Goal: Information Seeking & Learning: Learn about a topic

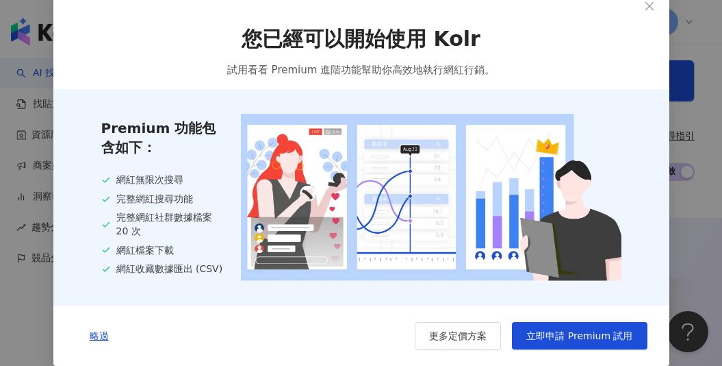
scroll to position [18, 0]
click at [97, 337] on span "略過" at bounding box center [99, 335] width 19 height 11
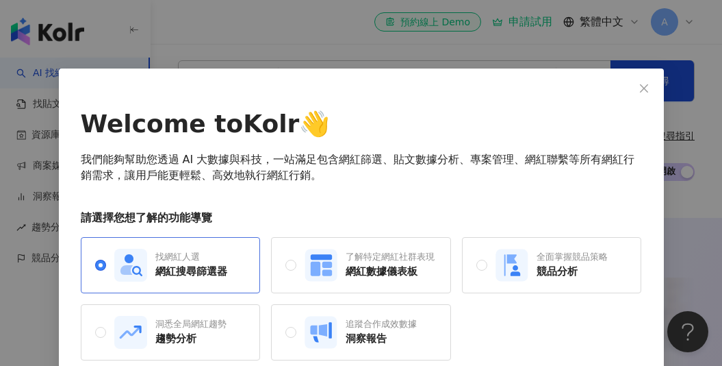
scroll to position [64, 0]
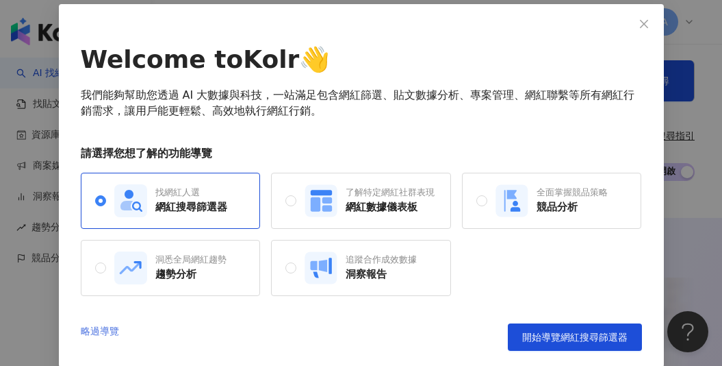
click at [107, 333] on link "略過導覽" at bounding box center [100, 336] width 38 height 27
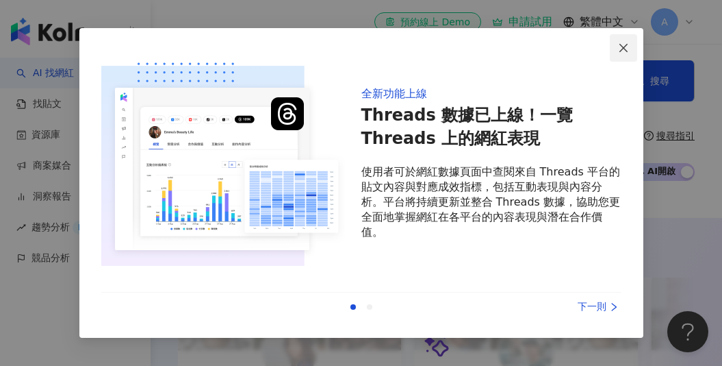
click at [620, 44] on icon "close" at bounding box center [623, 47] width 11 height 11
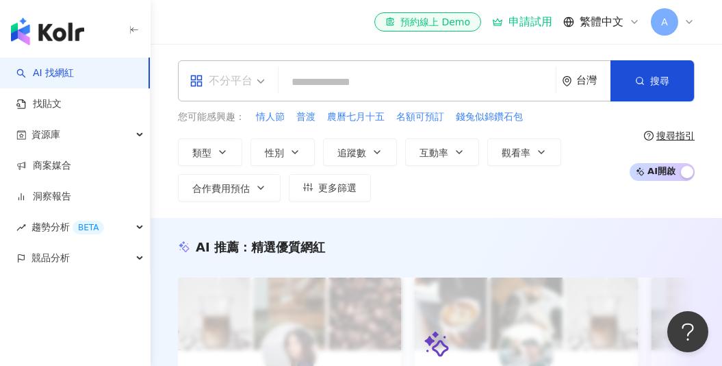
click at [266, 84] on div "不分平台" at bounding box center [227, 81] width 90 height 40
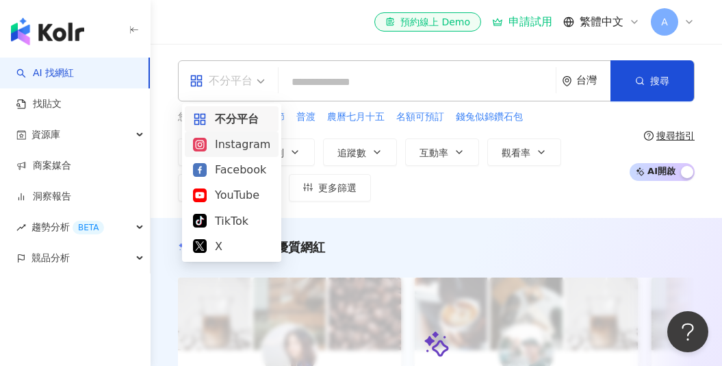
click at [247, 151] on div "Instagram" at bounding box center [231, 144] width 77 height 17
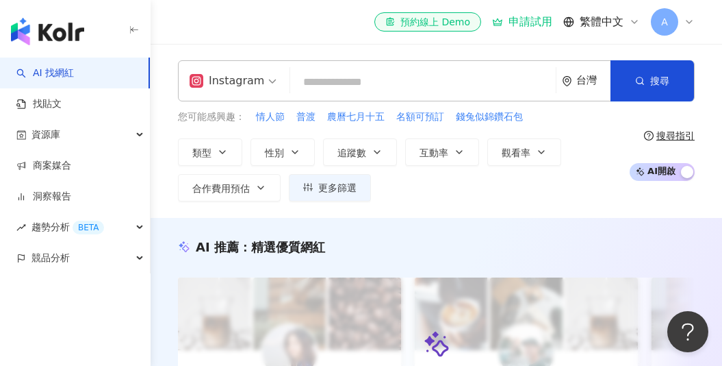
click at [308, 76] on input "search" at bounding box center [423, 82] width 255 height 26
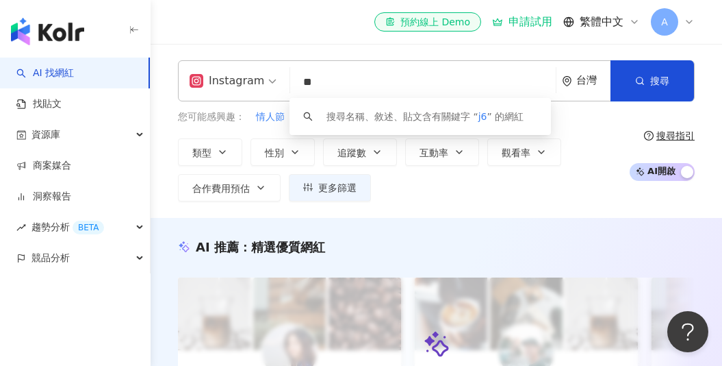
type input "*"
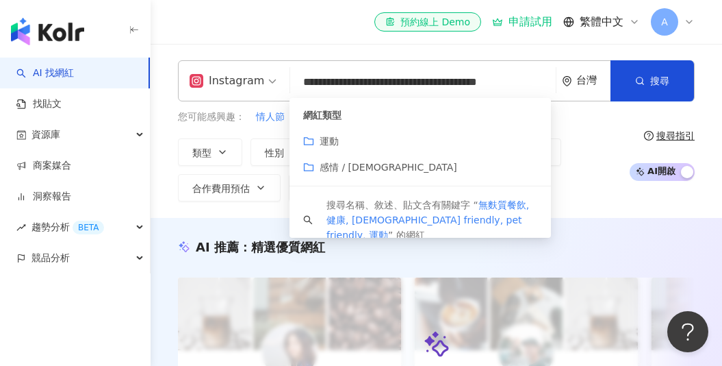
click at [338, 131] on div "網紅類型 運動 感情 / LGBT" at bounding box center [421, 142] width 262 height 88
click at [338, 140] on div "運動" at bounding box center [420, 141] width 234 height 15
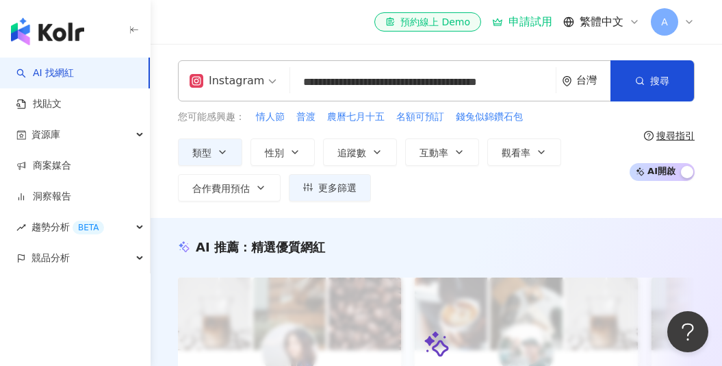
type input "**********"
click at [596, 76] on div "台灣" at bounding box center [594, 81] width 34 height 12
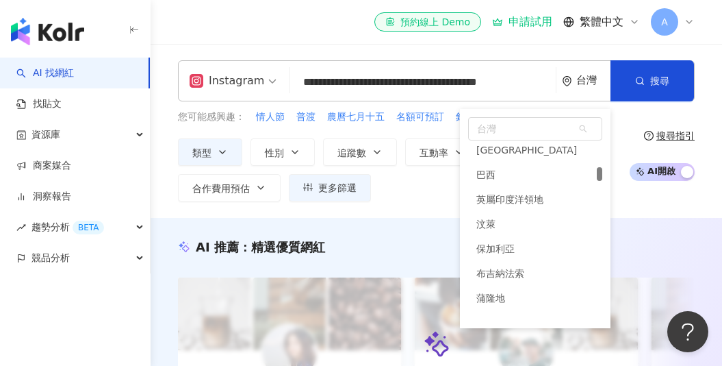
scroll to position [1035, 0]
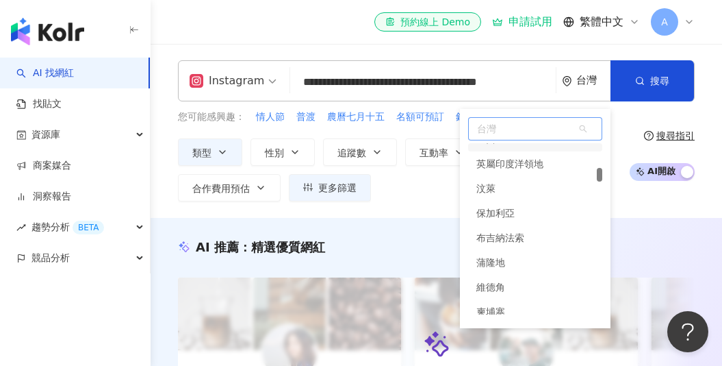
click at [513, 129] on span "台灣" at bounding box center [535, 129] width 133 height 22
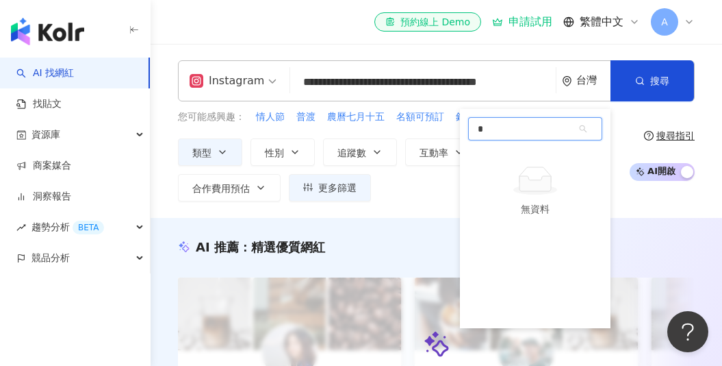
type input "*"
type input "**"
click at [508, 158] on div "英國" at bounding box center [535, 163] width 134 height 25
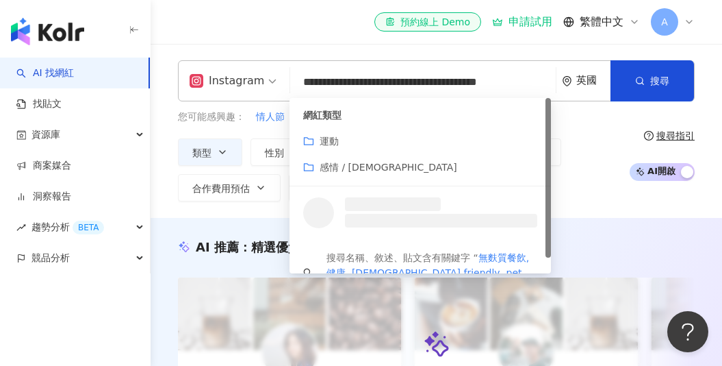
click at [535, 82] on input "**********" at bounding box center [423, 82] width 255 height 26
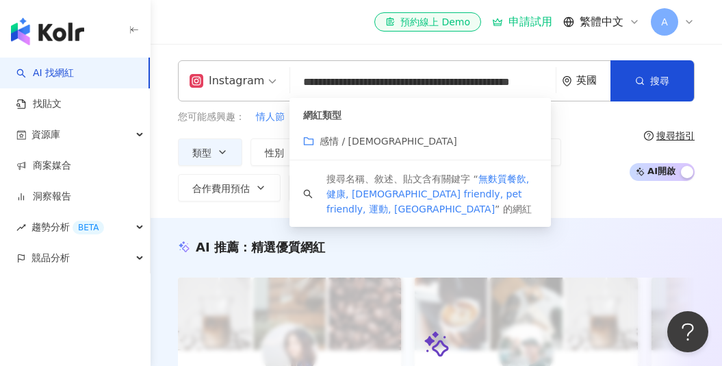
type input "**********"
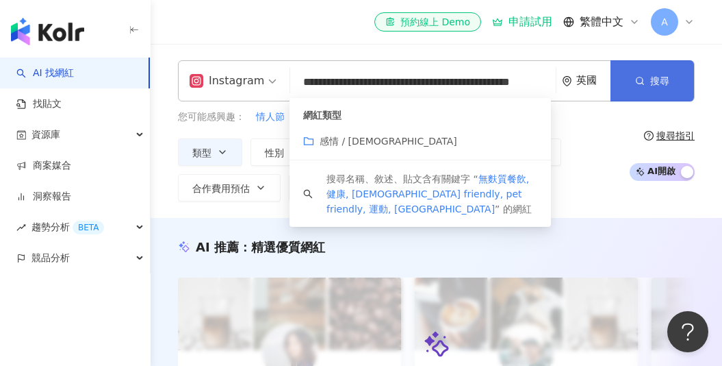
drag, startPoint x: 591, startPoint y: 72, endPoint x: 661, endPoint y: 77, distance: 70.1
click at [661, 77] on span "搜尋" at bounding box center [660, 80] width 19 height 11
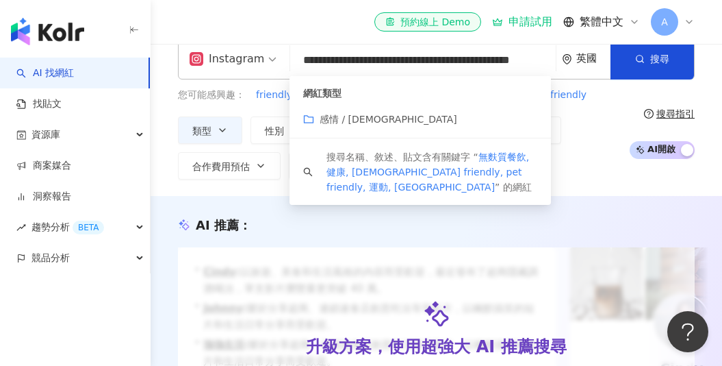
scroll to position [24, 0]
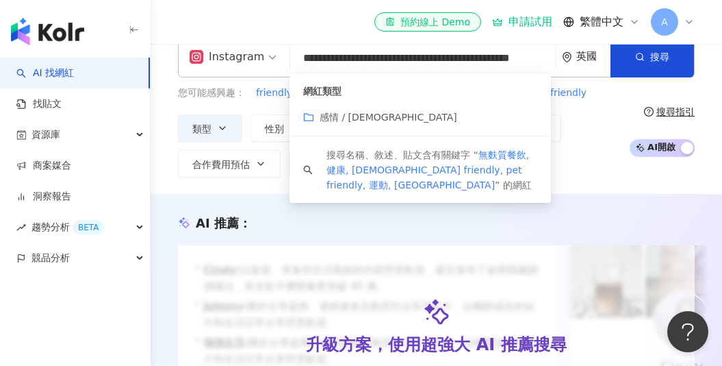
click at [592, 128] on div "類型 性別 追蹤數 互動率 觀看率 合作費用預估 更多篩選" at bounding box center [400, 145] width 444 height 63
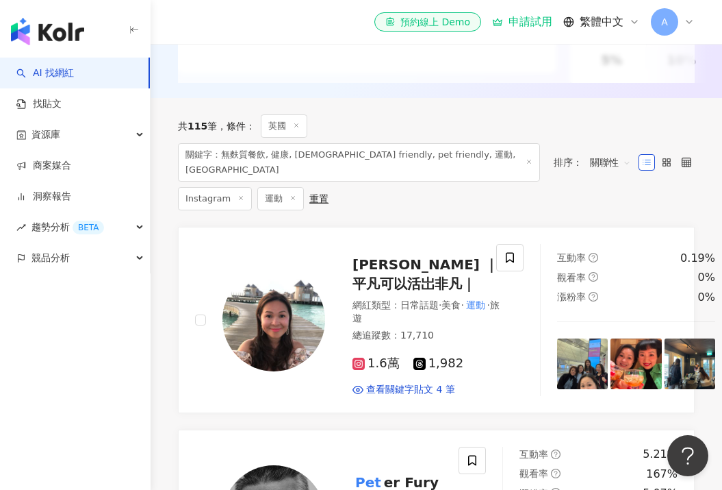
scroll to position [396, 0]
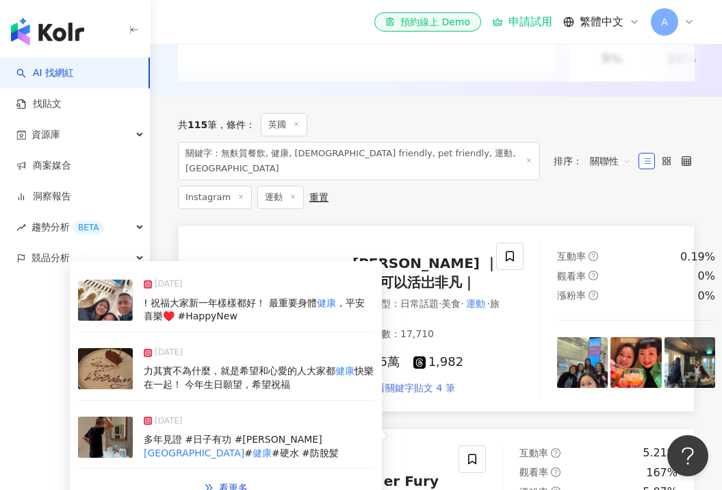
click at [409, 365] on span "查看關鍵字貼文 4 筆" at bounding box center [410, 388] width 89 height 14
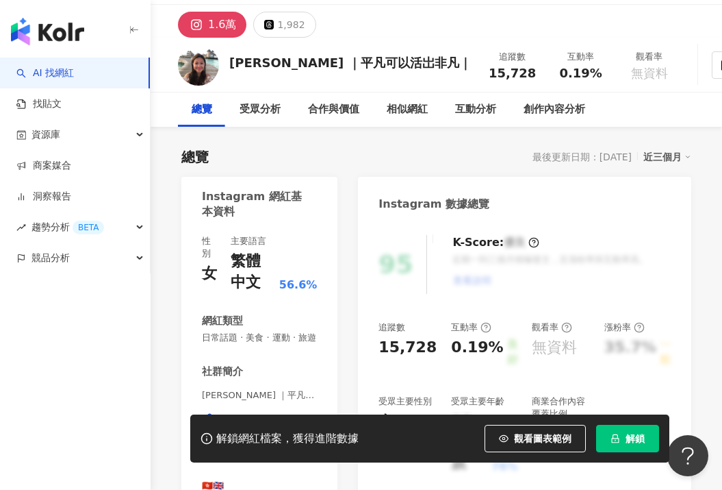
scroll to position [43, 0]
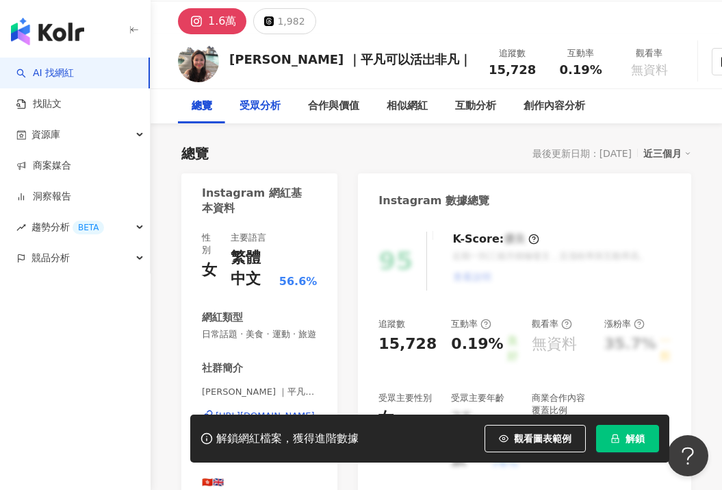
click at [253, 106] on div "受眾分析" at bounding box center [260, 106] width 41 height 16
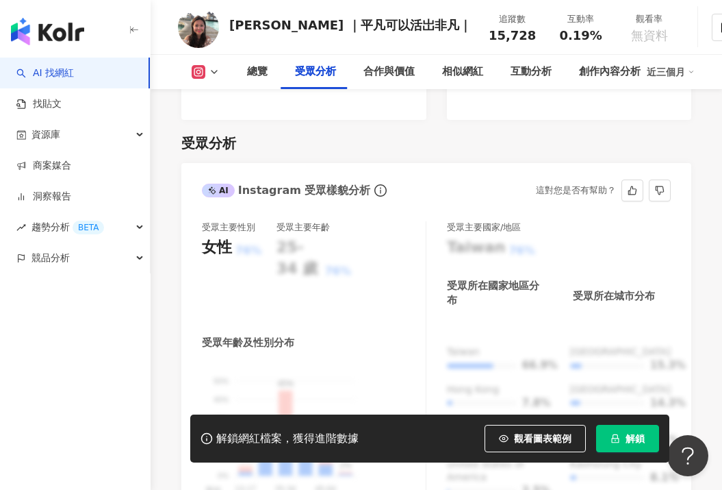
scroll to position [1266, 0]
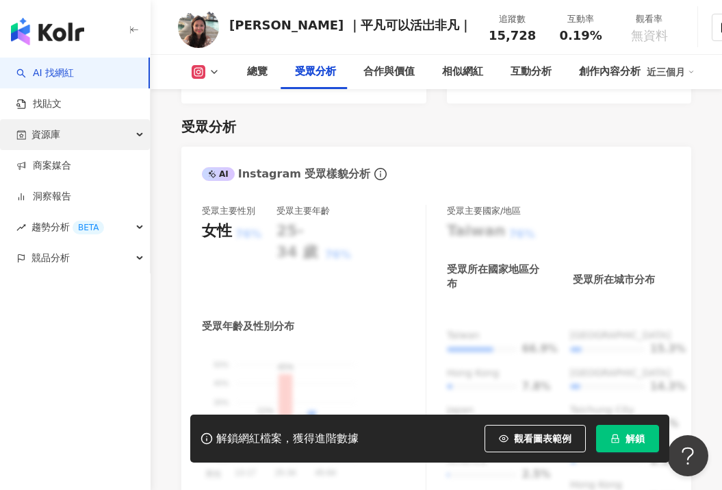
click at [140, 136] on div "資源庫" at bounding box center [75, 134] width 150 height 31
click at [70, 135] on div "資源庫" at bounding box center [75, 134] width 150 height 31
click at [136, 134] on div "資源庫" at bounding box center [75, 134] width 150 height 31
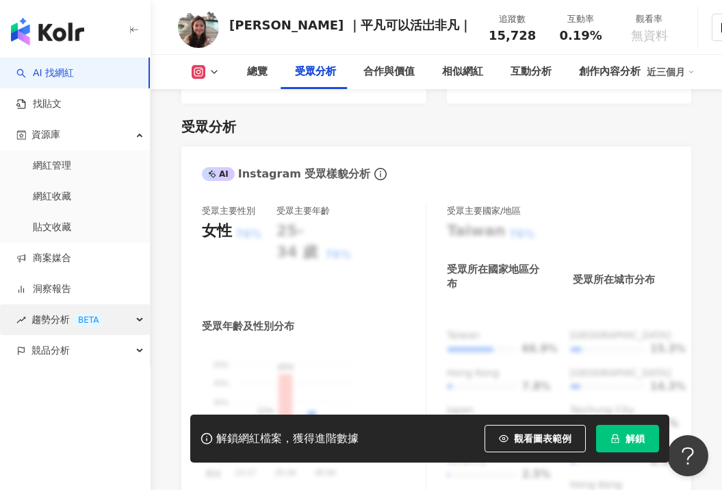
click at [136, 318] on div "趨勢分析 BETA" at bounding box center [75, 319] width 150 height 31
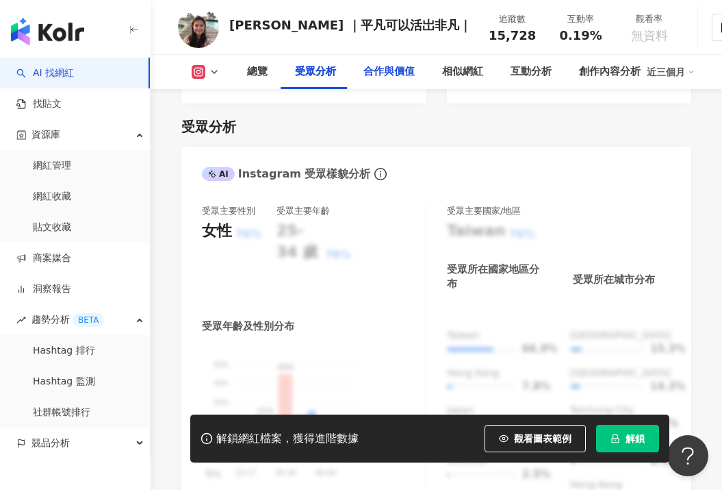
click at [384, 79] on div "合作與價值" at bounding box center [389, 72] width 51 height 16
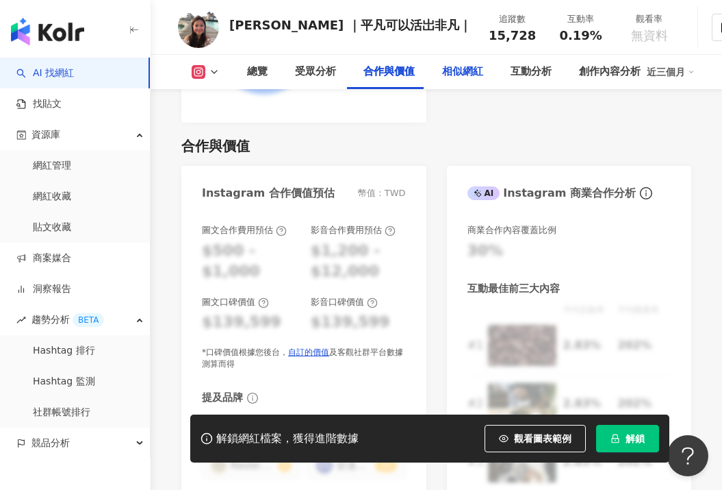
click at [462, 78] on div "相似網紅" at bounding box center [462, 72] width 41 height 16
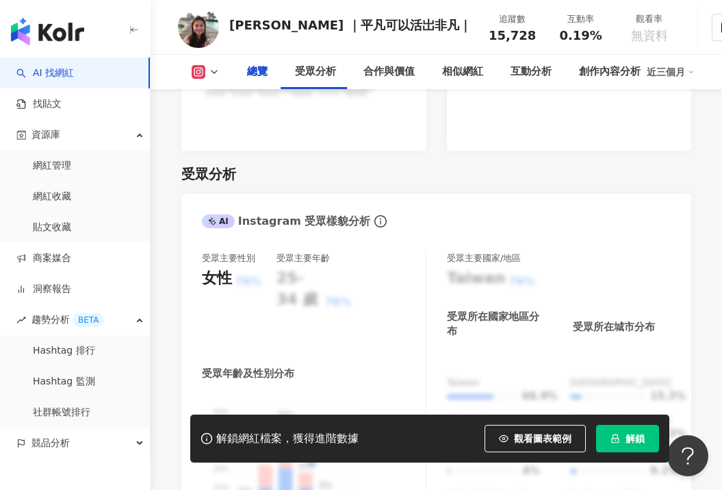
scroll to position [632, 0]
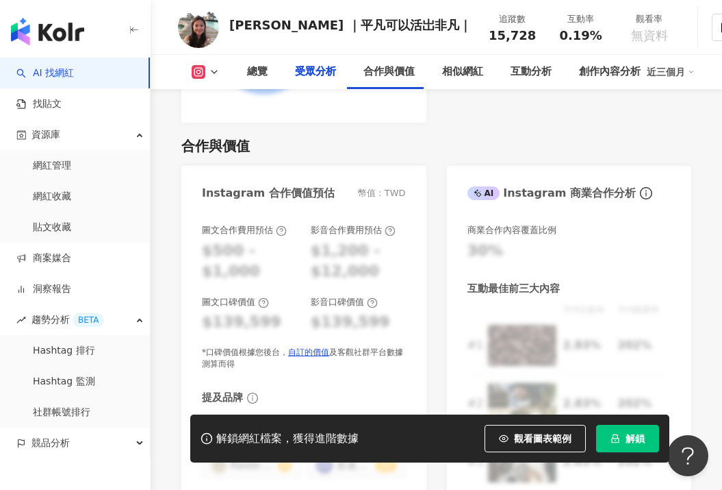
scroll to position [1266, 0]
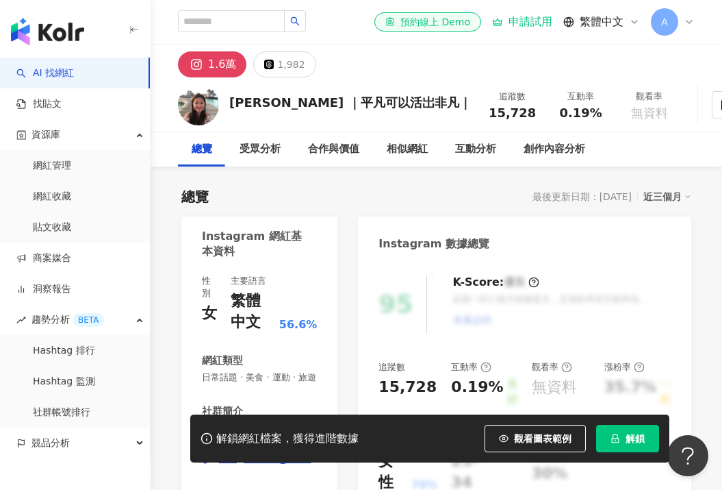
click at [66, 69] on link "AI 找網紅" at bounding box center [45, 73] width 58 height 14
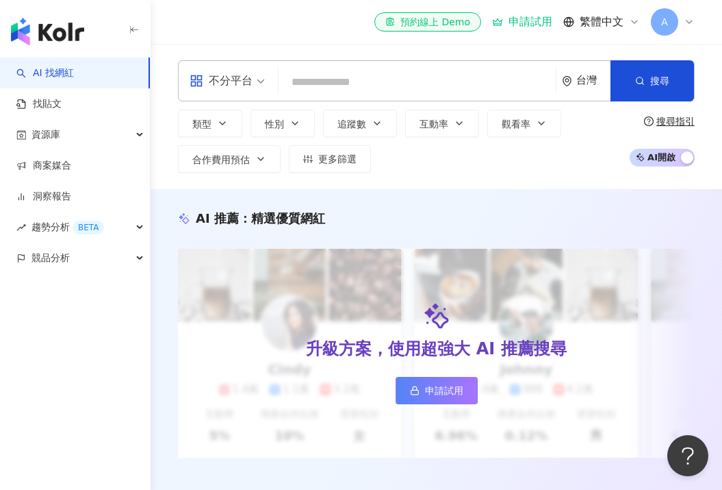
click at [590, 27] on span "繁體中文" at bounding box center [602, 21] width 44 height 15
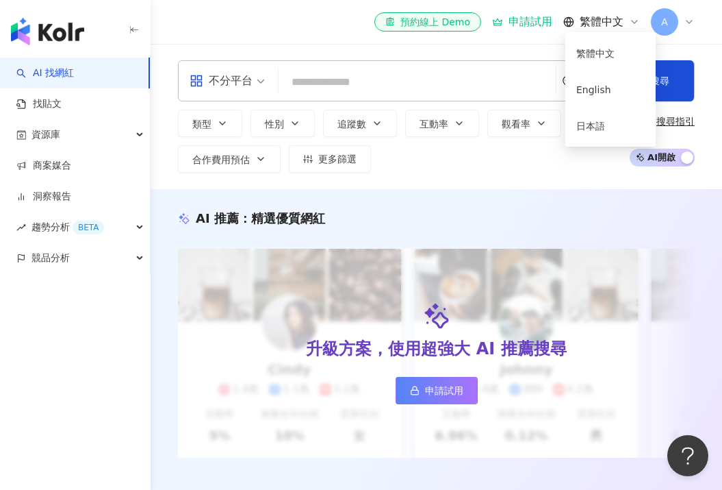
click at [459, 173] on div "不分平台 台灣 搜尋 類型 性別 追蹤數 互動率 觀看率 合作費用預估 更多篩選 搜尋指引 AI 開啟 AI 關閉" at bounding box center [437, 116] width 572 height 145
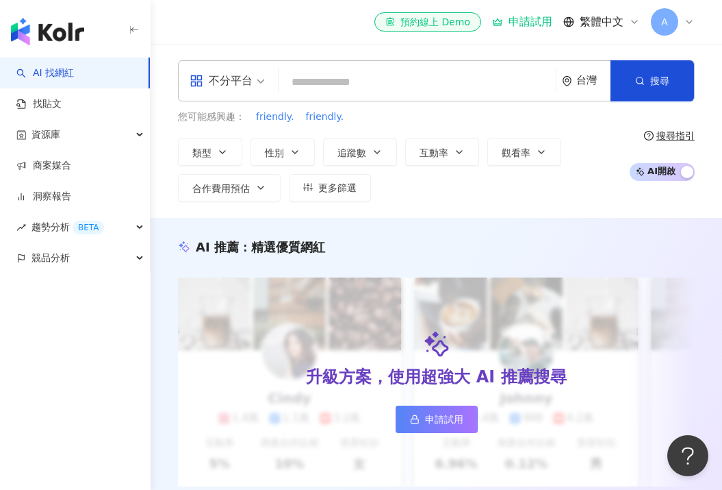
type input "*"
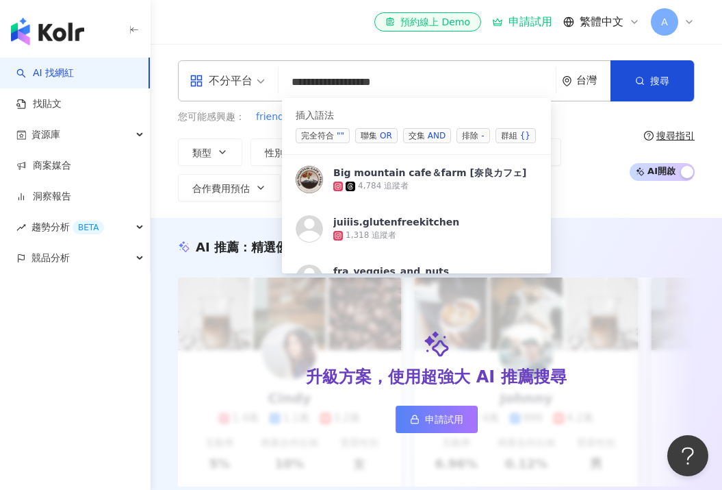
click at [387, 135] on div "OR" at bounding box center [386, 136] width 12 height 14
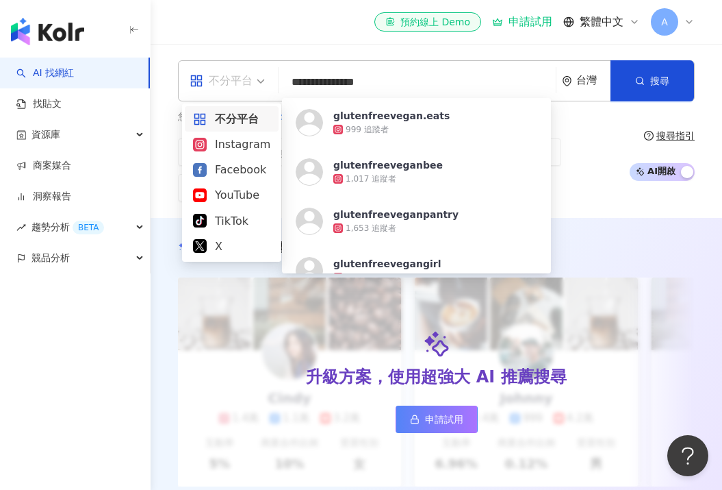
click at [252, 84] on span "不分平台" at bounding box center [227, 81] width 75 height 22
type input "**********"
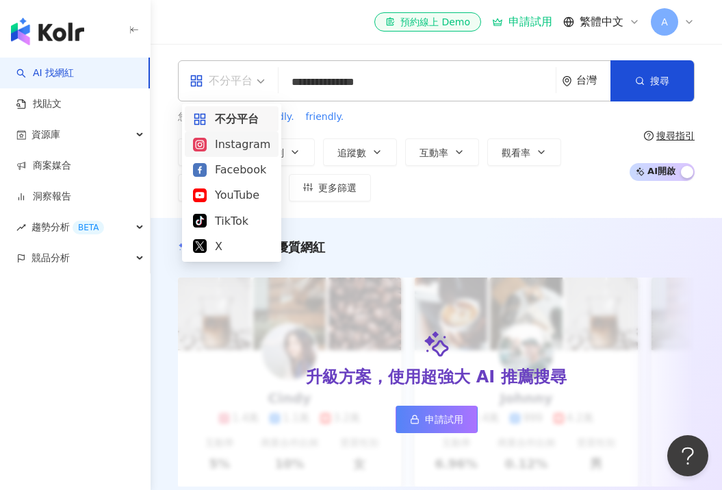
click at [245, 147] on div "Instagram" at bounding box center [231, 144] width 77 height 17
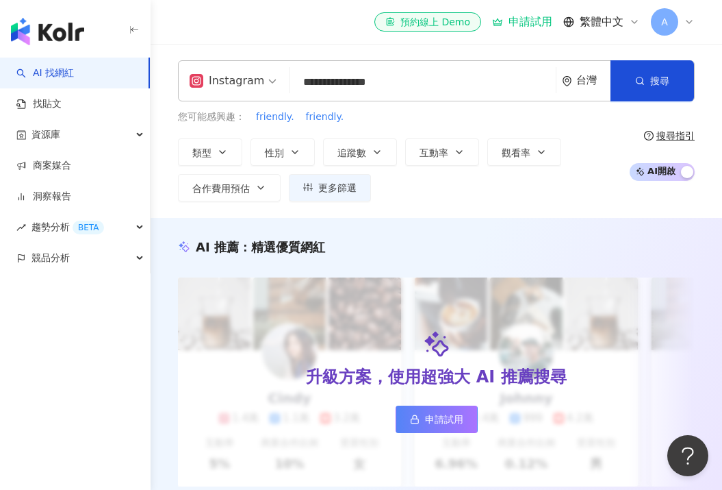
click at [595, 77] on div "台灣" at bounding box center [594, 81] width 34 height 12
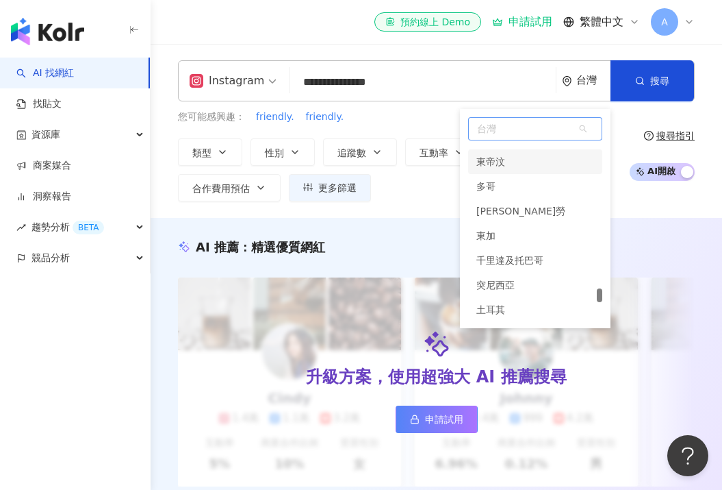
scroll to position [5536, 0]
click at [511, 136] on span "台灣" at bounding box center [535, 129] width 133 height 22
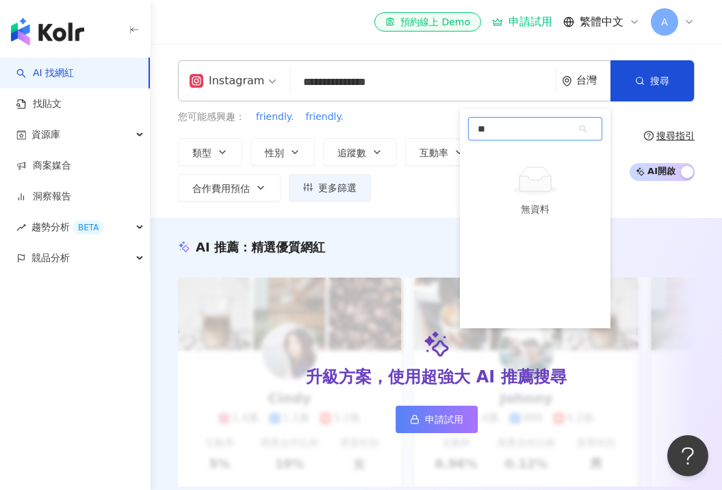
type input "*"
type input "**"
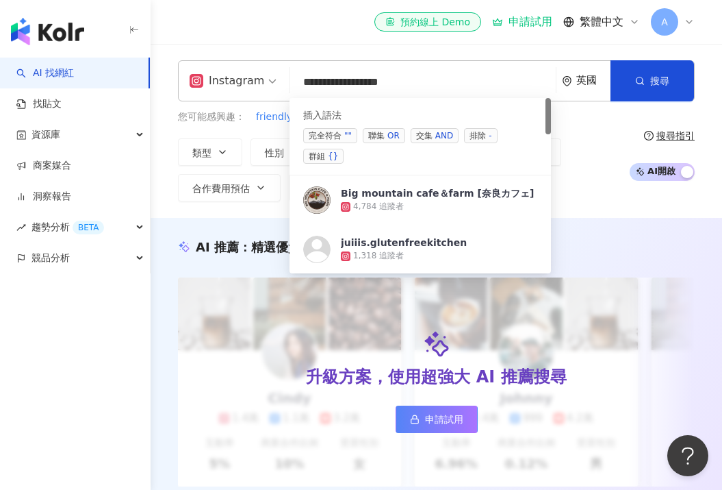
click at [377, 134] on span "聯集 OR" at bounding box center [384, 135] width 42 height 15
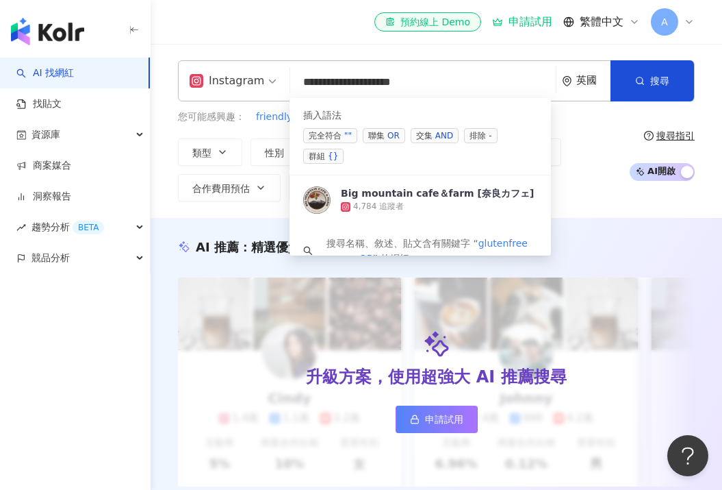
click at [351, 81] on input "**********" at bounding box center [423, 82] width 255 height 26
click at [383, 130] on span "聯集 OR" at bounding box center [384, 135] width 42 height 15
click at [383, 81] on input "**********" at bounding box center [423, 82] width 255 height 26
click at [388, 136] on div "OR" at bounding box center [394, 136] width 12 height 14
click at [441, 130] on div "AND" at bounding box center [445, 136] width 18 height 14
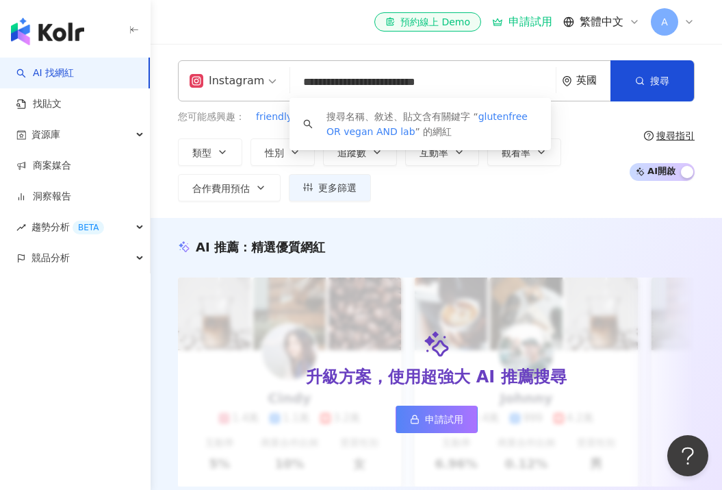
drag, startPoint x: 518, startPoint y: 207, endPoint x: 442, endPoint y: 128, distance: 109.4
click at [442, 128] on div "搜尋名稱、敘述、貼文含有關鍵字 “ glutenfree OR vegan AND lab ” 的網紅" at bounding box center [432, 124] width 211 height 30
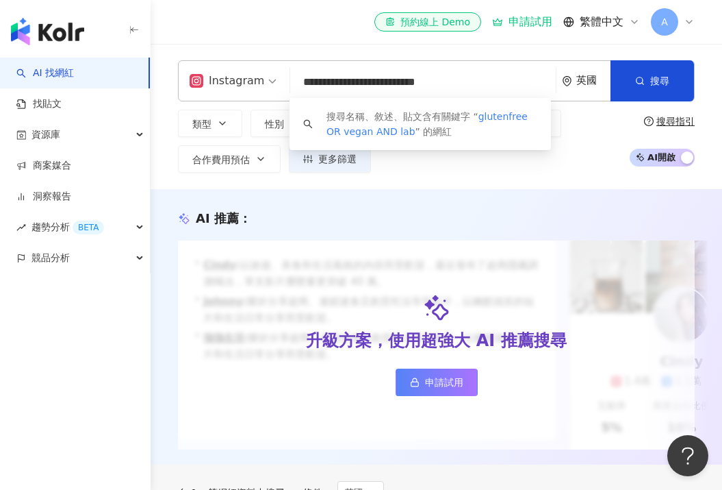
click at [467, 92] on input "**********" at bounding box center [423, 82] width 255 height 26
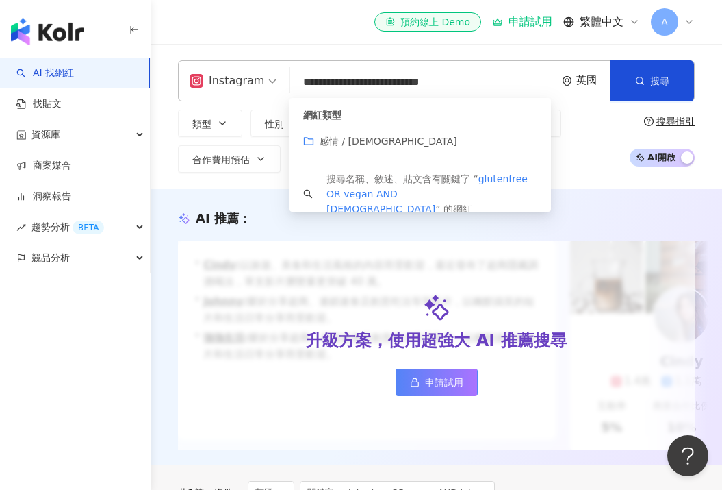
click at [345, 142] on span "感情 / [DEMOGRAPHIC_DATA]" at bounding box center [389, 141] width 138 height 11
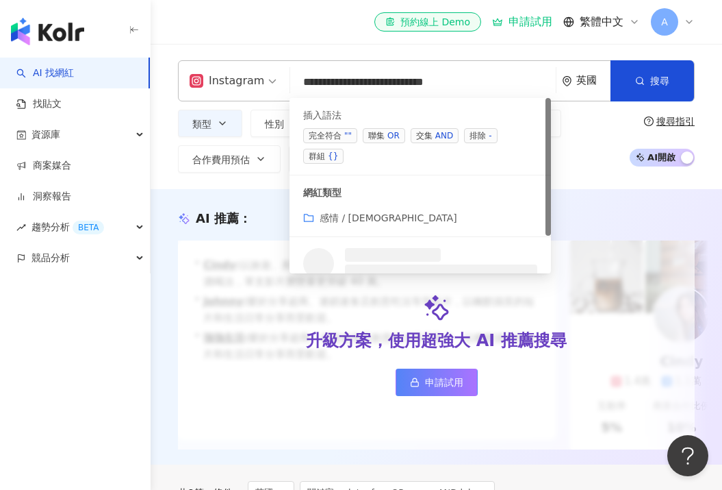
click at [476, 82] on input "**********" at bounding box center [423, 82] width 255 height 26
click at [392, 135] on div "OR" at bounding box center [394, 136] width 12 height 14
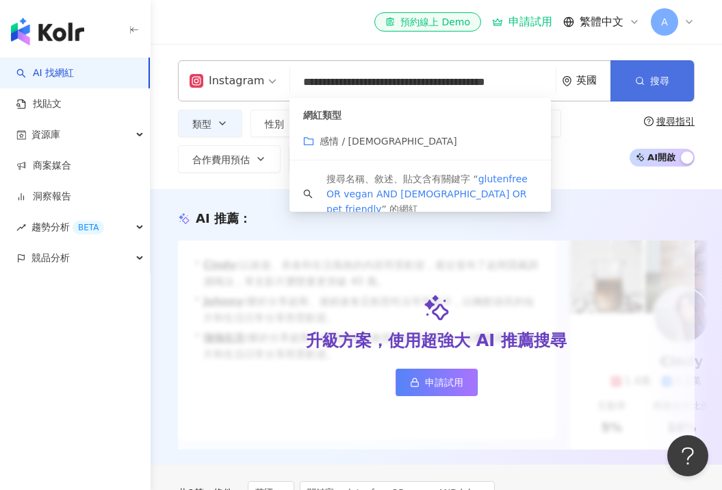
type input "**********"
click at [674, 79] on button "搜尋" at bounding box center [653, 80] width 84 height 41
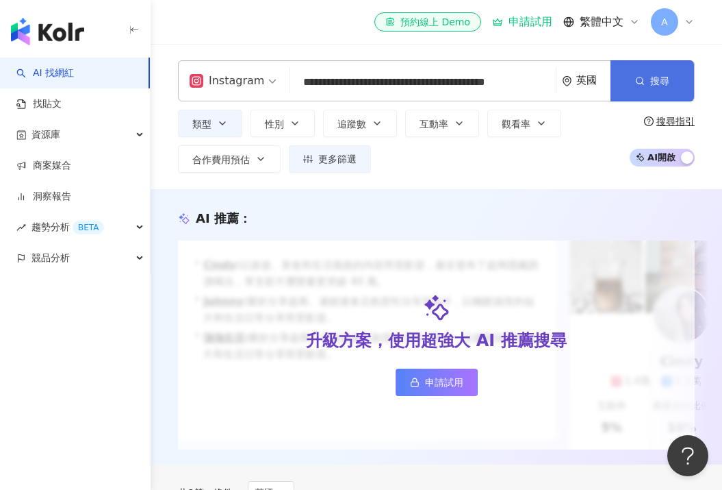
click at [648, 79] on button "搜尋" at bounding box center [653, 80] width 84 height 41
click at [230, 121] on button "類型" at bounding box center [210, 123] width 64 height 27
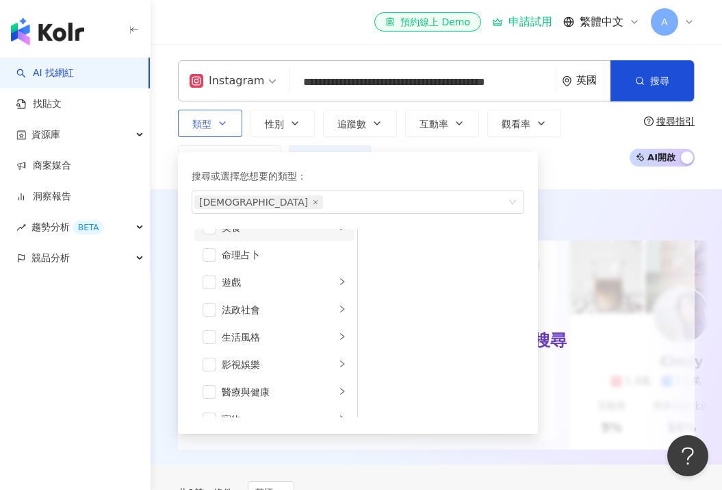
click at [253, 232] on div "美食" at bounding box center [279, 227] width 114 height 15
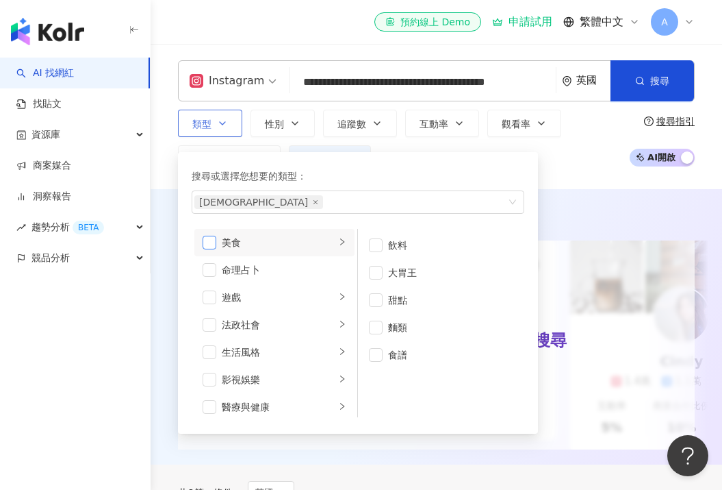
click at [216, 240] on span "button" at bounding box center [210, 243] width 14 height 14
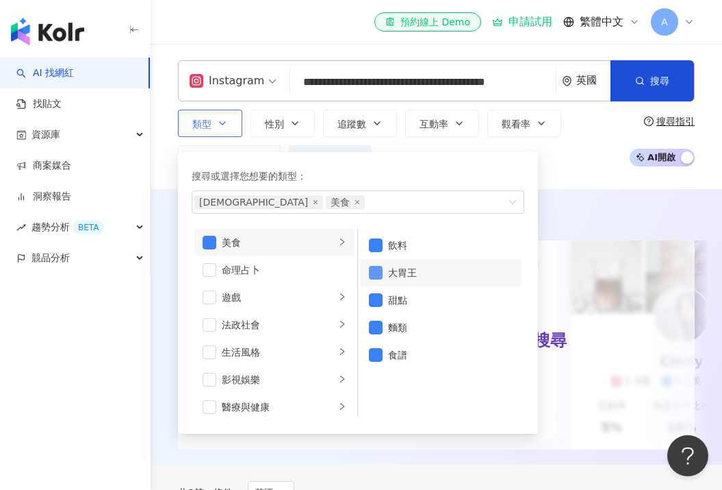
click at [377, 271] on span "button" at bounding box center [376, 273] width 14 height 14
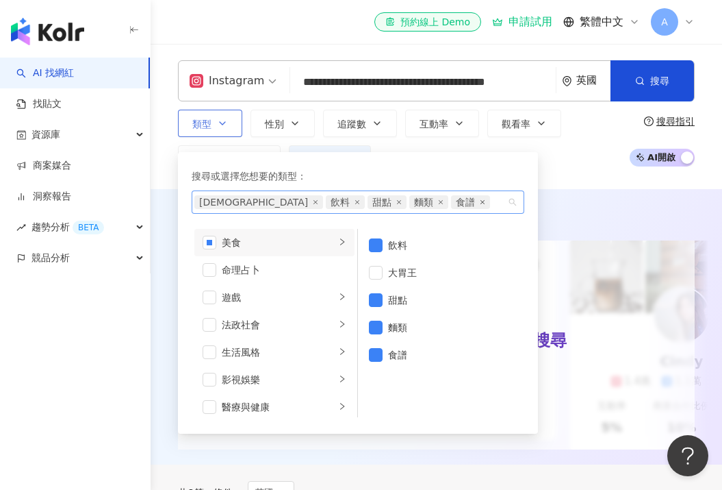
click at [480, 201] on icon "close" at bounding box center [482, 201] width 5 height 5
click at [439, 203] on icon "close" at bounding box center [441, 202] width 4 height 4
click at [396, 201] on icon "close" at bounding box center [398, 201] width 5 height 5
click at [326, 198] on span "飲料" at bounding box center [345, 202] width 39 height 14
click at [355, 201] on icon "close" at bounding box center [357, 201] width 5 height 5
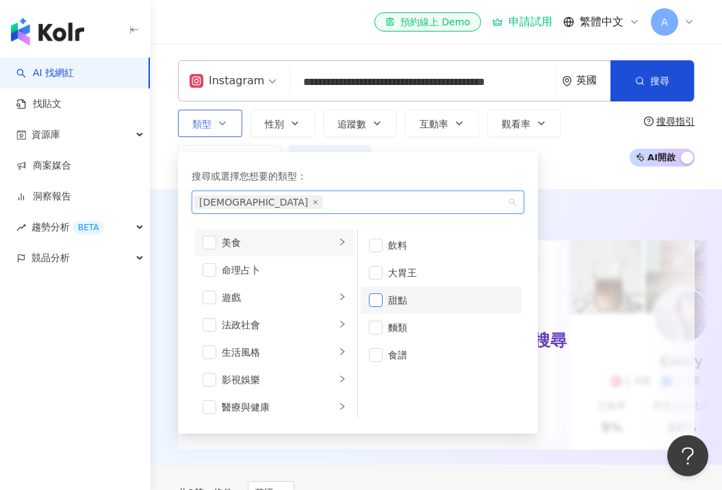
click at [373, 302] on span "button" at bounding box center [376, 300] width 14 height 14
click at [376, 329] on span "button" at bounding box center [376, 327] width 14 height 14
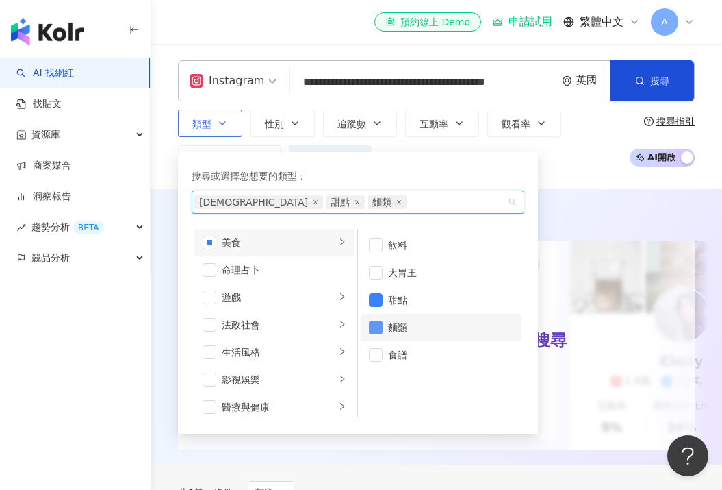
click at [375, 325] on span "button" at bounding box center [376, 327] width 14 height 14
click at [380, 351] on span "button" at bounding box center [376, 355] width 14 height 14
click at [577, 207] on div "AI 推薦 ： 升級方案，使用超強大 AI 推薦搜尋 申請試用 • Cindy : 以旅遊、美食和生活風格的內容而受歡迎，最近發布了超商隱藏調酒喝法，單支影片…" at bounding box center [437, 326] width 572 height 275
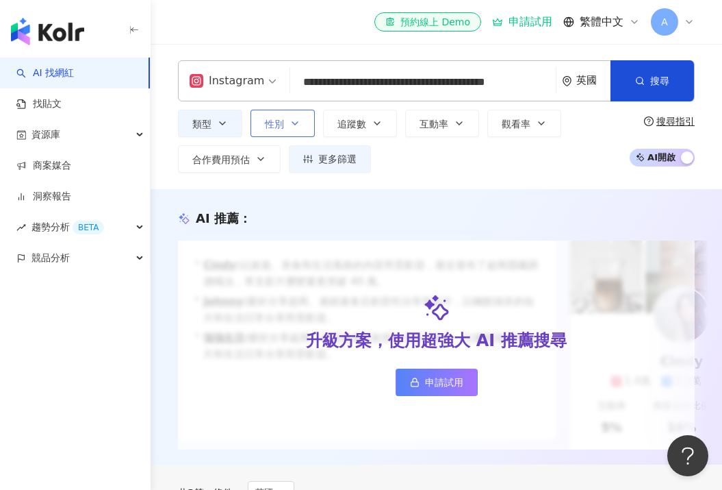
click at [301, 125] on button "性別" at bounding box center [283, 123] width 64 height 27
click at [343, 128] on span "追蹤數" at bounding box center [352, 123] width 29 height 11
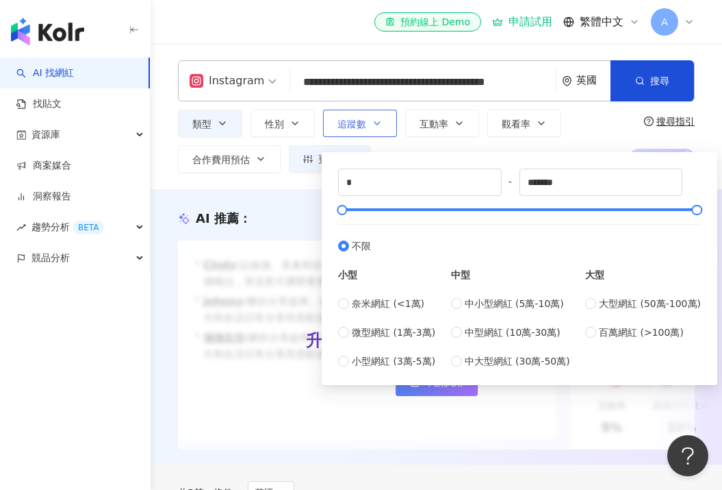
click at [343, 128] on span "追蹤數" at bounding box center [352, 123] width 29 height 11
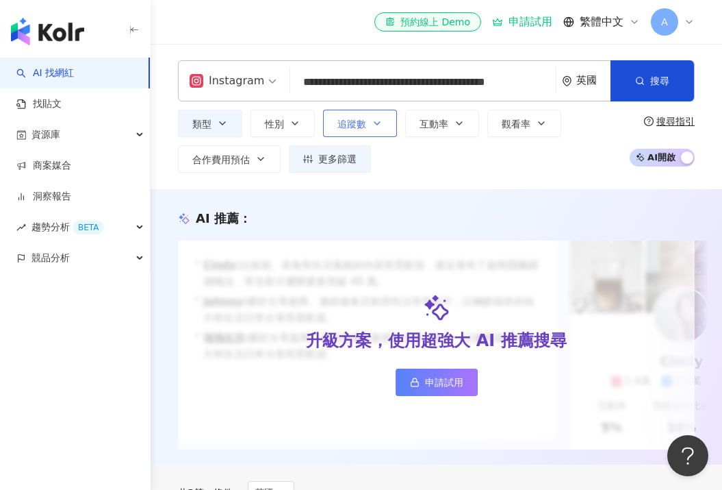
click at [343, 128] on span "追蹤數" at bounding box center [352, 123] width 29 height 11
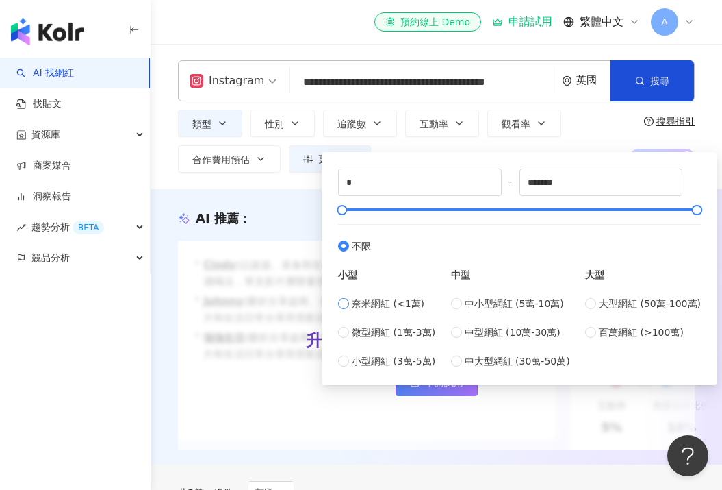
click at [377, 299] on span "奈米網紅 (<1萬)" at bounding box center [388, 303] width 73 height 15
type input "****"
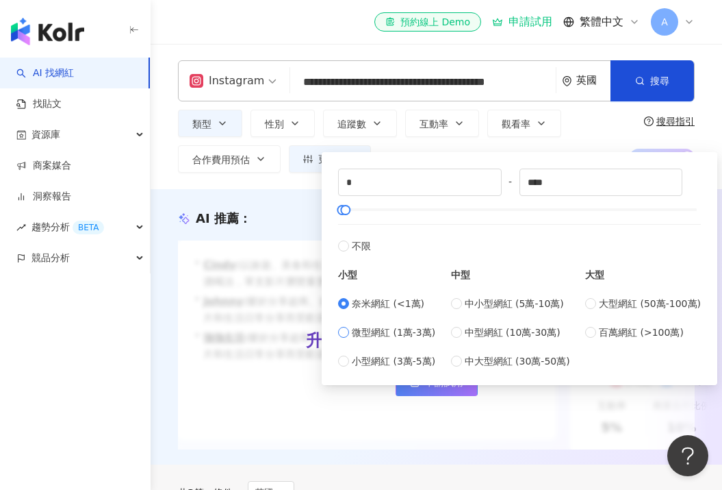
click at [396, 329] on span "微型網紅 (1萬-3萬)" at bounding box center [394, 332] width 84 height 15
type input "*****"
click at [377, 116] on button "追蹤數" at bounding box center [360, 123] width 74 height 27
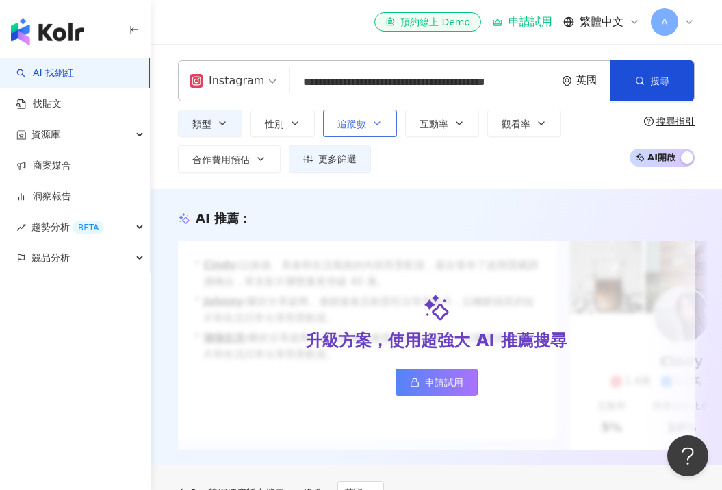
click at [377, 116] on button "追蹤數" at bounding box center [360, 123] width 74 height 27
click at [442, 116] on button "互動率" at bounding box center [442, 123] width 74 height 27
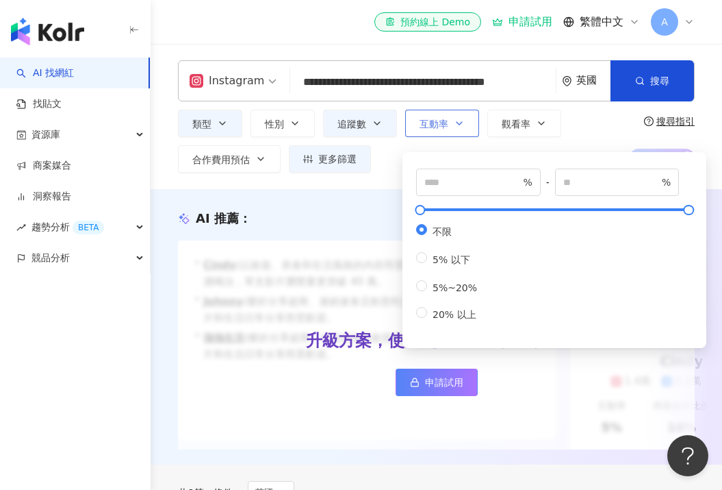
click at [442, 116] on button "互動率" at bounding box center [442, 123] width 74 height 27
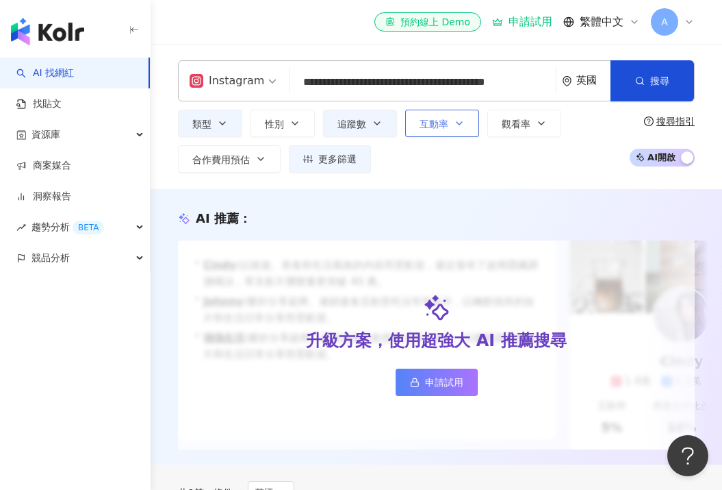
click at [442, 116] on button "互動率" at bounding box center [442, 123] width 74 height 27
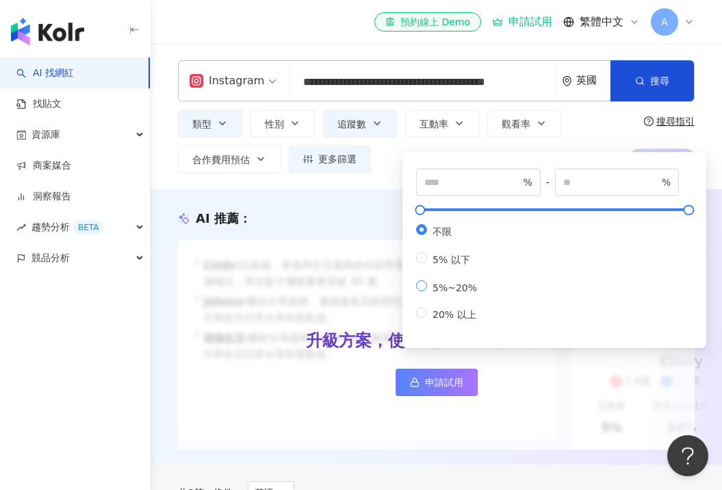
click at [451, 280] on label "5%~20%" at bounding box center [449, 286] width 66 height 13
type input "*"
type input "**"
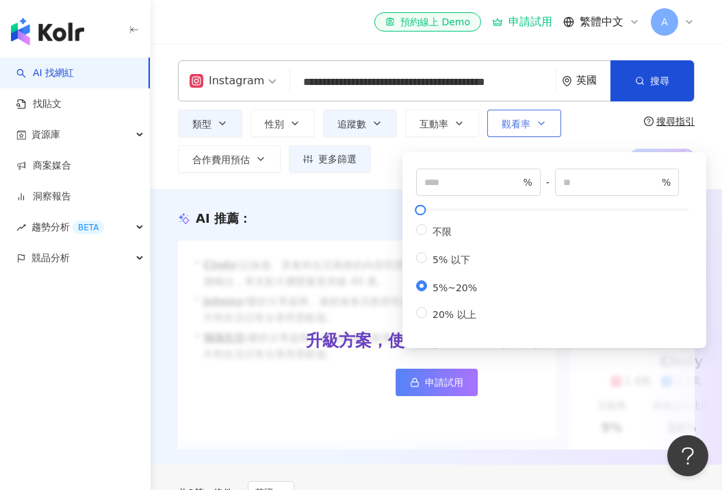
click at [509, 128] on span "觀看率" at bounding box center [516, 123] width 29 height 11
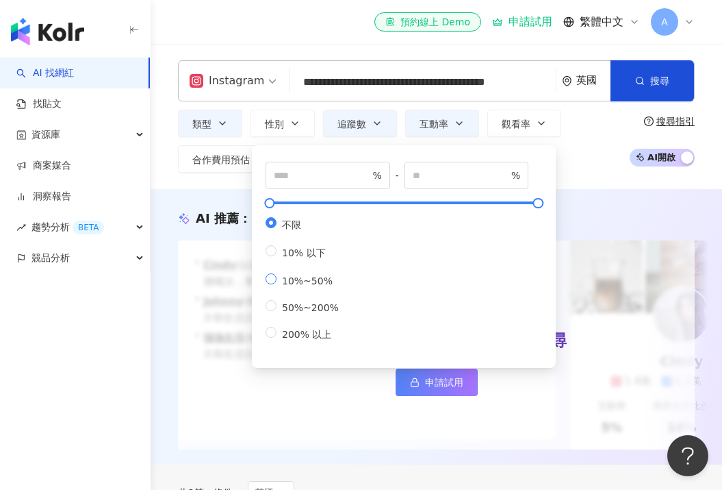
click at [301, 275] on span "10%~50%" at bounding box center [308, 280] width 62 height 11
type input "**"
click at [590, 220] on div "AI 推薦 ：" at bounding box center [436, 218] width 517 height 17
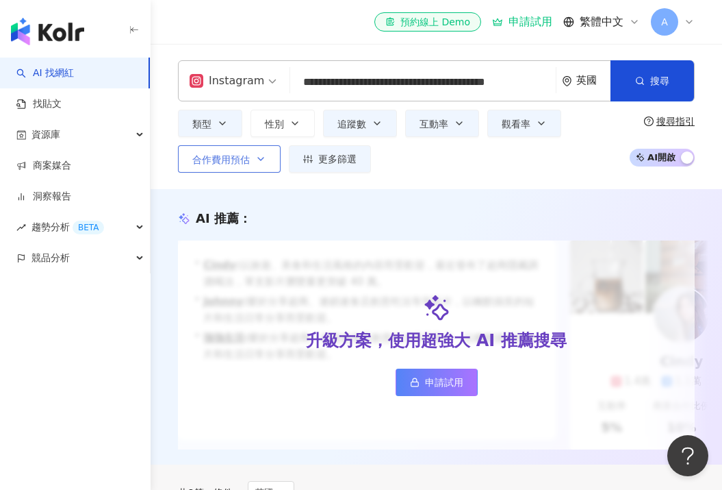
click at [256, 164] on icon "button" at bounding box center [260, 158] width 11 height 11
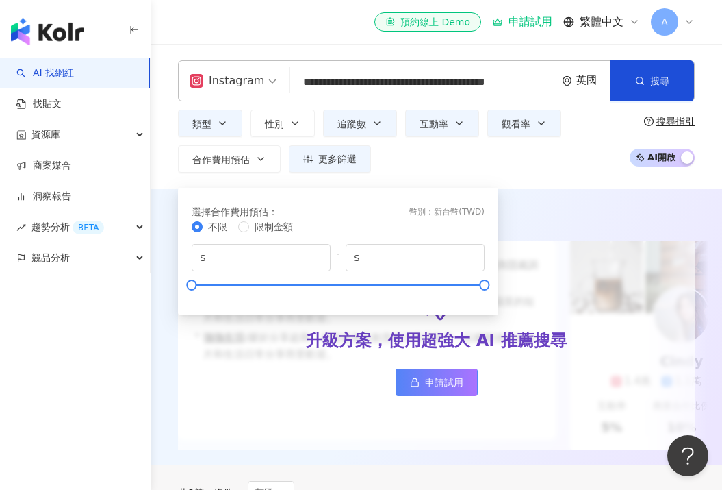
click at [545, 214] on div "AI 推薦 ：" at bounding box center [436, 218] width 517 height 17
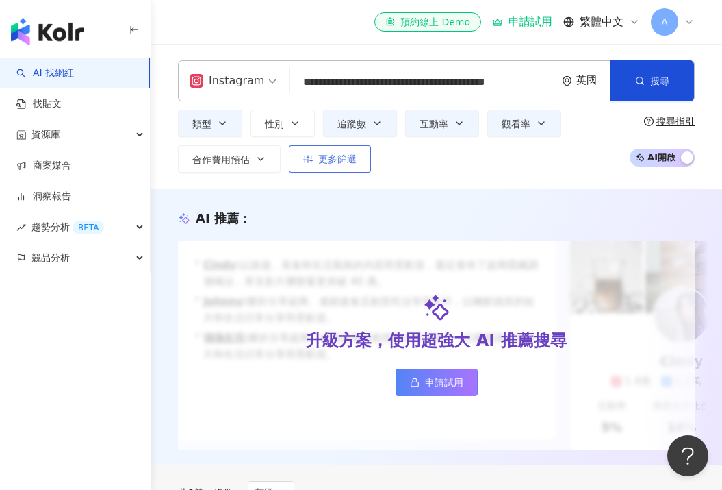
click at [319, 164] on button "更多篩選" at bounding box center [330, 158] width 82 height 27
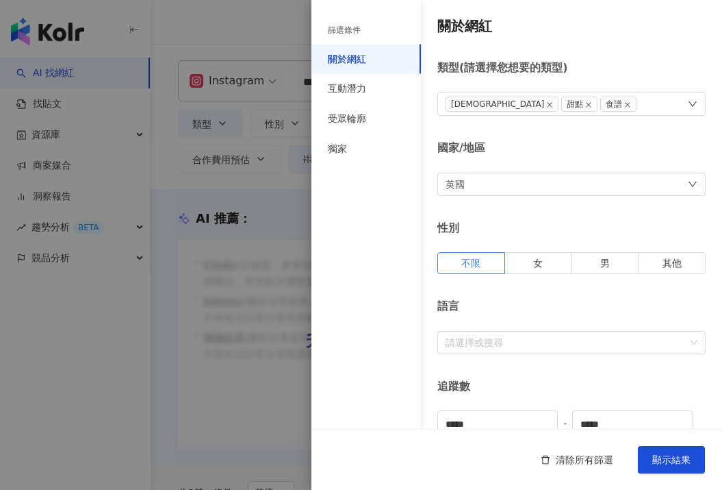
click at [679, 102] on div "LGBT 甜點 食譜" at bounding box center [572, 104] width 268 height 24
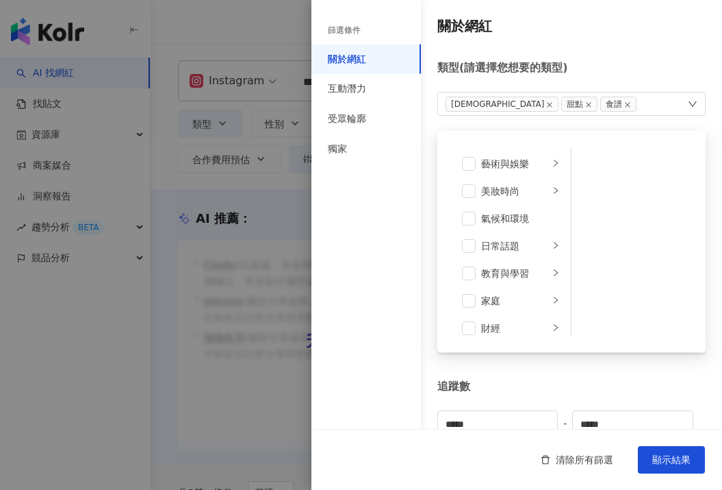
click at [679, 102] on div "LGBT 甜點 食譜 藝術與娛樂 美妝時尚 氣候和環境 日常話題 教育與學習 家庭 財經 美食 命理占卜 遊戲 法政社會 生活風格 影視娛樂 醫療與健康 寵物…" at bounding box center [572, 104] width 268 height 24
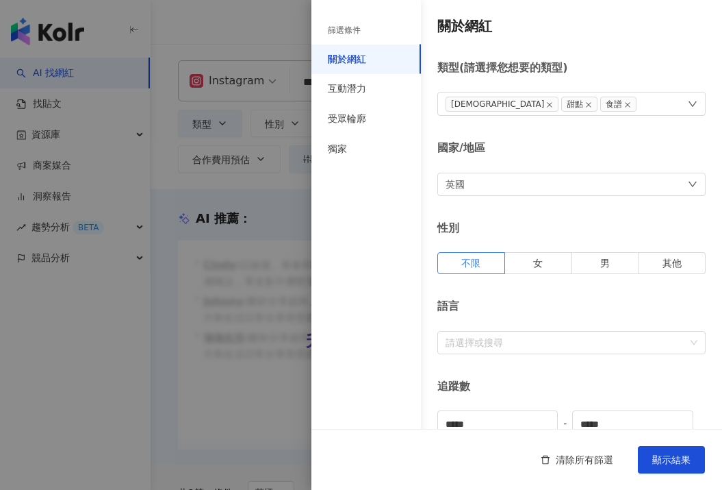
click at [653, 101] on div "LGBT 甜點 食譜" at bounding box center [572, 104] width 268 height 24
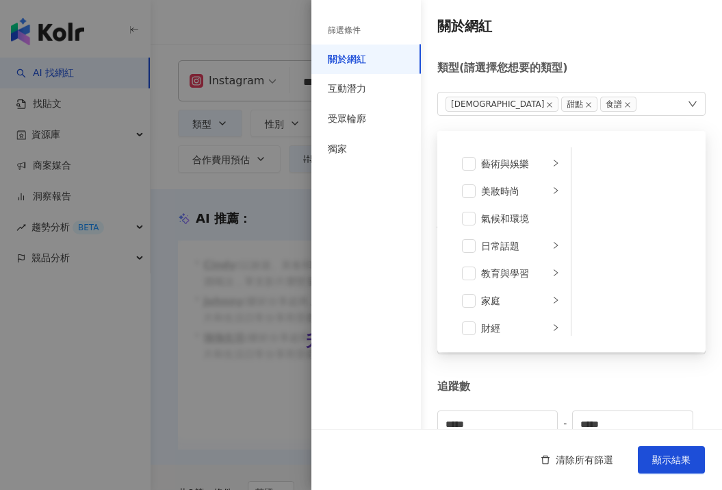
click at [653, 101] on div "LGBT 甜點 食譜 藝術與娛樂 美妝時尚 氣候和環境 日常話題 教育與學習 家庭 財經 美食 命理占卜 遊戲 法政社會 生活風格 影視娛樂 醫療與健康 寵物…" at bounding box center [572, 104] width 268 height 24
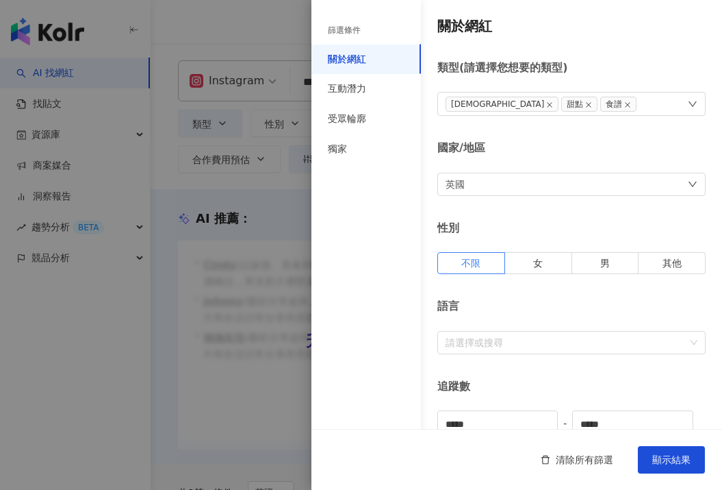
click at [653, 101] on div "LGBT 甜點 食譜" at bounding box center [572, 104] width 268 height 24
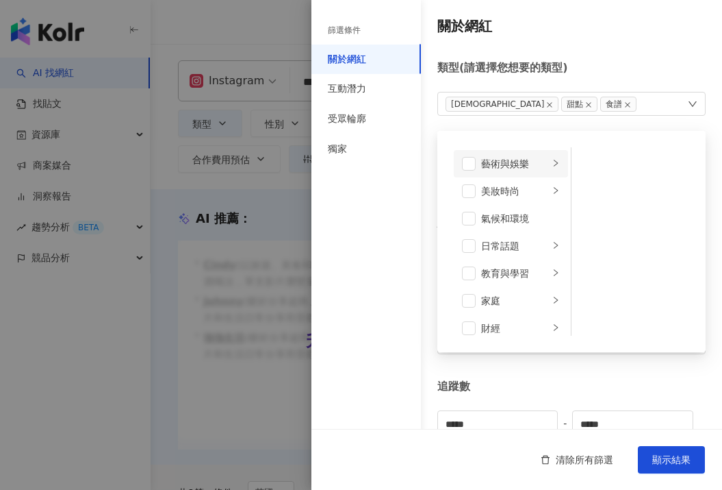
click at [537, 164] on div "藝術與娛樂" at bounding box center [515, 163] width 68 height 15
click at [589, 217] on span at bounding box center [590, 219] width 14 height 14
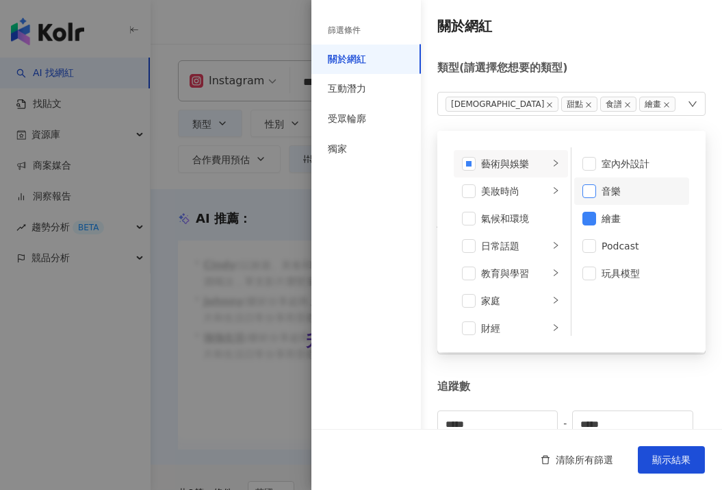
click at [590, 192] on span at bounding box center [590, 191] width 14 height 14
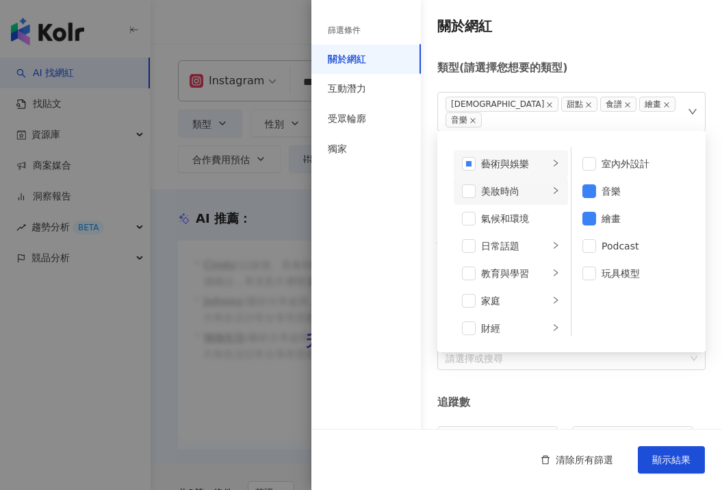
click at [518, 189] on div "美妝時尚" at bounding box center [515, 191] width 68 height 15
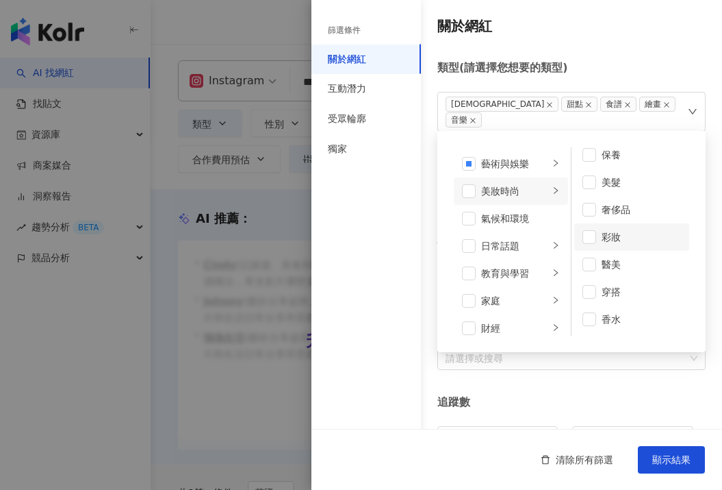
scroll to position [9, 0]
click at [515, 191] on div "美妝時尚" at bounding box center [515, 191] width 68 height 15
click at [506, 227] on li "氣候和環境" at bounding box center [511, 218] width 114 height 27
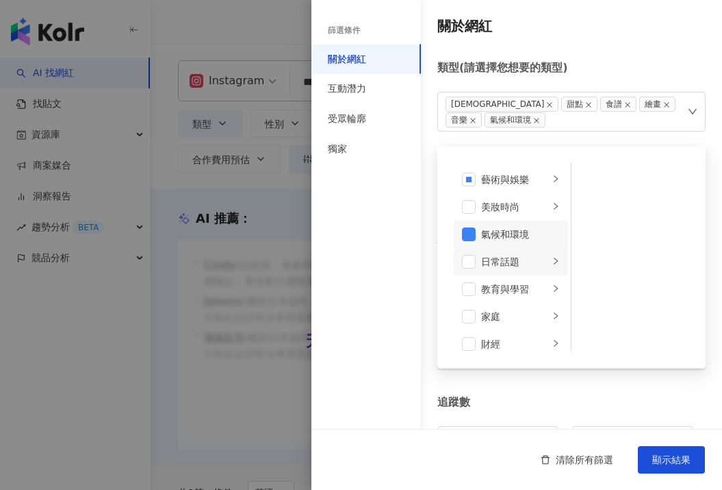
click at [522, 262] on div "日常話題" at bounding box center [515, 261] width 68 height 15
click at [493, 288] on div "教育與學習" at bounding box center [515, 288] width 68 height 15
click at [503, 268] on div "日常話題" at bounding box center [515, 261] width 68 height 15
click at [505, 301] on li "教育與學習" at bounding box center [511, 288] width 114 height 27
click at [503, 316] on div "家庭" at bounding box center [515, 316] width 68 height 15
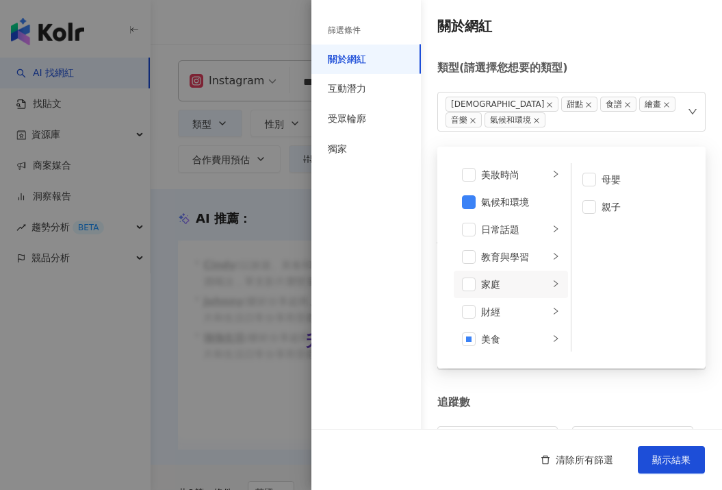
scroll to position [53, 0]
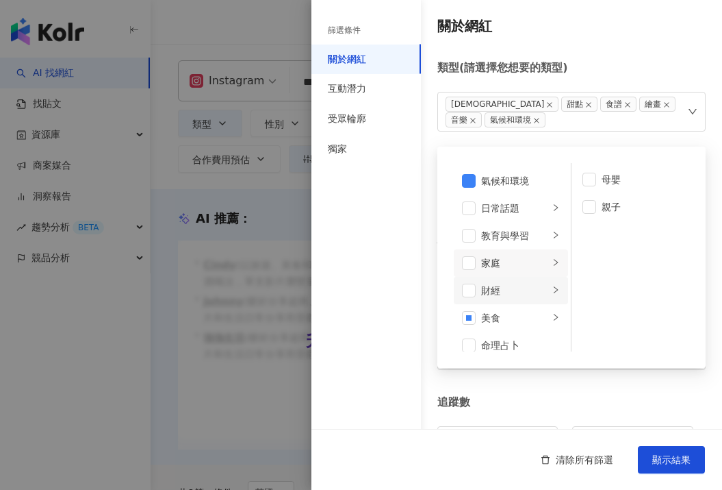
click at [502, 291] on div "財經" at bounding box center [515, 290] width 68 height 15
click at [502, 309] on li "美食" at bounding box center [511, 317] width 114 height 27
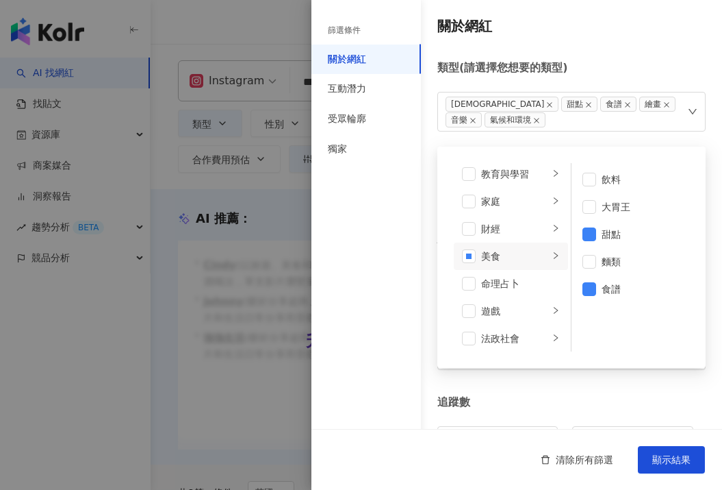
scroll to position [118, 0]
click at [499, 305] on div "遊戲" at bounding box center [515, 308] width 68 height 15
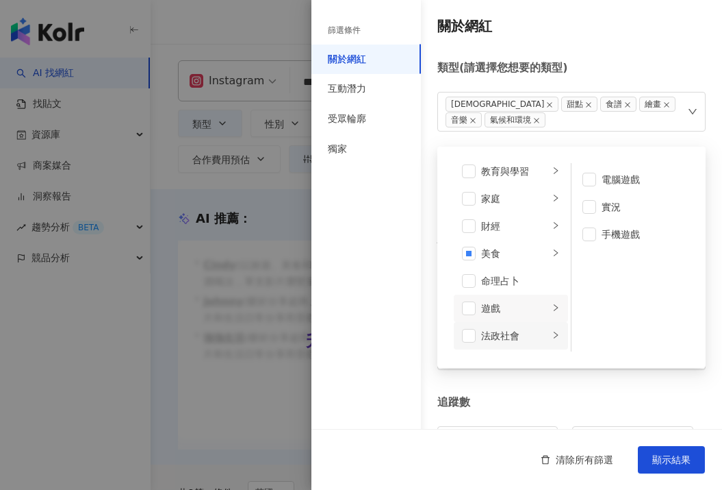
click at [495, 333] on div "法政社會" at bounding box center [515, 335] width 68 height 15
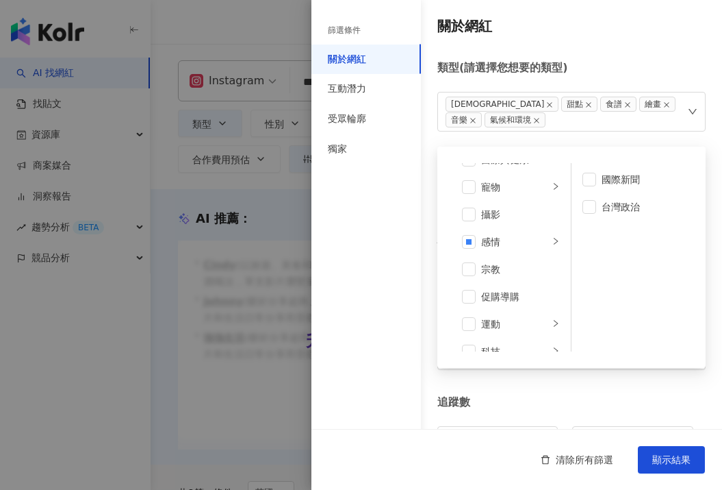
scroll to position [381, 0]
click at [496, 268] on div "宗教" at bounding box center [520, 263] width 79 height 15
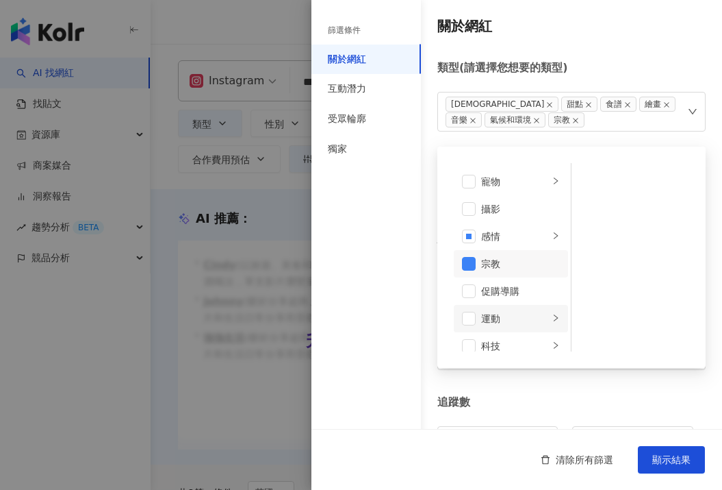
click at [481, 327] on li "運動" at bounding box center [511, 318] width 114 height 27
click at [494, 341] on div "科技" at bounding box center [515, 345] width 68 height 15
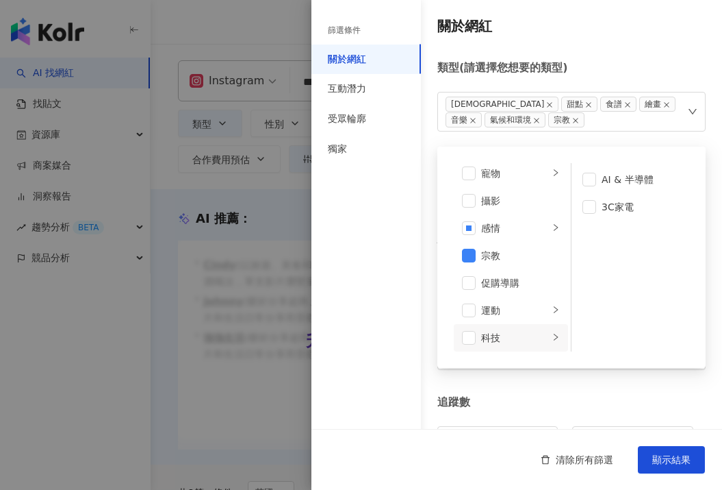
scroll to position [398, 0]
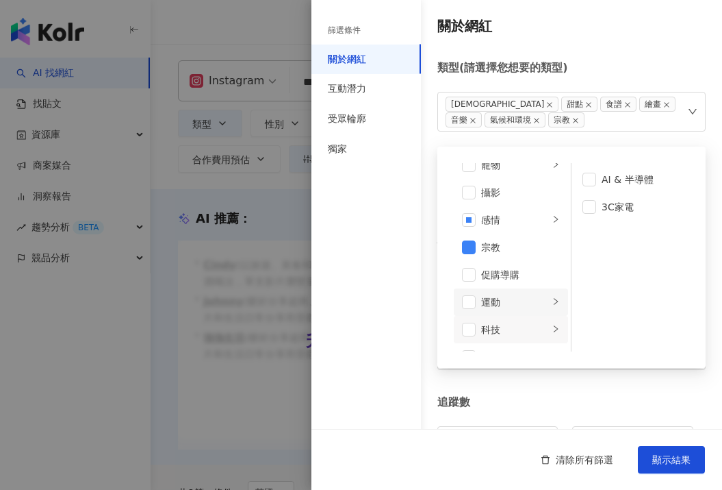
click at [484, 298] on div "運動" at bounding box center [515, 301] width 68 height 15
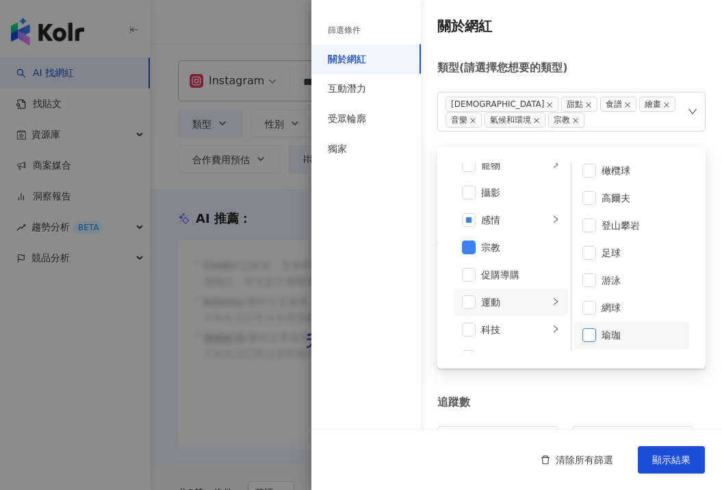
click at [588, 333] on span at bounding box center [590, 335] width 14 height 14
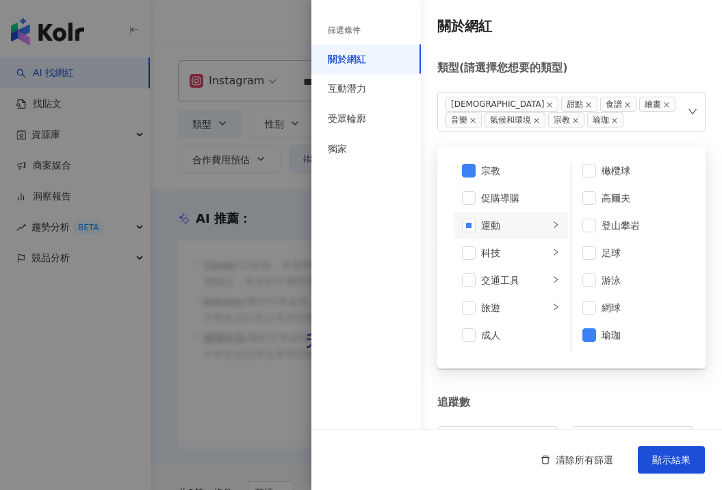
scroll to position [475, 0]
click at [512, 303] on div "旅遊" at bounding box center [515, 307] width 68 height 15
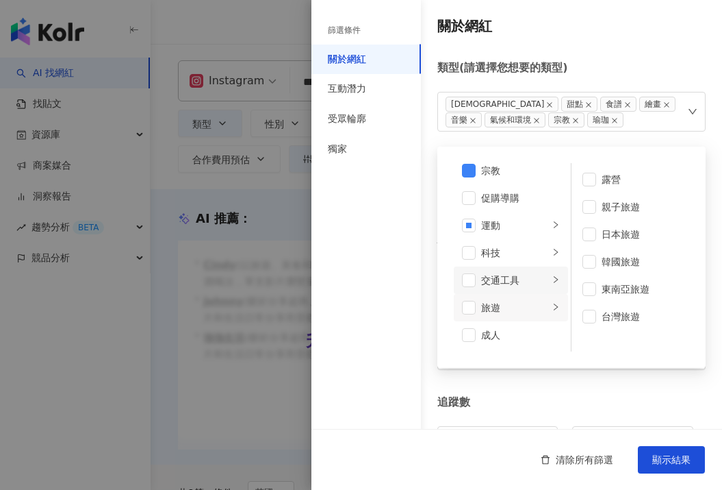
click at [499, 279] on div "交通工具" at bounding box center [515, 280] width 68 height 15
click at [622, 41] on div "關於網紅 類型 ( 請選擇您想要的類型 ) LGBT 甜點 食譜 繪畫 音樂 氣候和環境 宗教 瑜珈 藝術與娛樂 美妝時尚 氣候和環境 日常話題 教育與學習 …" at bounding box center [517, 495] width 411 height 990
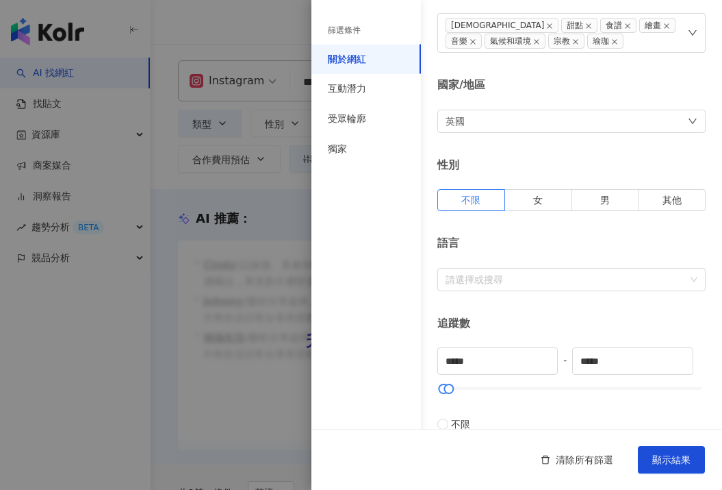
scroll to position [125, 0]
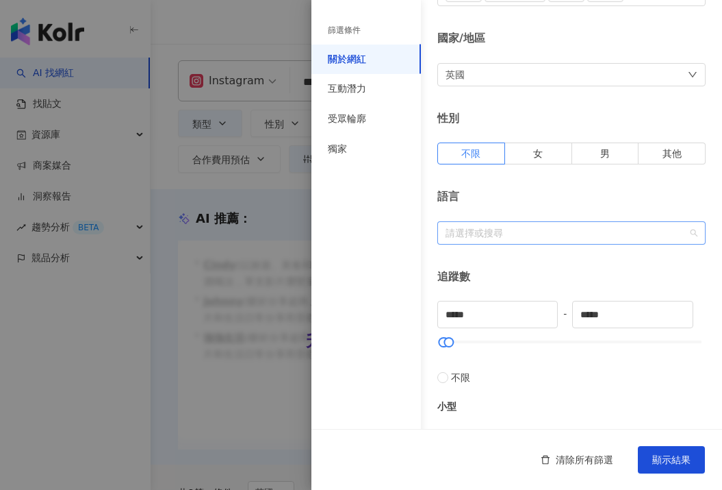
click at [548, 229] on div at bounding box center [564, 232] width 249 height 10
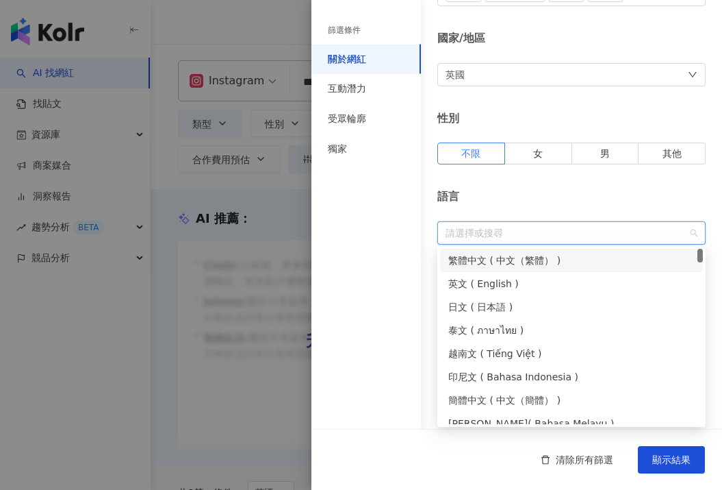
click at [536, 258] on div "繁體中文 ( 中文（繁體） )" at bounding box center [572, 260] width 247 height 15
click at [558, 202] on div "語言" at bounding box center [572, 196] width 268 height 15
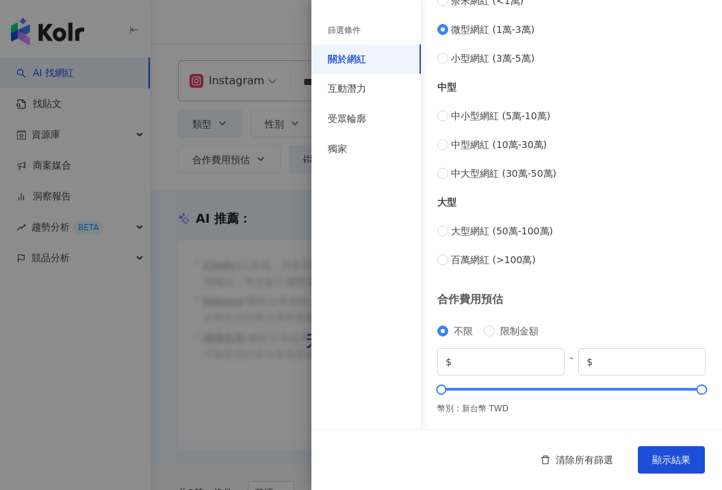
scroll to position [559, 0]
click at [693, 457] on button "顯示結果" at bounding box center [671, 459] width 67 height 27
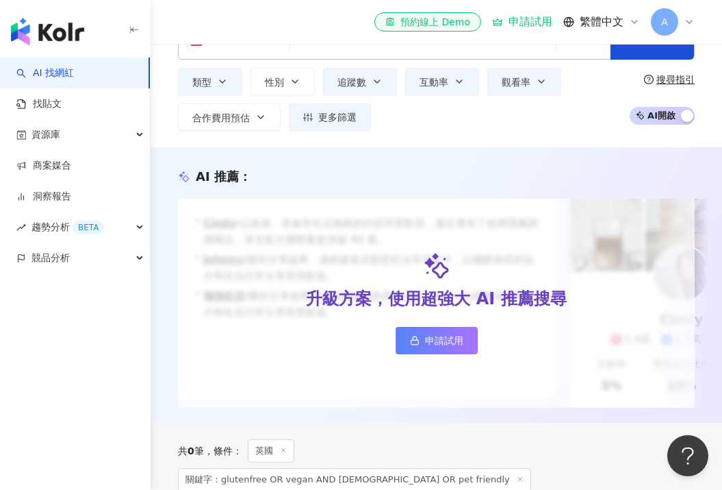
scroll to position [44, 0]
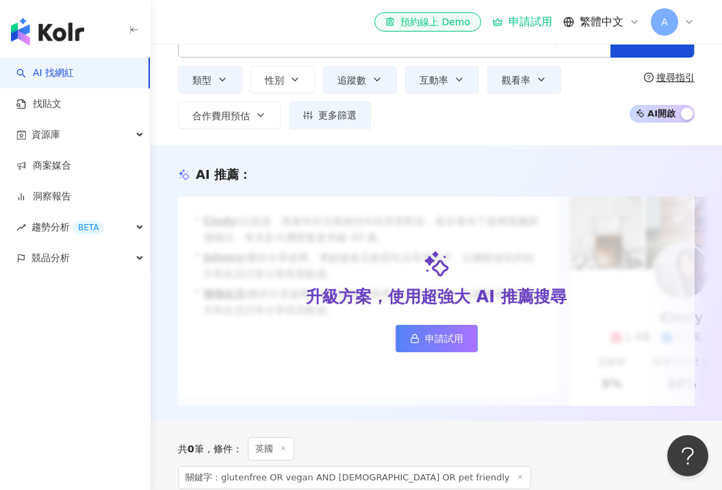
click at [444, 340] on span "申請試用" at bounding box center [444, 338] width 38 height 11
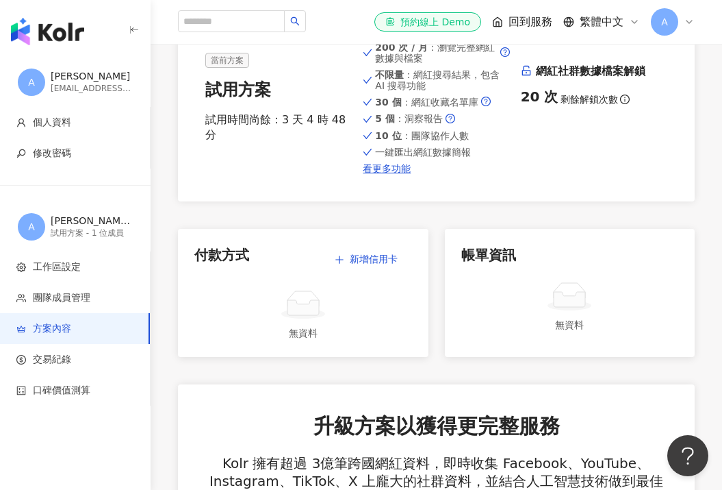
scroll to position [75, 0]
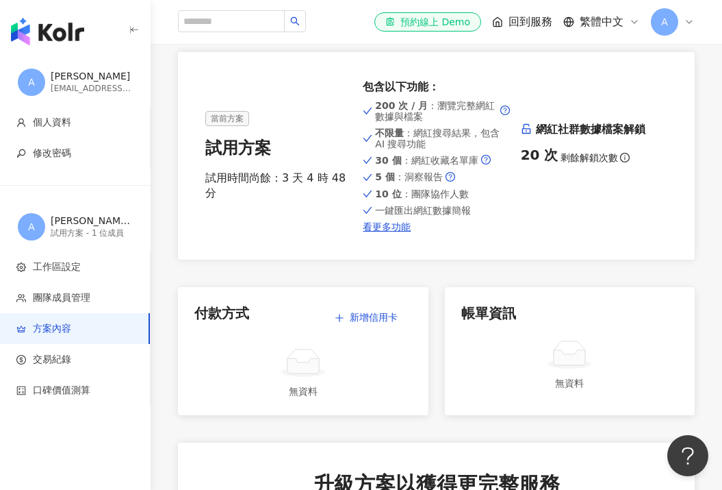
click at [521, 21] on span "回到服務" at bounding box center [531, 21] width 44 height 15
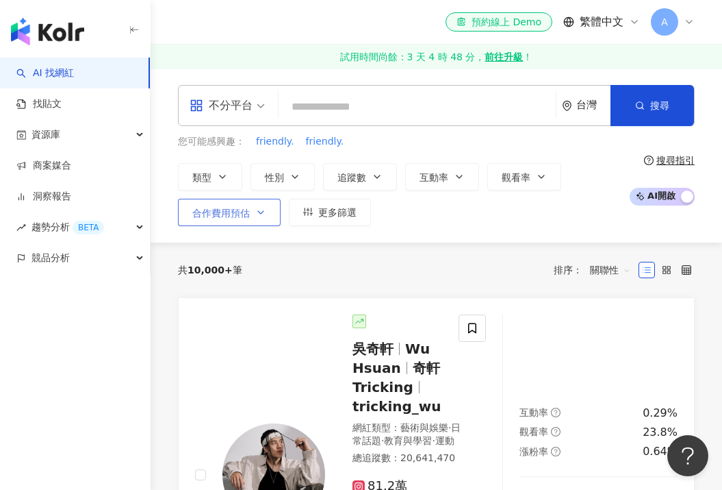
scroll to position [24, 0]
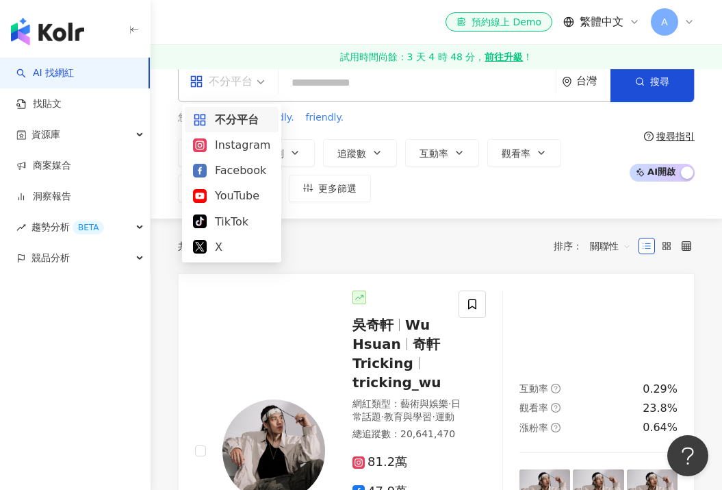
click at [247, 88] on div "不分平台" at bounding box center [221, 82] width 63 height 22
click at [227, 147] on div "Instagram" at bounding box center [231, 144] width 77 height 17
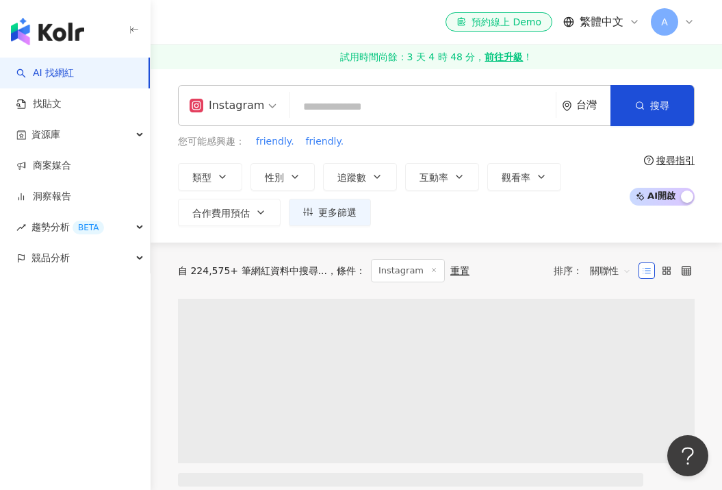
click at [316, 105] on input "search" at bounding box center [423, 107] width 255 height 26
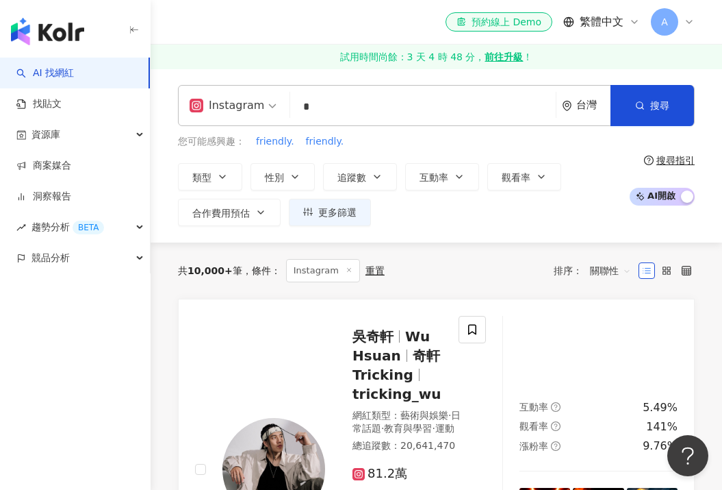
type input "*"
click at [575, 105] on div "台灣" at bounding box center [586, 106] width 49 height 40
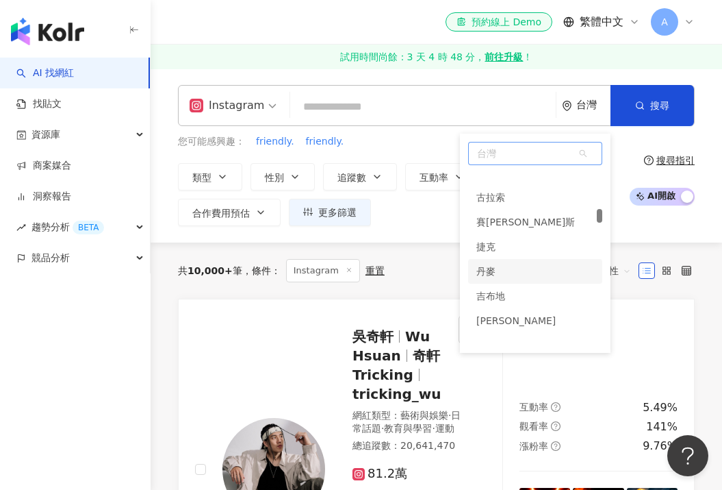
scroll to position [1680, 0]
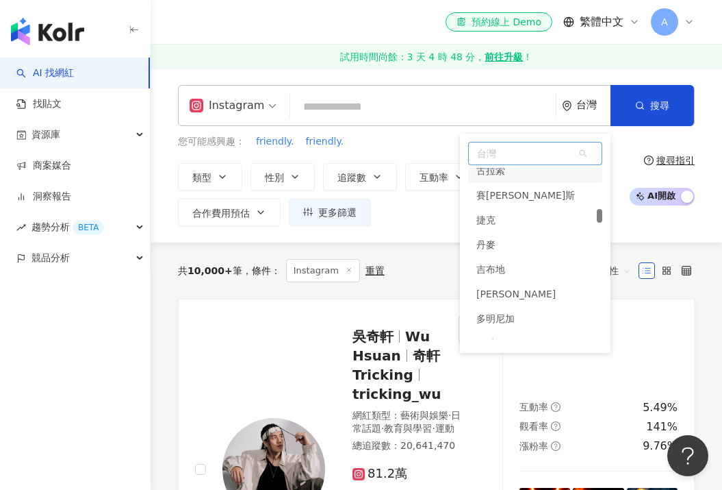
click at [520, 155] on span "台灣" at bounding box center [535, 153] width 133 height 22
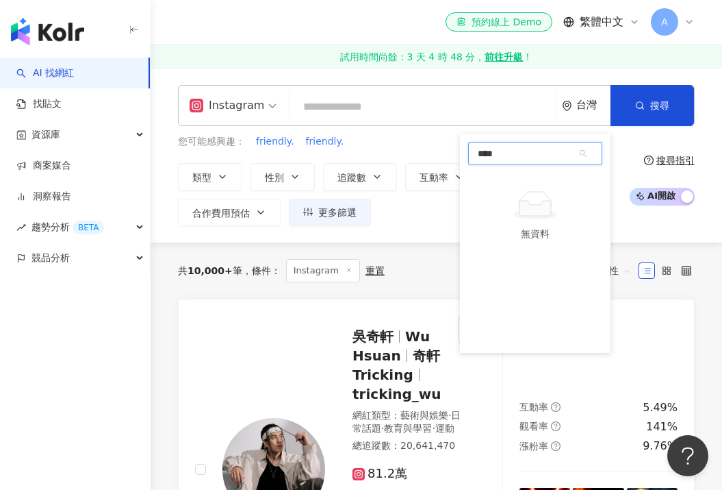
type input "**"
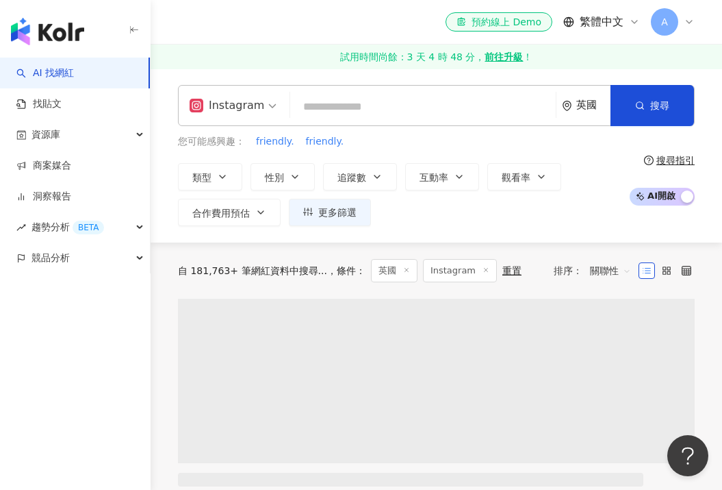
click at [381, 112] on input "search" at bounding box center [423, 107] width 255 height 26
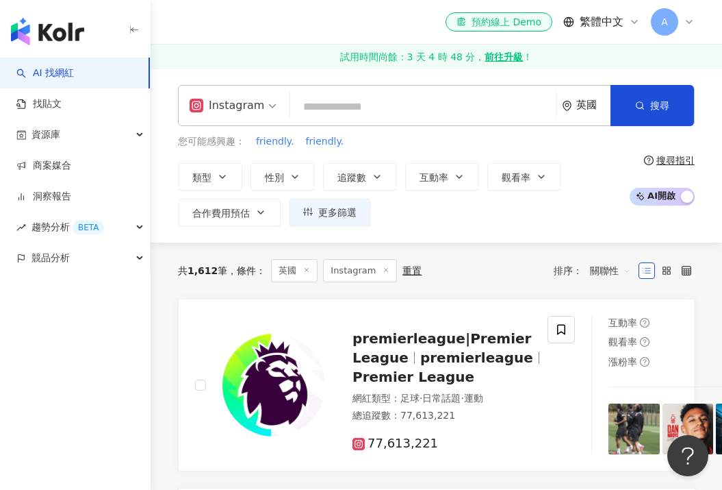
type input "*"
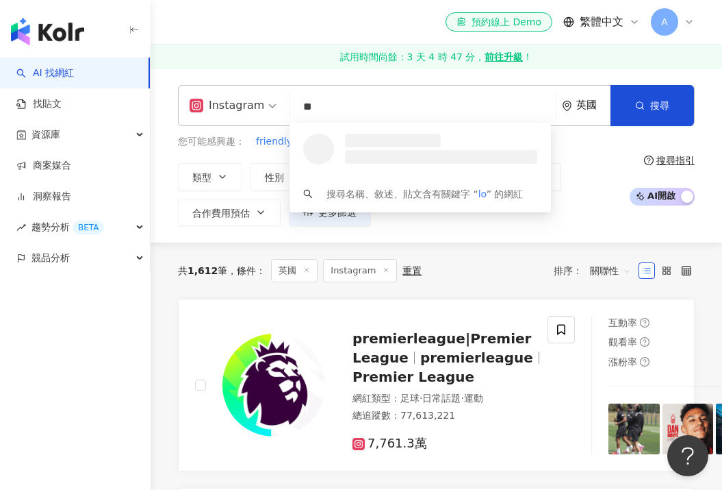
type input "*"
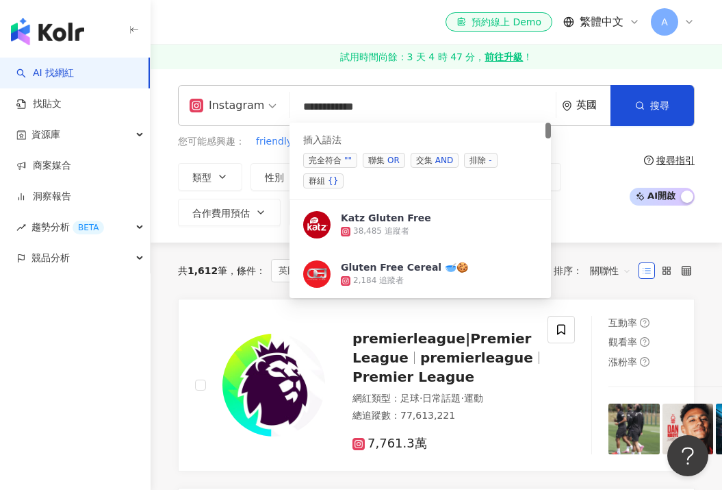
click at [430, 158] on span "交集 AND" at bounding box center [435, 160] width 48 height 15
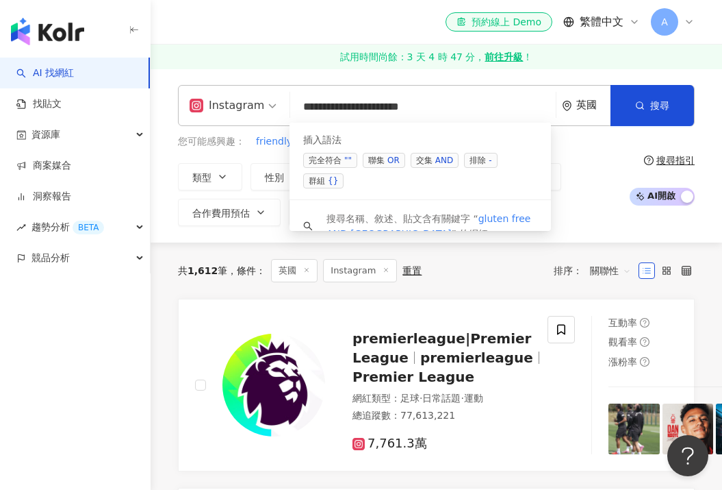
type input "**********"
click at [579, 161] on div "您可能感興趣： friendly. friendly. 類型 性別 追蹤數 互動率 觀看率 合作費用預估 更多篩選" at bounding box center [400, 180] width 444 height 92
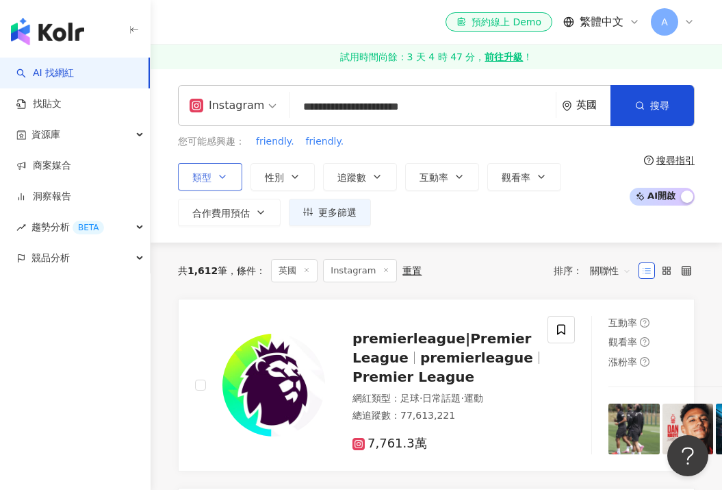
click at [206, 177] on span "類型" at bounding box center [201, 177] width 19 height 11
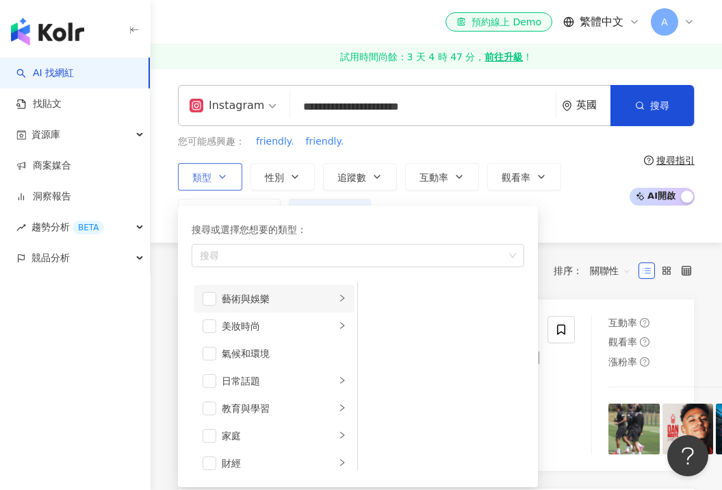
click at [290, 301] on div "藝術與娛樂" at bounding box center [279, 298] width 114 height 15
click at [242, 326] on div "美妝時尚" at bounding box center [279, 325] width 114 height 15
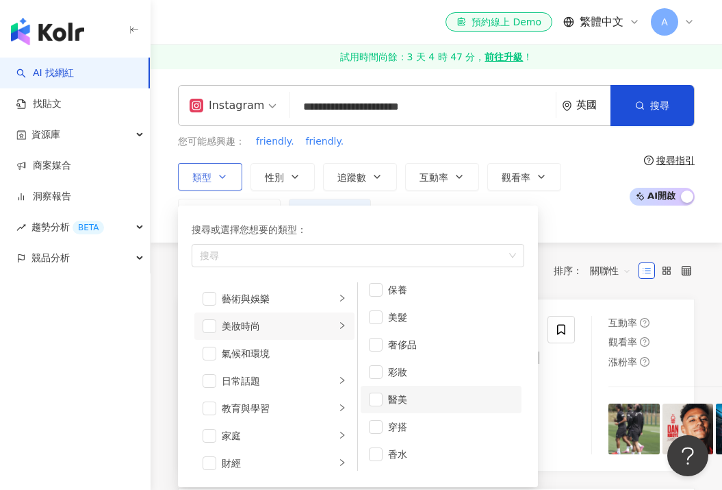
scroll to position [9, 0]
click at [374, 290] on span "button" at bounding box center [376, 290] width 14 height 14
click at [283, 354] on div "氣候和環境" at bounding box center [284, 353] width 125 height 15
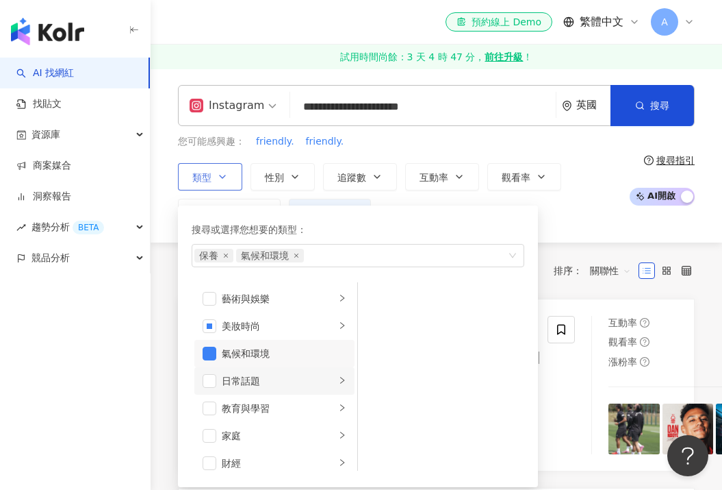
click at [256, 383] on div "日常話題" at bounding box center [279, 380] width 114 height 15
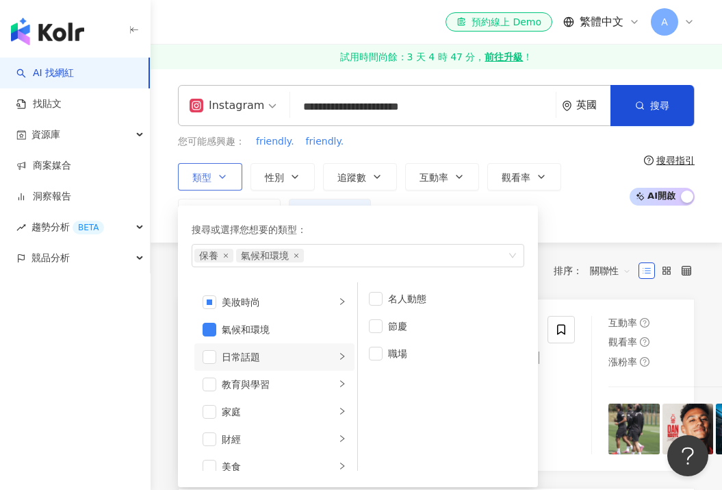
scroll to position [43, 0]
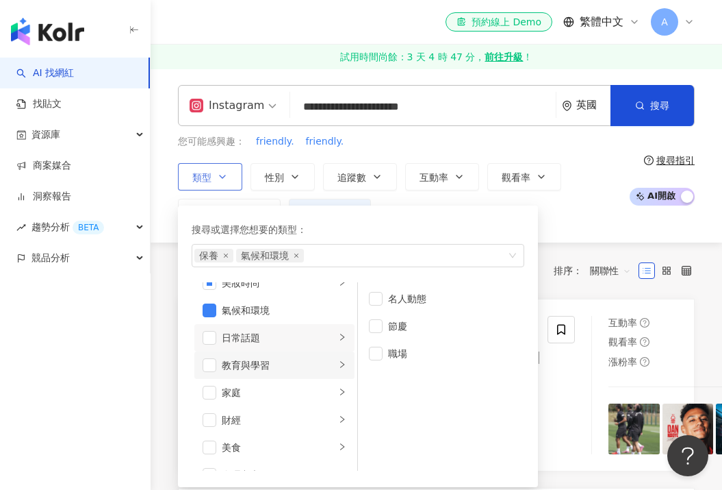
click at [271, 366] on div "教育與學習" at bounding box center [279, 364] width 114 height 15
click at [268, 379] on li "家庭" at bounding box center [274, 392] width 160 height 27
click at [261, 415] on div "財經" at bounding box center [279, 419] width 114 height 15
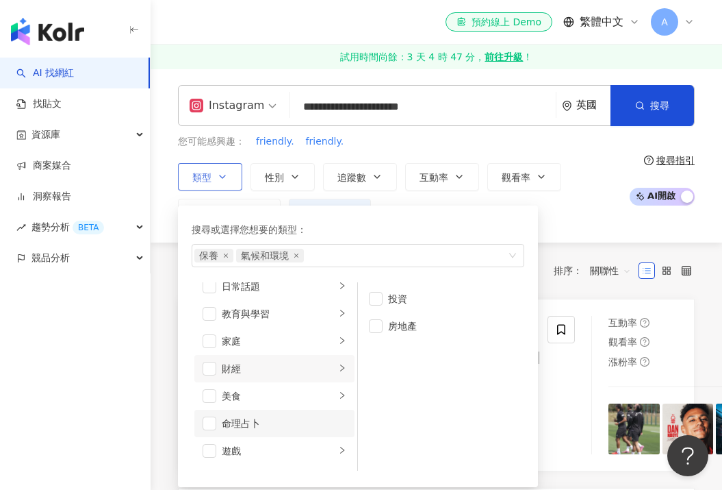
scroll to position [109, 0]
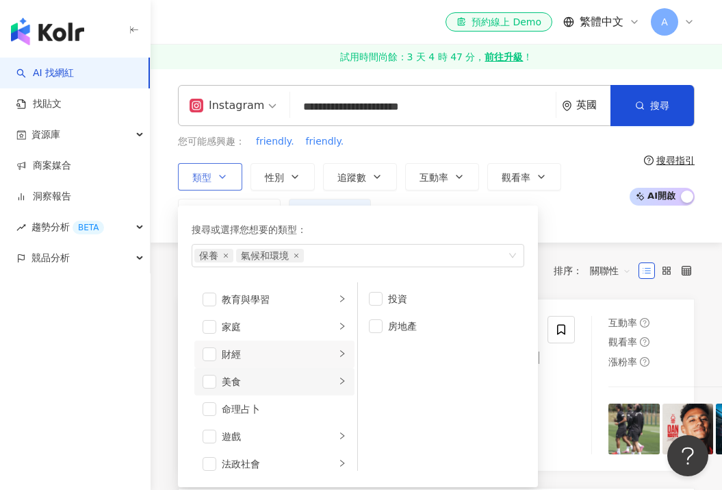
click at [257, 379] on div "美食" at bounding box center [279, 381] width 114 height 15
click at [378, 403] on span "button" at bounding box center [376, 408] width 14 height 14
click at [377, 355] on span "button" at bounding box center [376, 353] width 14 height 14
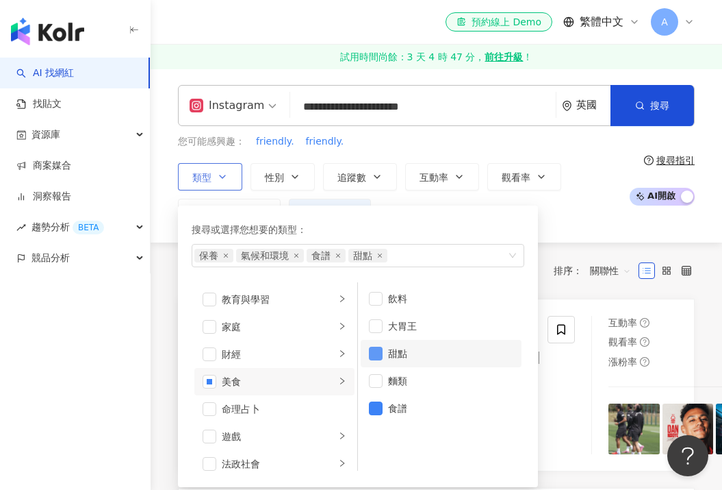
click at [374, 353] on span "button" at bounding box center [376, 353] width 14 height 14
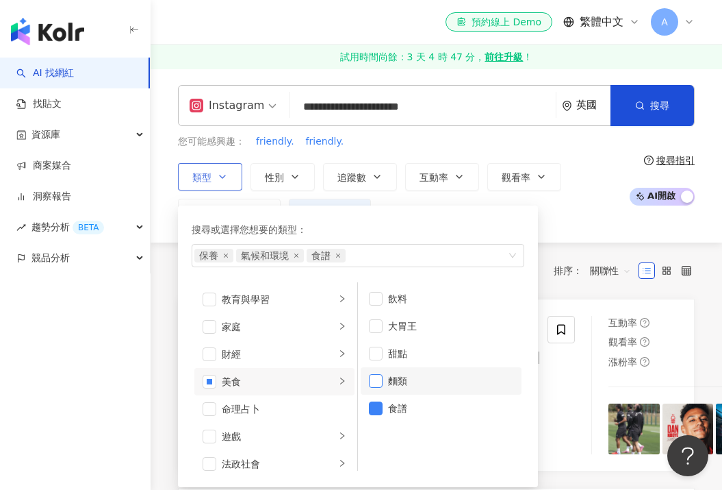
click at [375, 381] on span "button" at bounding box center [376, 381] width 14 height 14
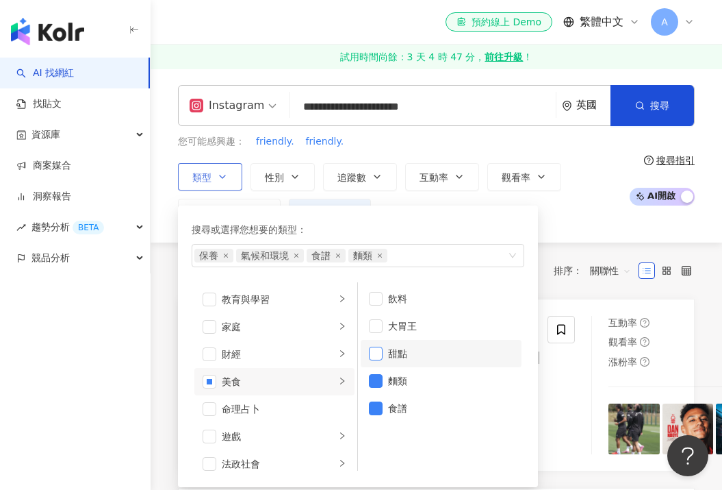
click at [375, 346] on span "button" at bounding box center [376, 353] width 14 height 14
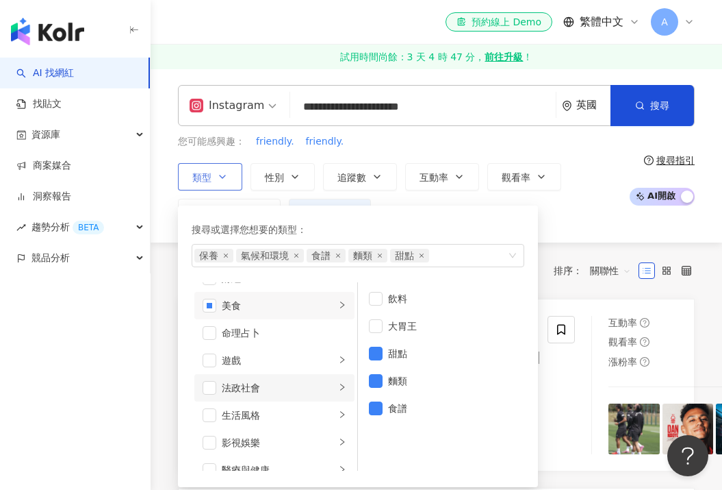
scroll to position [186, 0]
click at [260, 420] on div "生活風格" at bounding box center [279, 413] width 114 height 15
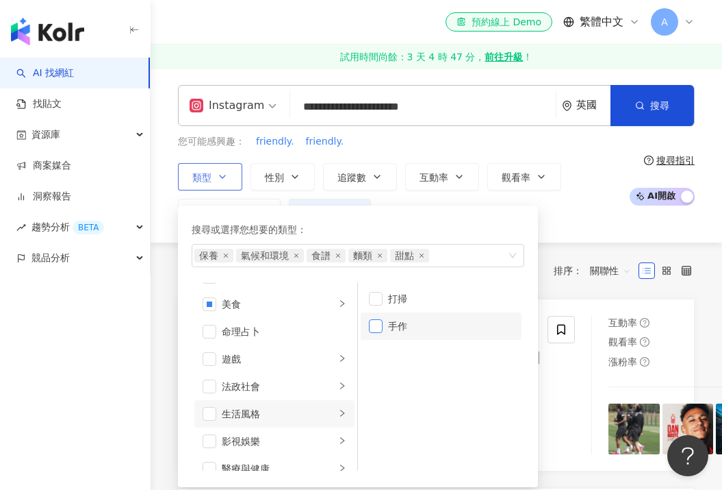
click at [379, 319] on span "button" at bounding box center [376, 326] width 14 height 14
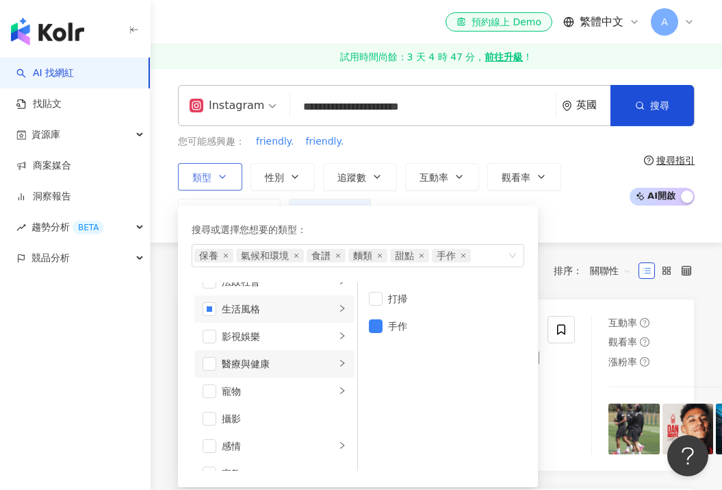
scroll to position [297, 0]
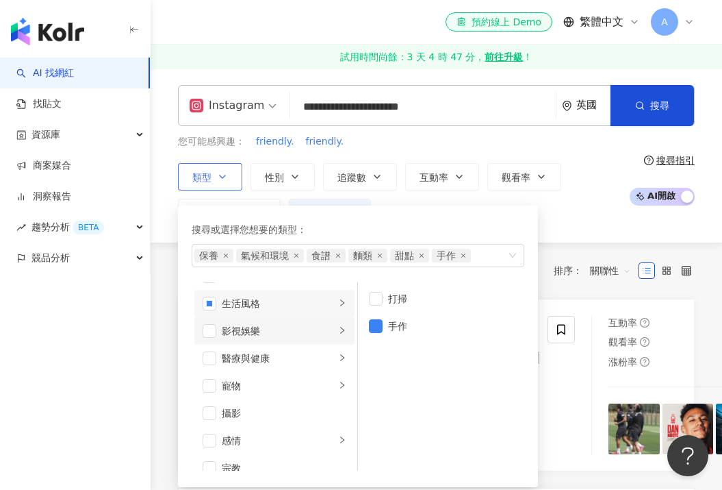
click at [259, 323] on div "影視娛樂" at bounding box center [279, 330] width 114 height 15
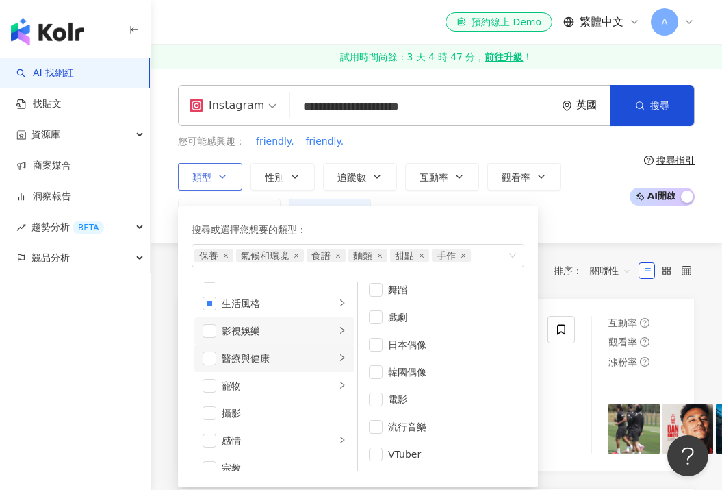
click at [278, 357] on div "醫療與健康" at bounding box center [279, 358] width 114 height 15
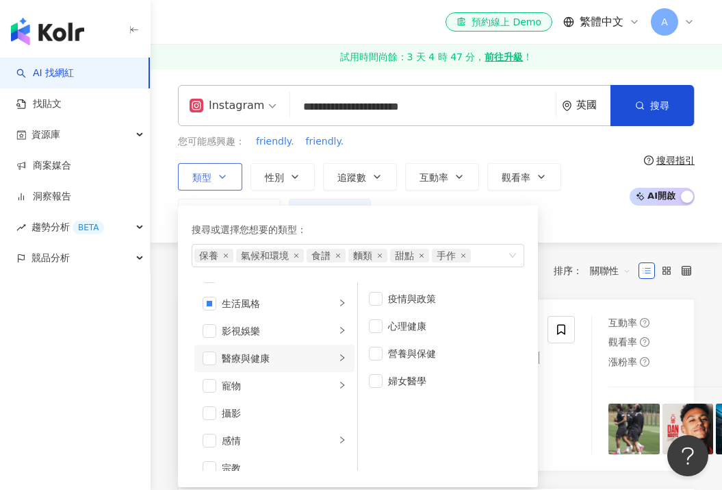
scroll to position [0, 0]
click at [376, 350] on span "button" at bounding box center [376, 353] width 14 height 14
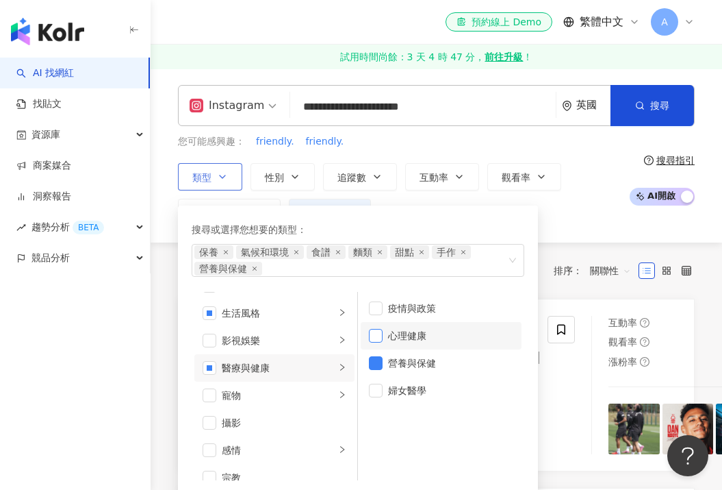
click at [381, 336] on span "button" at bounding box center [376, 336] width 14 height 14
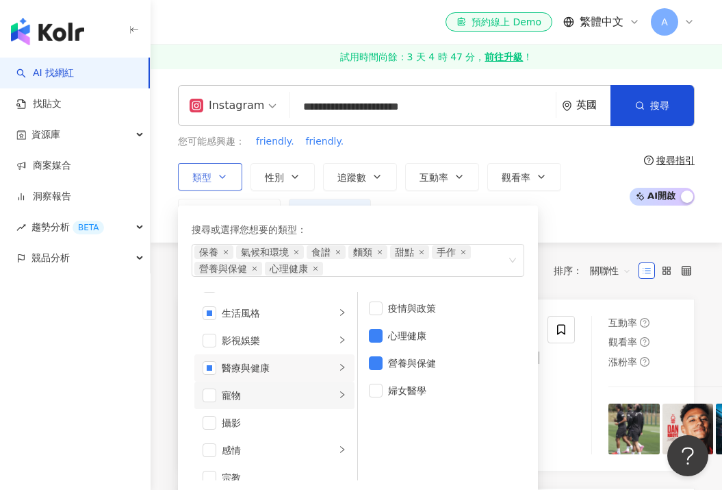
click at [262, 397] on div "寵物" at bounding box center [279, 395] width 114 height 15
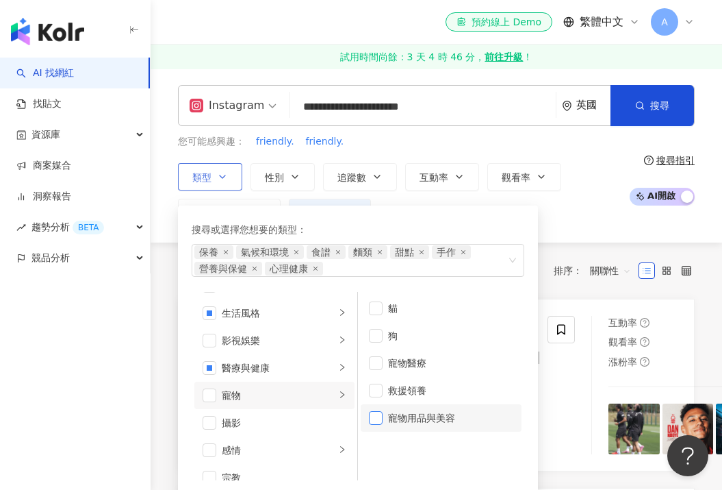
click at [379, 422] on span "button" at bounding box center [376, 418] width 14 height 14
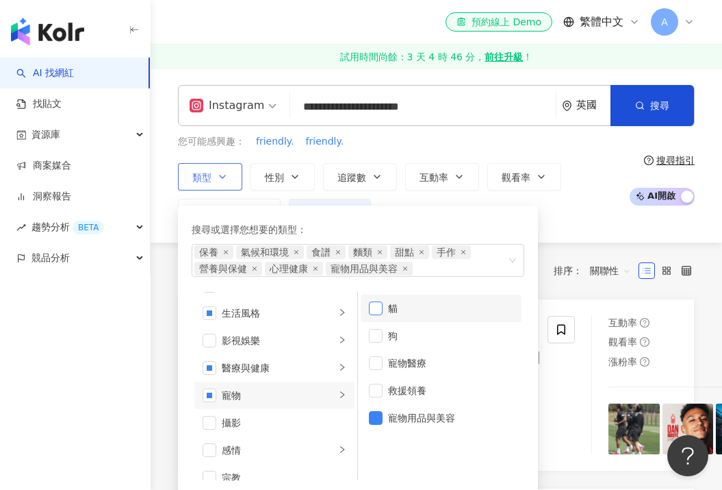
click at [370, 312] on span "button" at bounding box center [376, 308] width 14 height 14
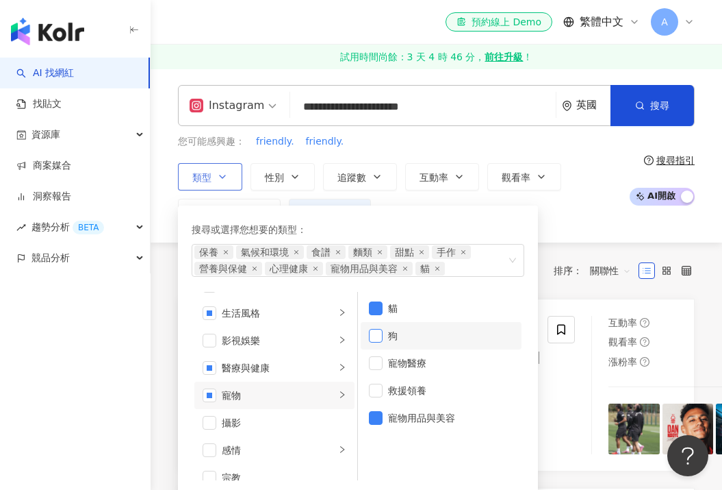
click at [371, 333] on span "button" at bounding box center [376, 336] width 14 height 14
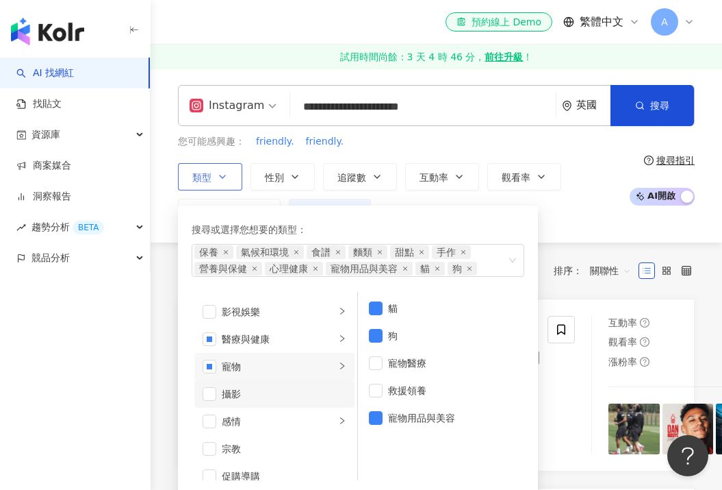
scroll to position [332, 0]
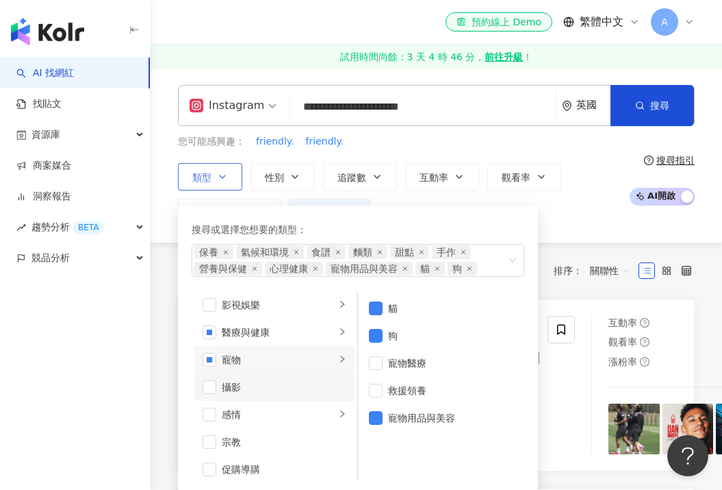
click at [286, 388] on div "攝影" at bounding box center [284, 386] width 125 height 15
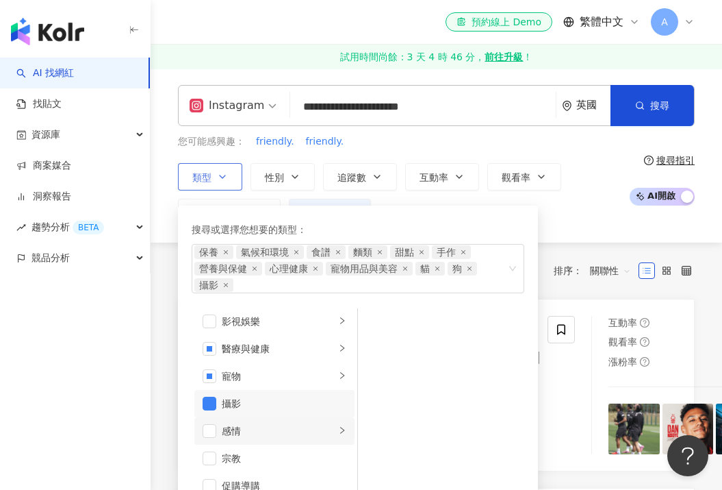
click at [273, 417] on li "感情" at bounding box center [274, 430] width 160 height 27
click at [374, 320] on span "button" at bounding box center [376, 325] width 14 height 14
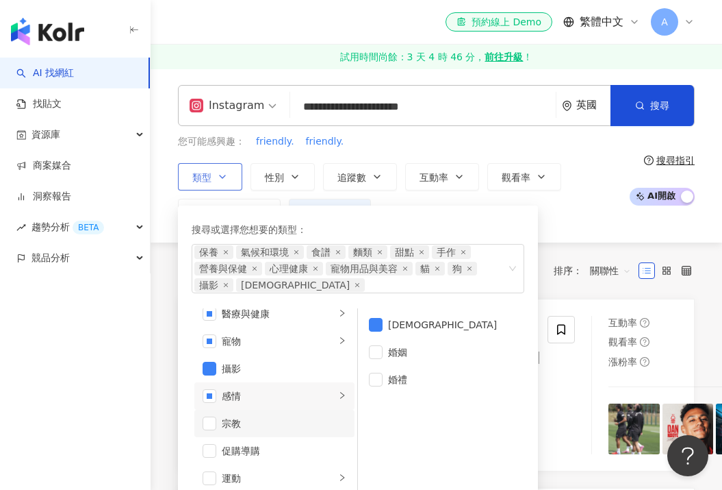
click at [273, 425] on div "宗教" at bounding box center [284, 423] width 125 height 15
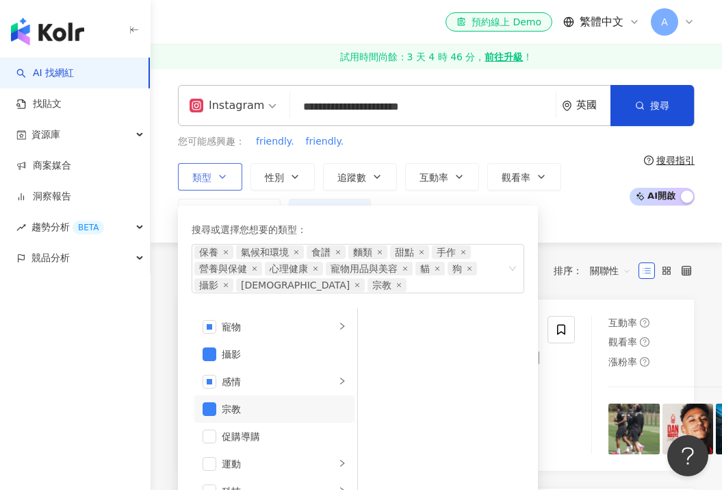
scroll to position [394, 0]
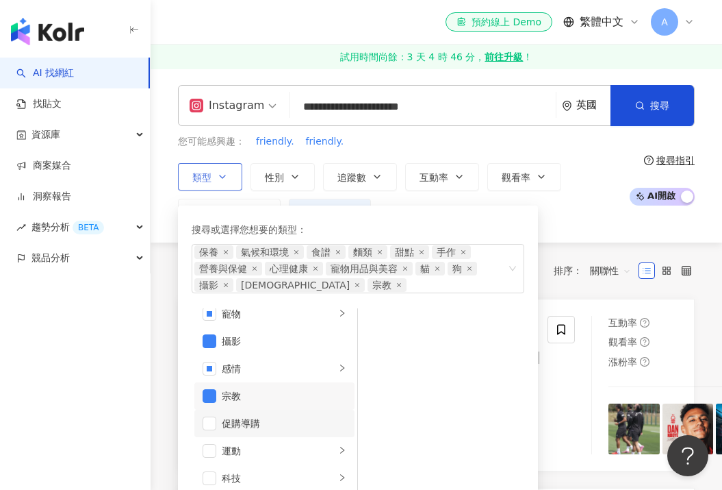
click at [272, 427] on div "促購導購" at bounding box center [284, 423] width 125 height 15
click at [268, 449] on div "運動" at bounding box center [279, 450] width 114 height 15
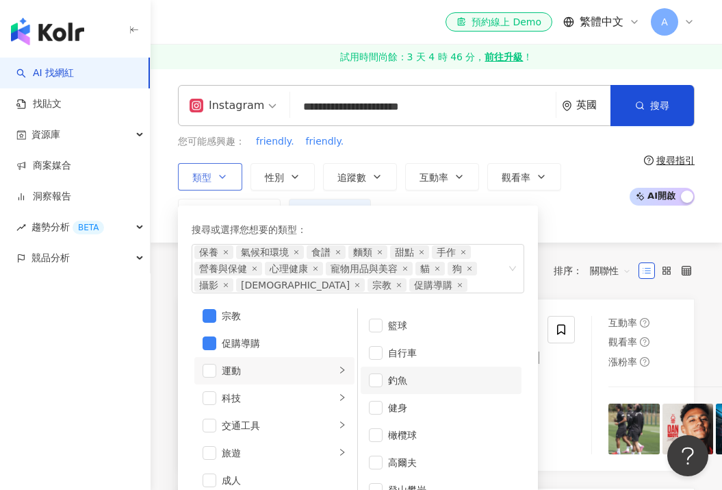
scroll to position [65, 0]
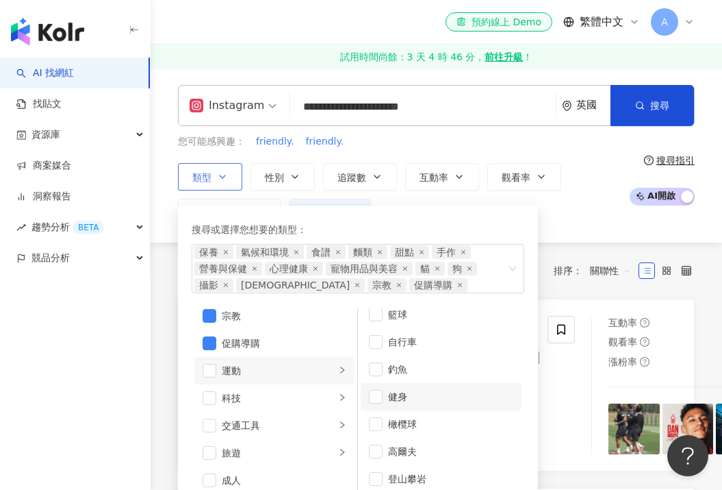
click at [383, 397] on li "健身" at bounding box center [441, 396] width 161 height 27
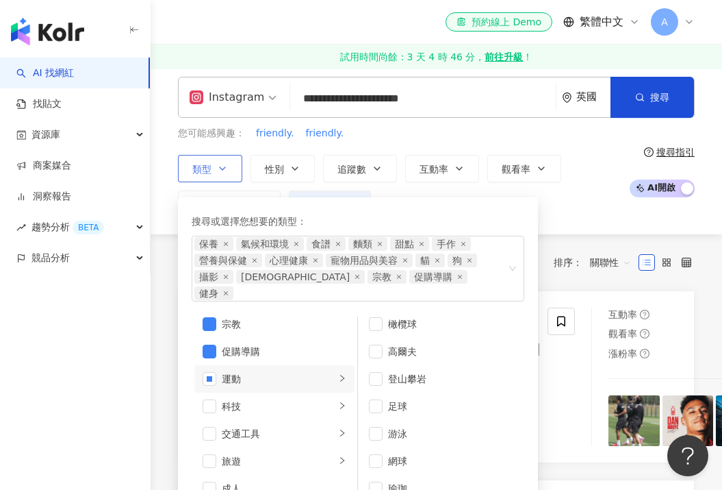
scroll to position [9, 0]
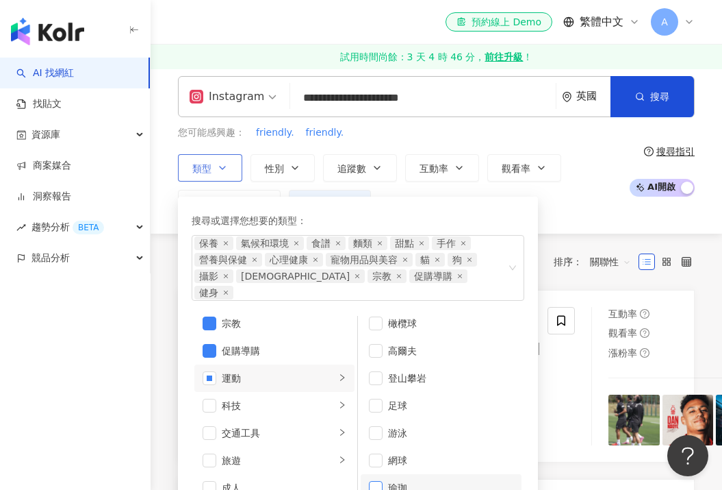
click at [373, 481] on span "button" at bounding box center [376, 488] width 14 height 14
click at [285, 398] on div "科技" at bounding box center [279, 405] width 114 height 15
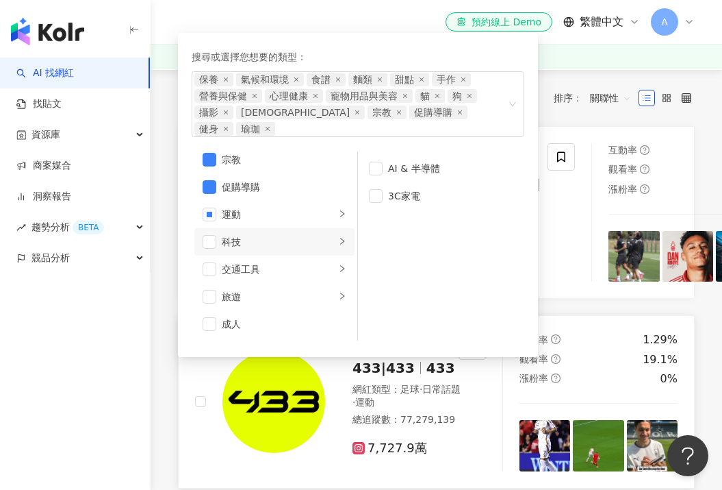
scroll to position [0, 0]
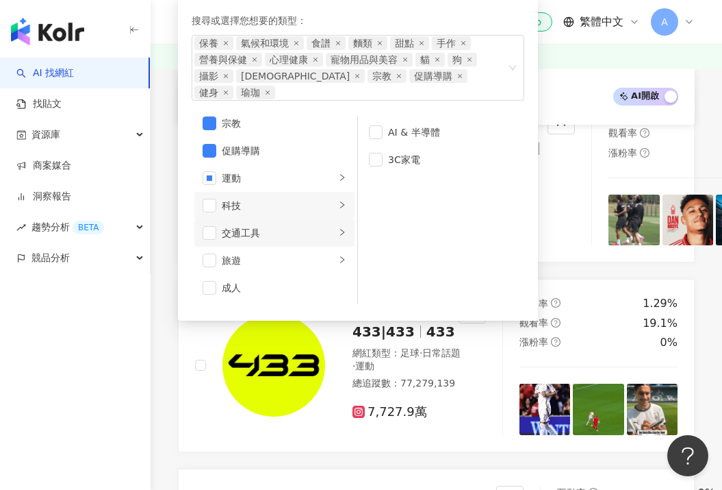
click at [302, 225] on div "交通工具" at bounding box center [279, 232] width 114 height 15
click at [295, 253] on div "旅遊" at bounding box center [279, 260] width 114 height 15
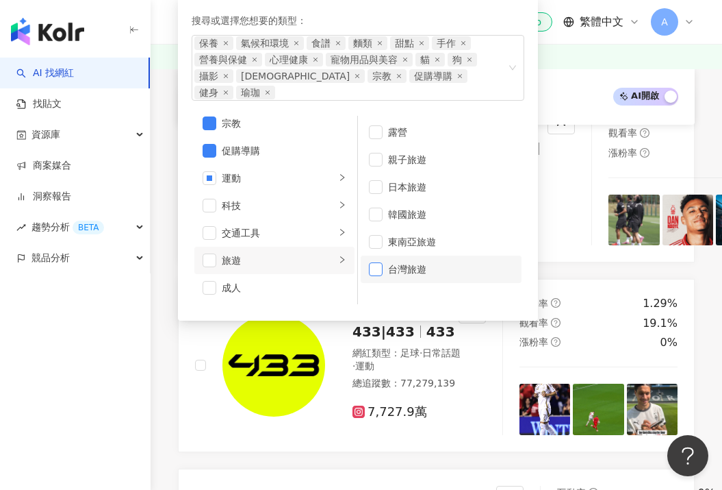
click at [375, 262] on span "button" at bounding box center [376, 269] width 14 height 14
click at [286, 290] on div "成人" at bounding box center [284, 287] width 125 height 15
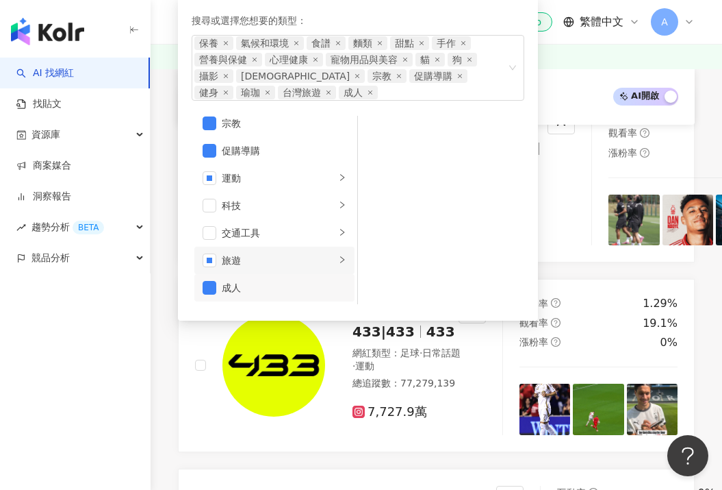
click at [277, 266] on div "旅遊" at bounding box center [279, 260] width 114 height 15
click at [219, 292] on li "成人" at bounding box center [274, 287] width 160 height 27
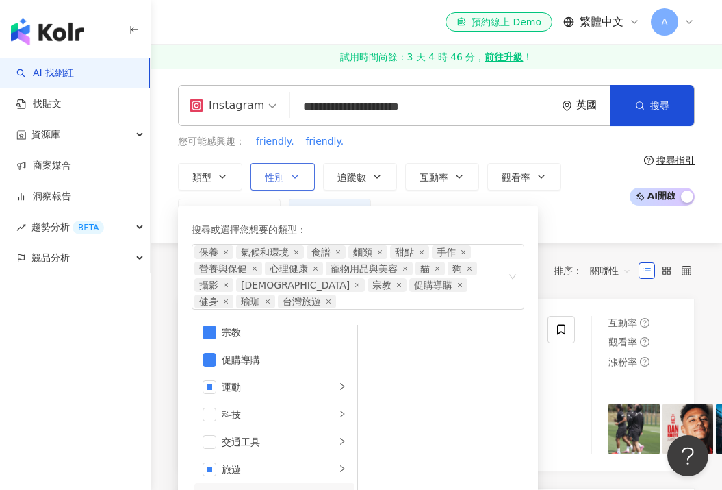
click at [285, 175] on button "性別" at bounding box center [283, 176] width 64 height 27
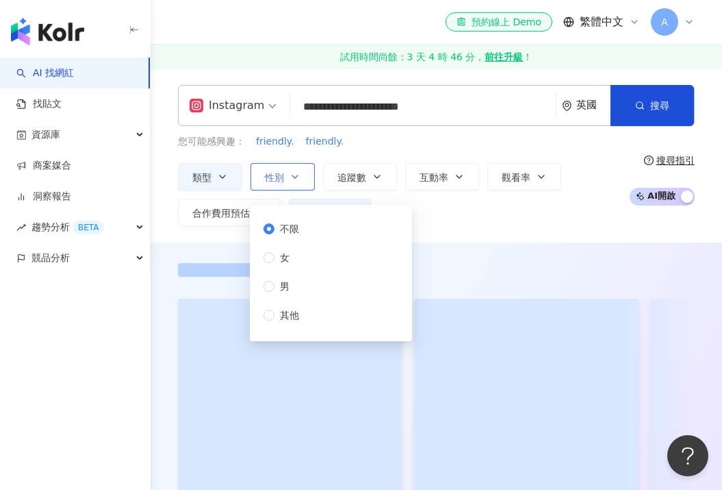
click at [285, 175] on button "性別" at bounding box center [283, 176] width 64 height 27
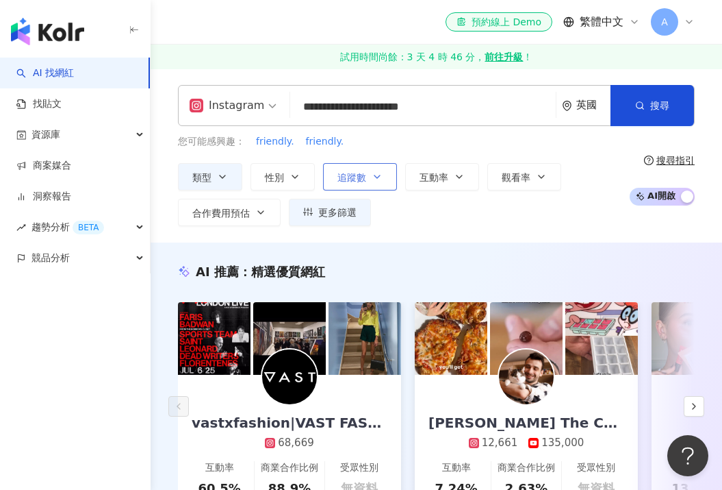
click at [339, 169] on button "追蹤數" at bounding box center [360, 176] width 74 height 27
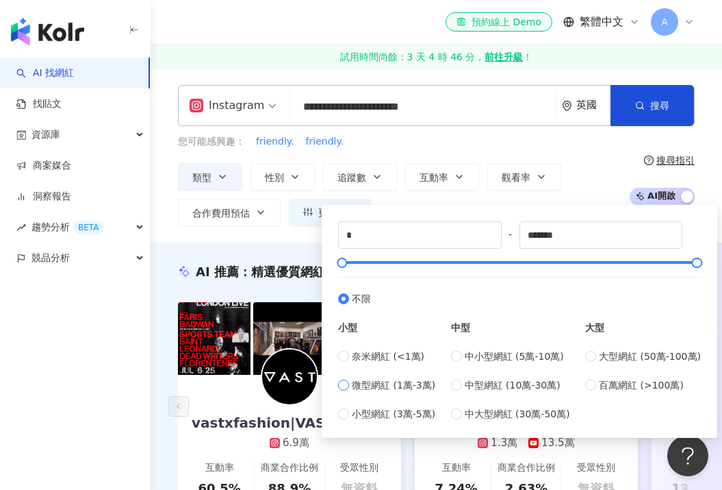
click at [376, 386] on span "微型網紅 (1萬-3萬)" at bounding box center [394, 384] width 84 height 15
type input "*****"
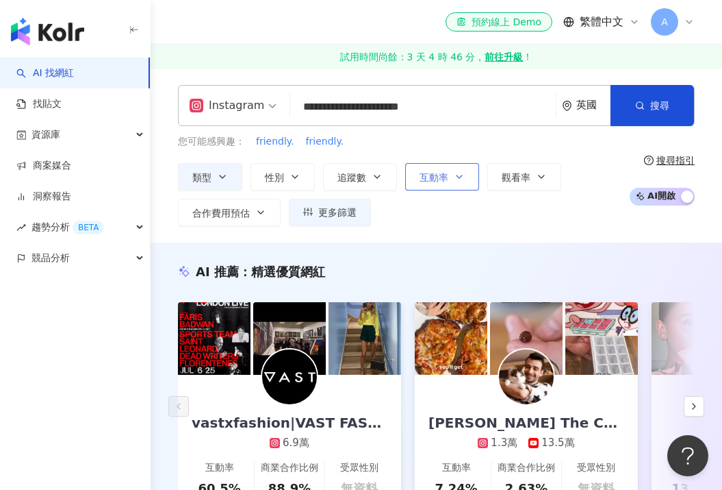
click at [449, 171] on button "互動率" at bounding box center [442, 176] width 74 height 27
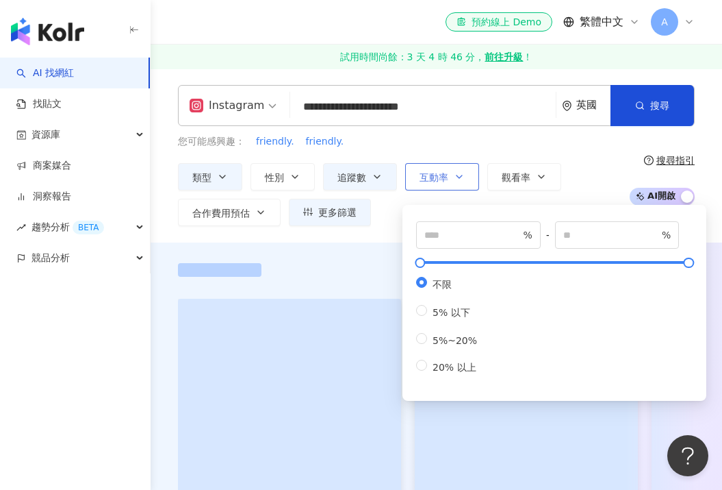
click at [449, 171] on button "互動率" at bounding box center [442, 176] width 74 height 27
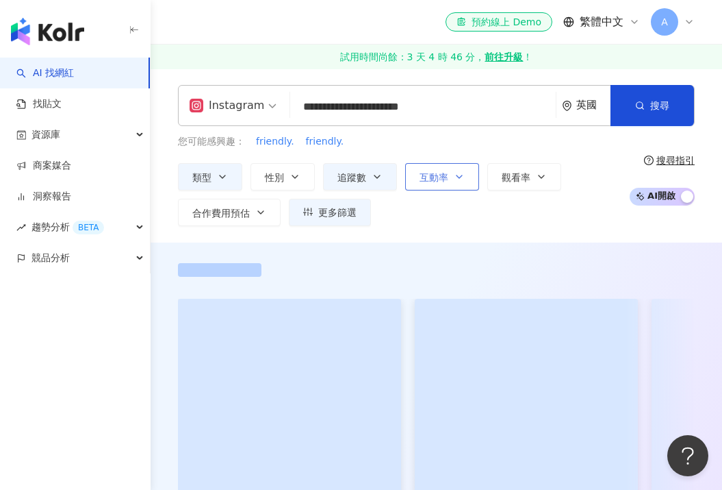
click at [449, 171] on button "互動率" at bounding box center [442, 176] width 74 height 27
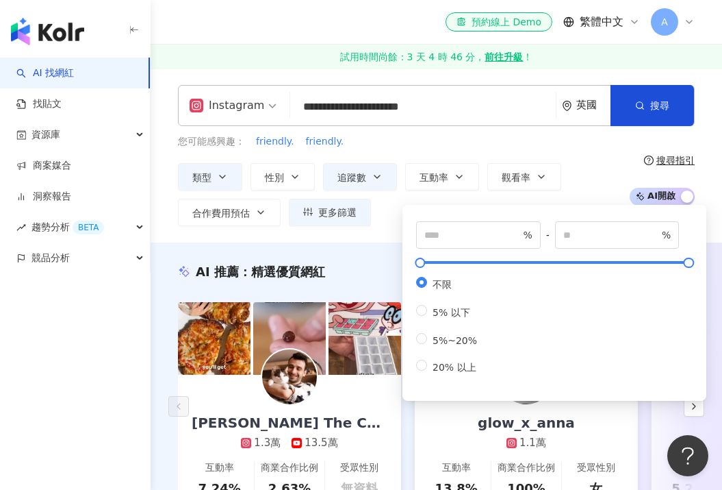
click at [435, 321] on div "不限 5% 以下 5%~20% 20% 以上" at bounding box center [452, 325] width 72 height 97
click at [425, 340] on span at bounding box center [421, 338] width 11 height 11
type input "*"
type input "**"
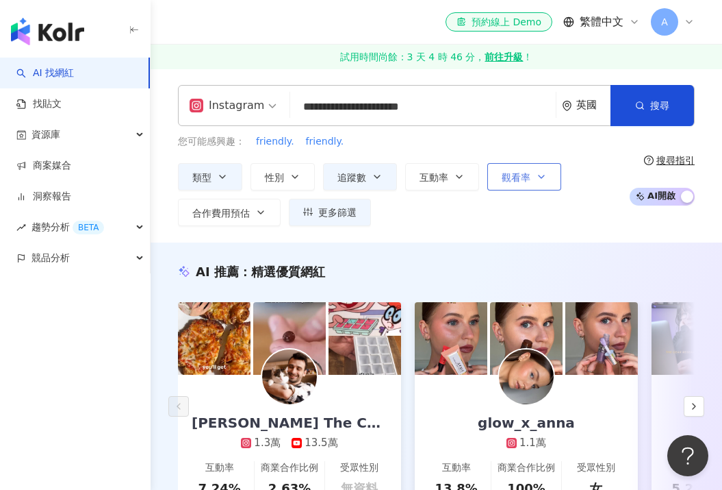
click at [517, 181] on span "觀看率" at bounding box center [516, 177] width 29 height 11
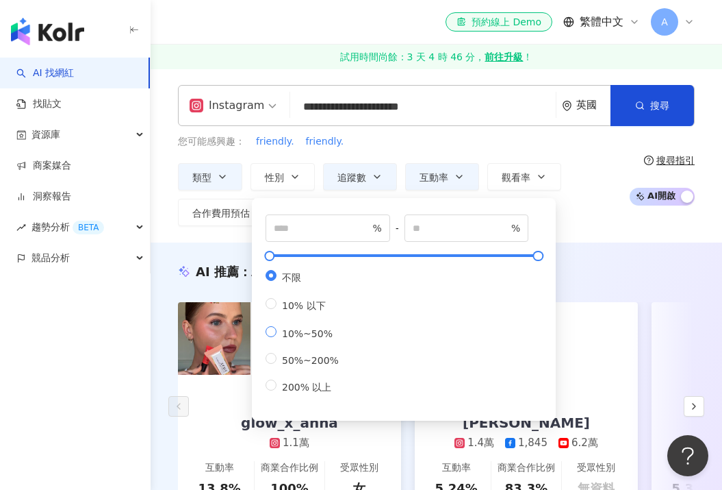
click at [308, 335] on span "10%~50%" at bounding box center [308, 333] width 62 height 11
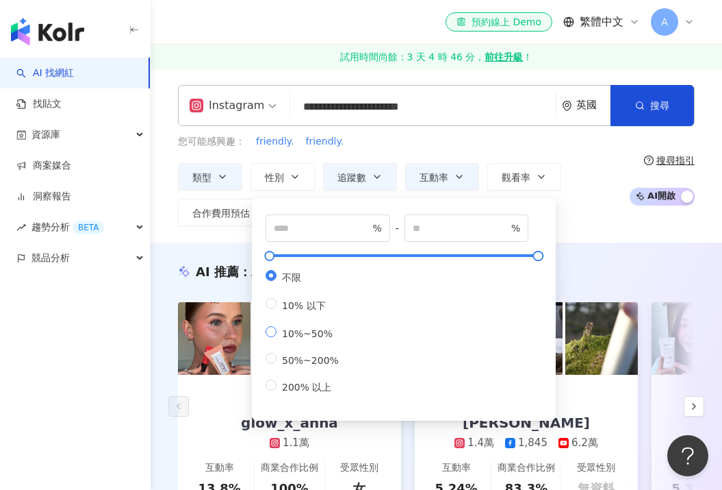
type input "**"
click at [577, 195] on div "類型 性別 追蹤數 互動率 觀看率 合作費用預估 更多篩選 不限 女 男 其他 ***** - ***** 不限 小型 奈米網紅 (<1萬) 微型網紅 (1萬…" at bounding box center [400, 194] width 444 height 63
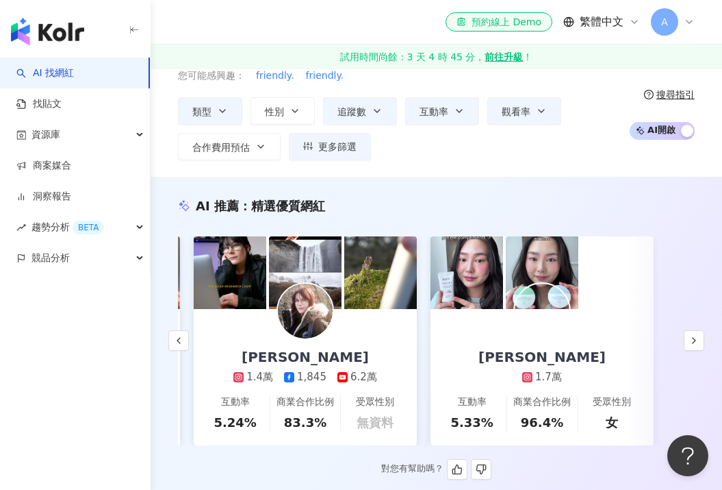
scroll to position [0, 221]
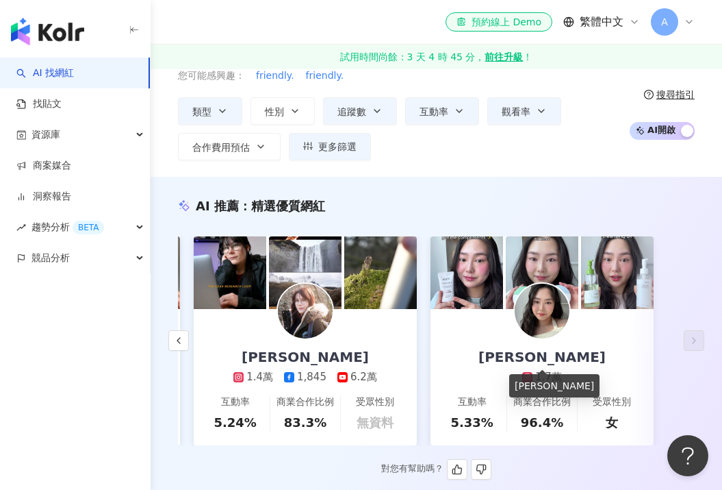
click at [542, 357] on div "Jasmine Loo" at bounding box center [542, 356] width 155 height 19
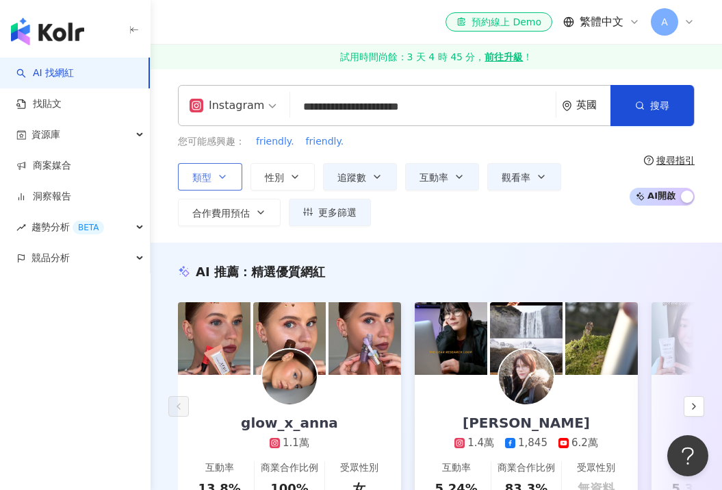
scroll to position [0, 0]
click at [218, 178] on icon "button" at bounding box center [222, 176] width 11 height 11
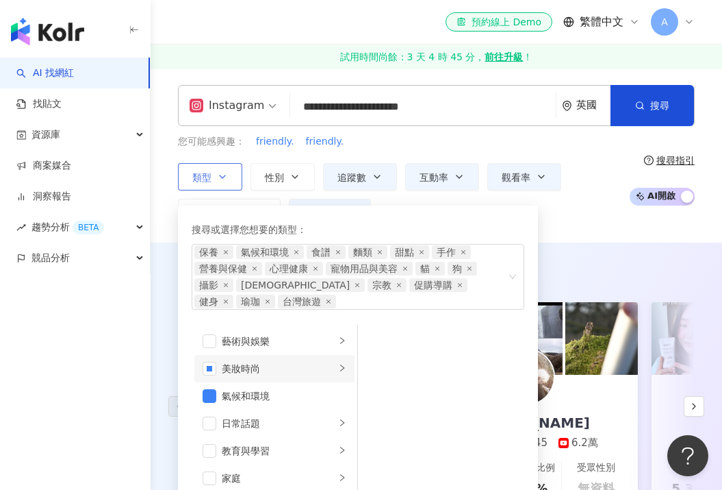
click at [305, 368] on div "美妝時尚" at bounding box center [279, 368] width 114 height 15
click at [216, 366] on span "button" at bounding box center [210, 369] width 14 height 14
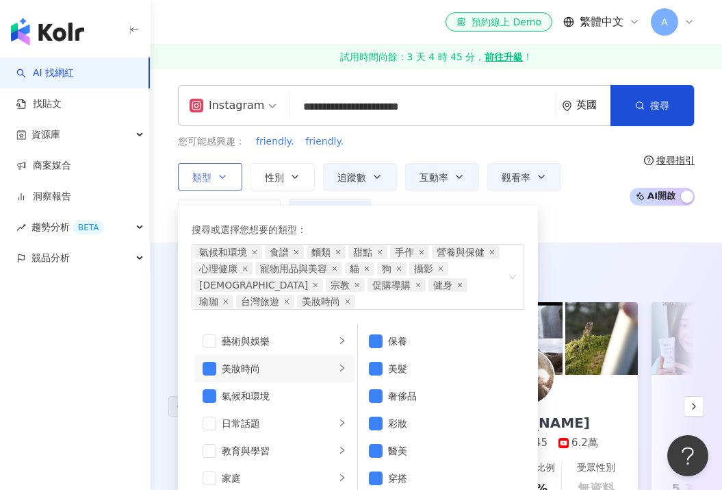
click at [211, 359] on li "美妝時尚" at bounding box center [274, 368] width 160 height 27
click at [205, 362] on span "button" at bounding box center [210, 369] width 14 height 14
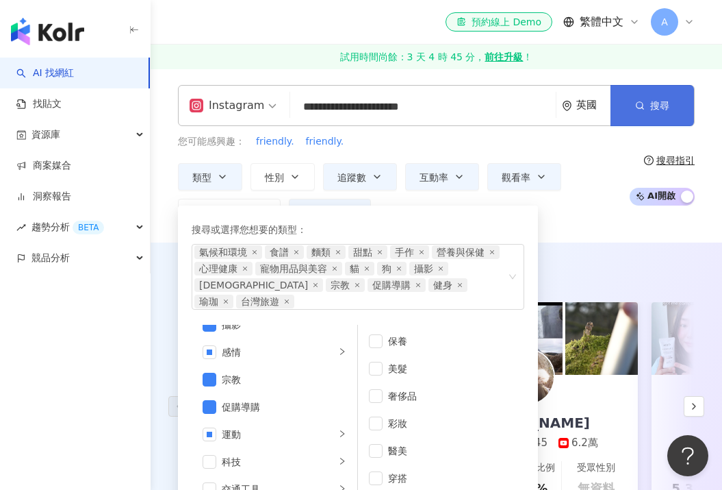
click at [648, 98] on button "搜尋" at bounding box center [653, 105] width 84 height 41
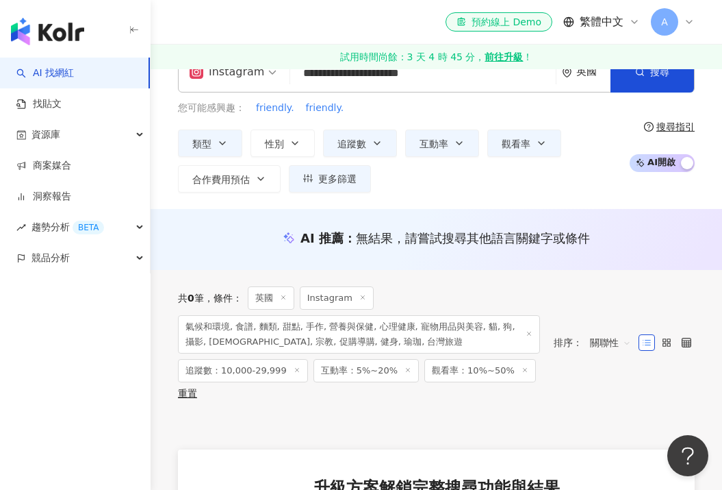
scroll to position [33, 0]
click at [382, 370] on span "互動率：5%~20%" at bounding box center [366, 370] width 105 height 23
click at [405, 370] on icon at bounding box center [408, 370] width 7 height 7
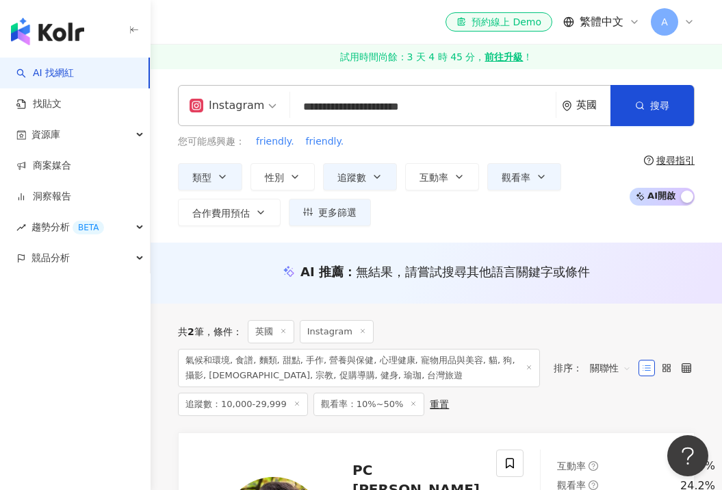
click at [410, 401] on icon at bounding box center [413, 403] width 7 height 7
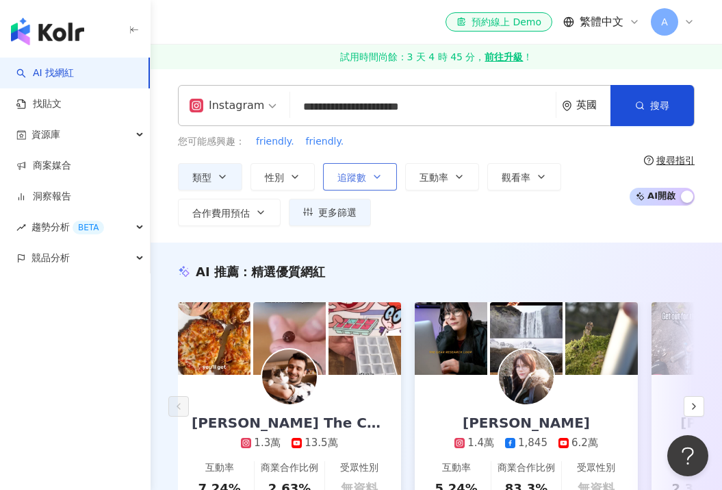
click at [377, 173] on icon "button" at bounding box center [377, 176] width 11 height 11
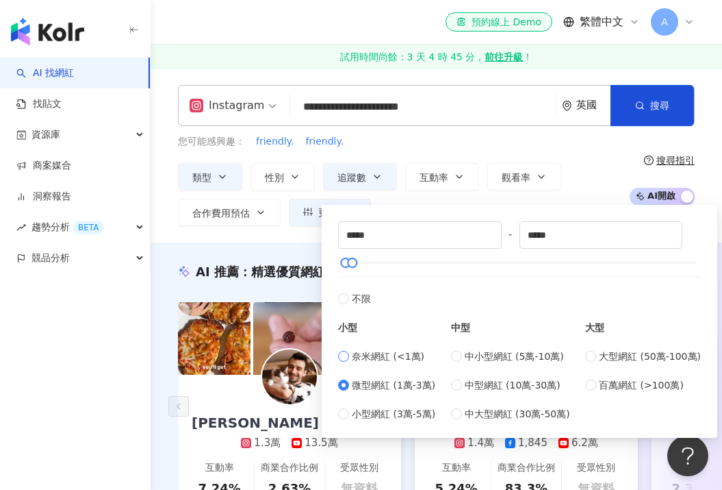
click at [346, 353] on span at bounding box center [343, 356] width 11 height 11
type input "*"
type input "****"
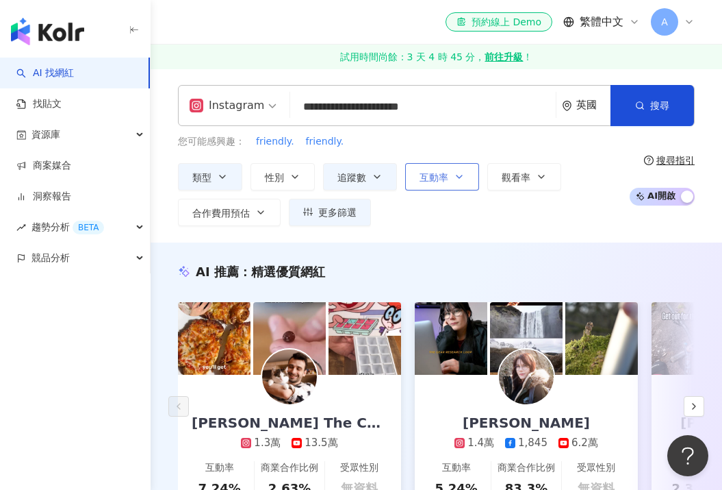
click at [434, 180] on span "互動率" at bounding box center [434, 177] width 29 height 11
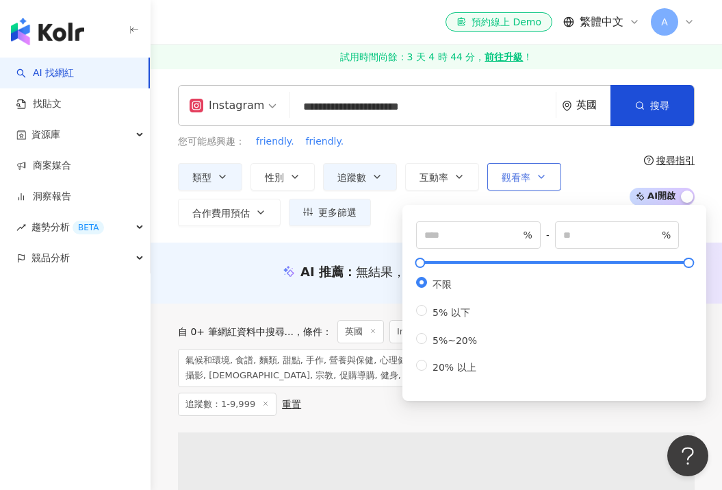
click at [539, 173] on icon "button" at bounding box center [541, 176] width 11 height 11
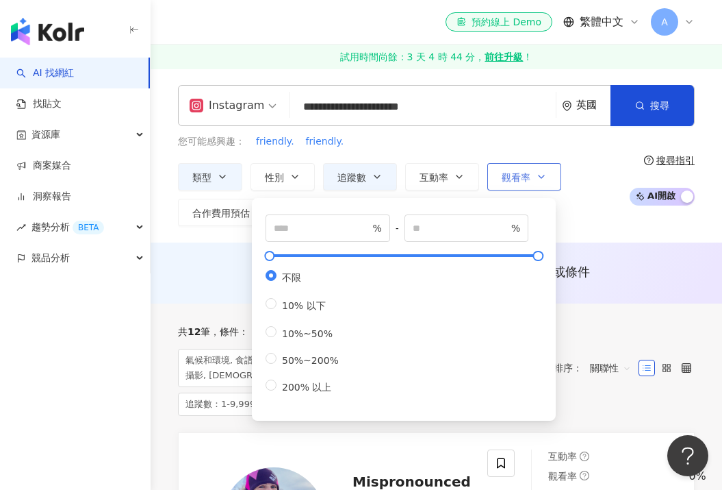
click at [523, 176] on span "觀看率" at bounding box center [516, 177] width 29 height 11
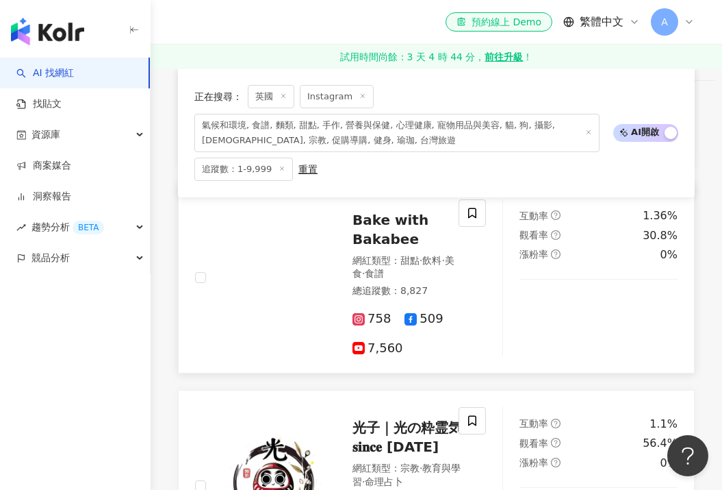
scroll to position [1234, 0]
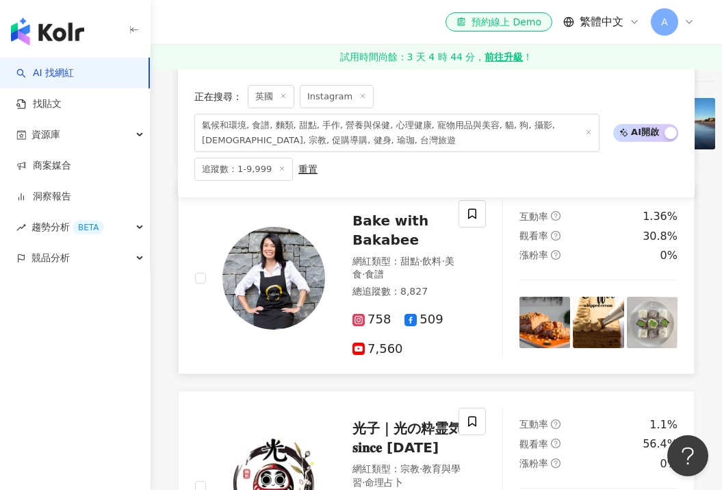
click at [383, 245] on span "Bake with Bakabee" at bounding box center [391, 230] width 76 height 36
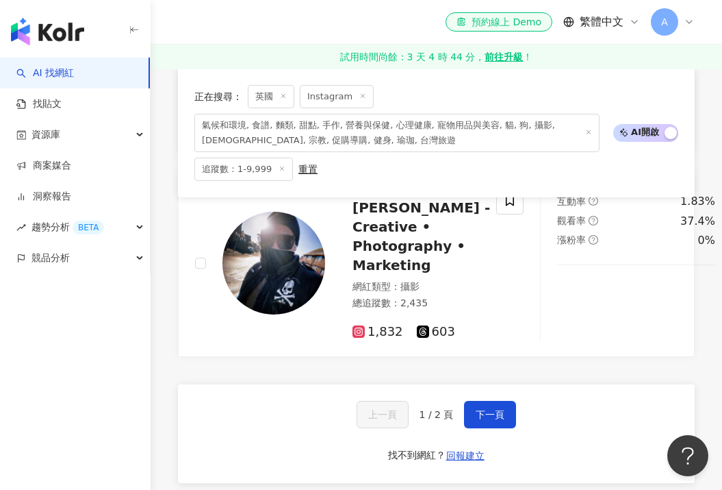
scroll to position [2260, 0]
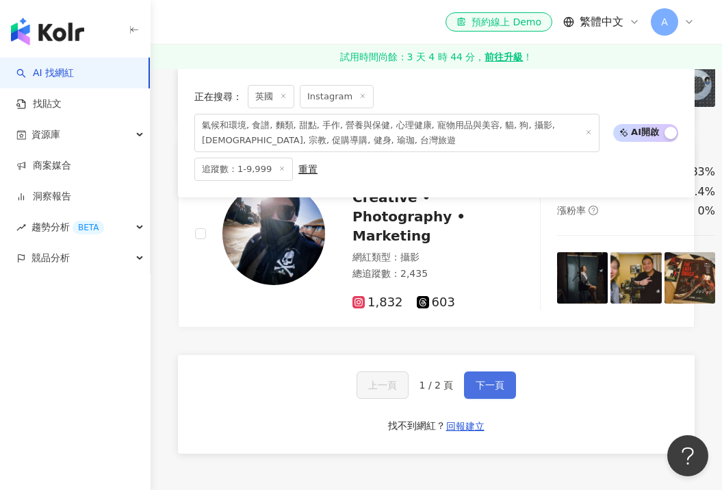
click at [483, 379] on span "下一頁" at bounding box center [490, 384] width 29 height 11
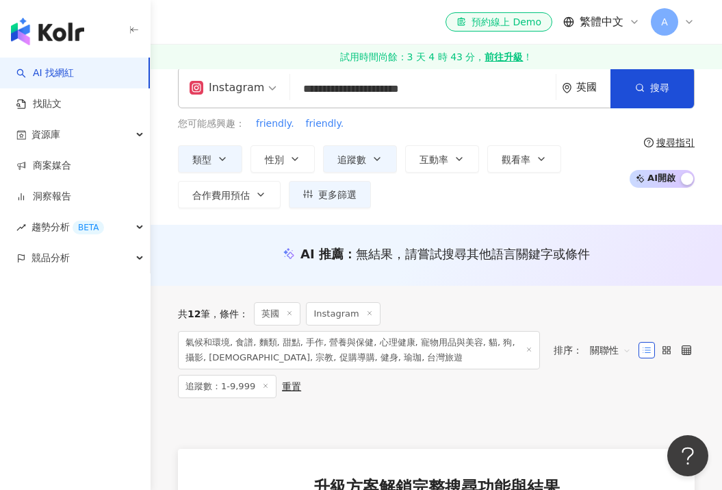
scroll to position [21, 0]
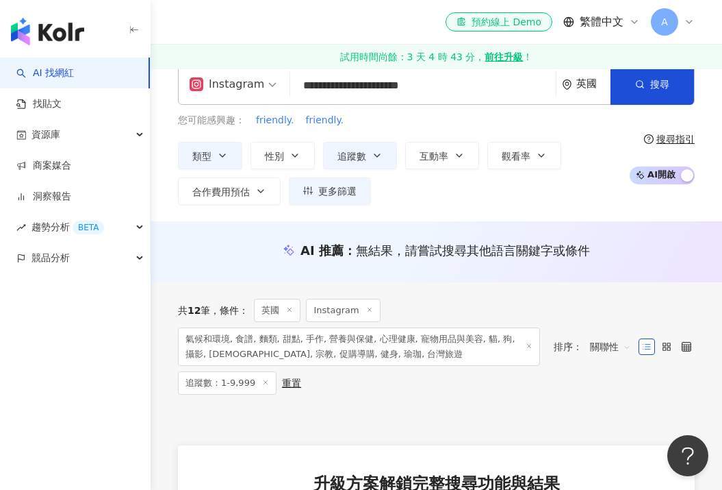
click at [459, 356] on span "氣候和環境, 食譜, 麵類, 甜點, 手作, 營養與保健, 心理健康, 寵物用品與美容, 貓, 狗, 攝影, LGBT, 宗教, 促購導購, 健身, 瑜珈, …" at bounding box center [359, 346] width 362 height 38
click at [230, 157] on button "類型" at bounding box center [210, 155] width 64 height 27
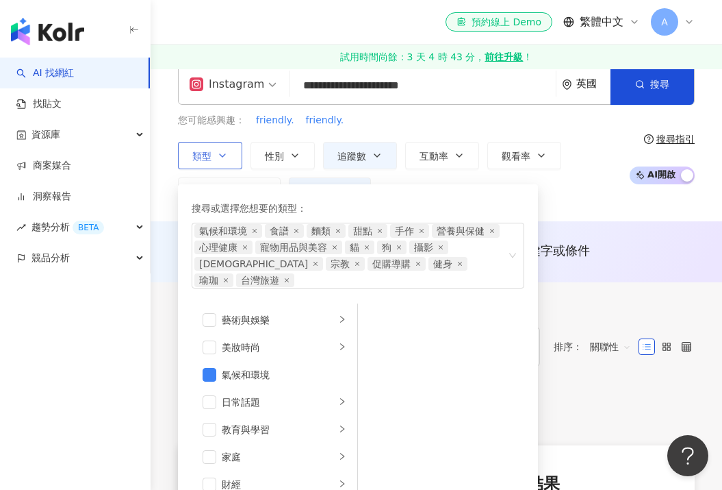
click at [230, 157] on button "類型 搜尋或選擇您想要的類型： 氣候和環境 食譜 麵類 甜點 手作 營養與保健 心理健康 寵物用品與美容 貓 狗 攝影 LGBT 宗教 促購導購 健身 瑜珈 …" at bounding box center [210, 155] width 64 height 27
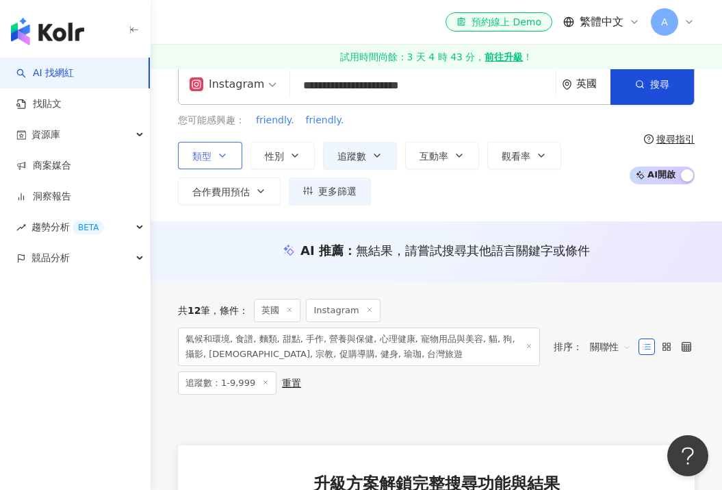
scroll to position [0, 0]
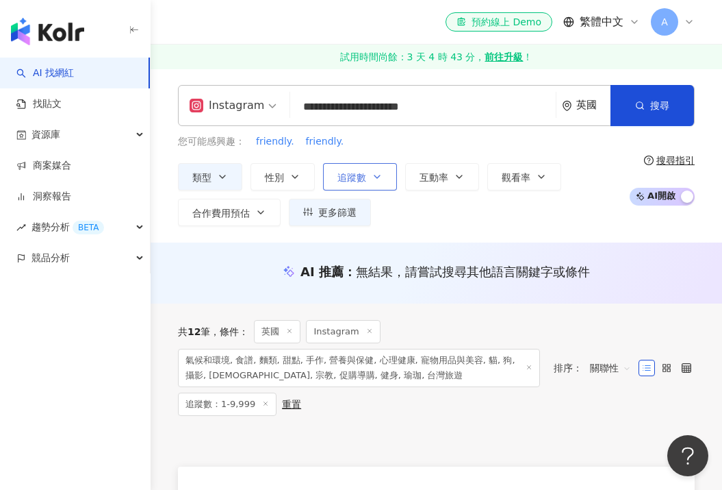
click at [355, 172] on span "追蹤數" at bounding box center [352, 177] width 29 height 11
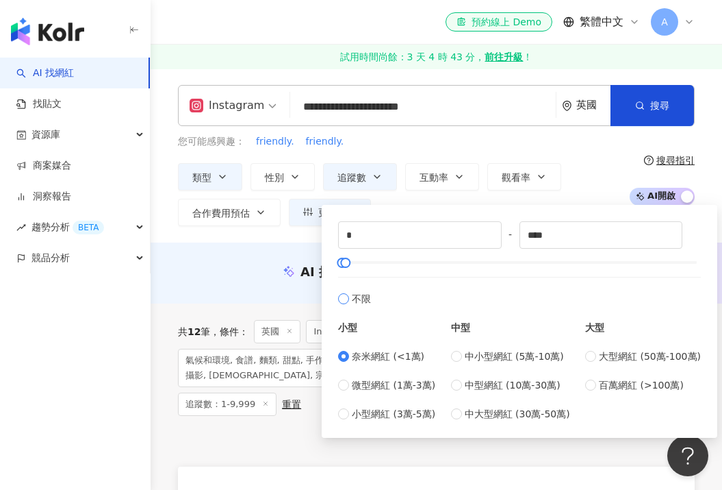
click at [347, 301] on span at bounding box center [343, 298] width 11 height 11
type input "*******"
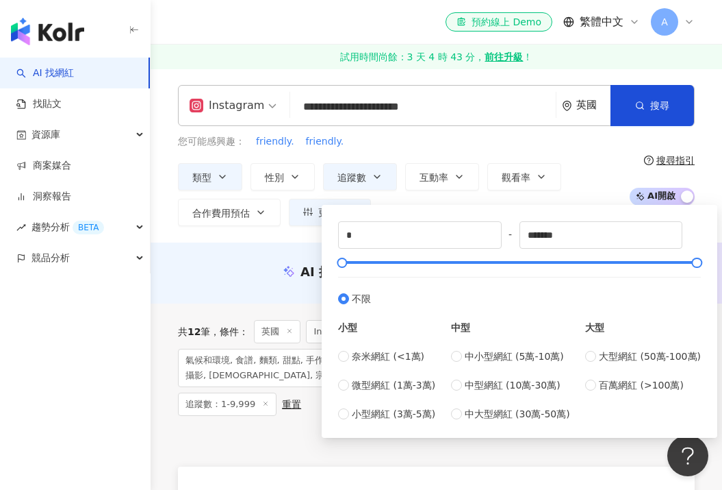
click at [501, 455] on div at bounding box center [436, 449] width 517 height 34
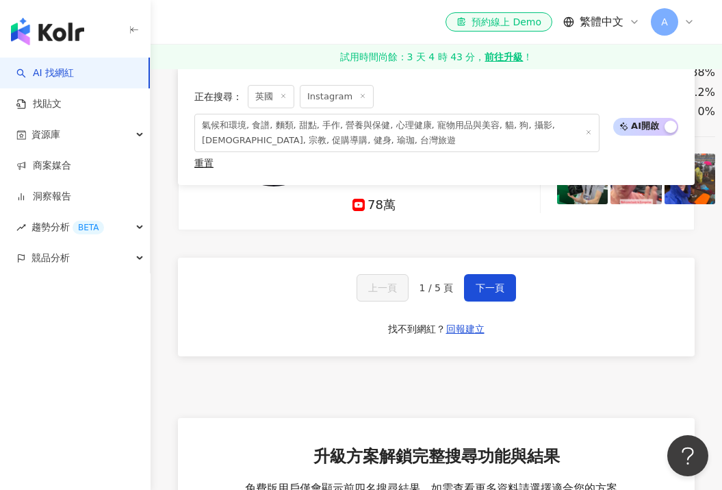
scroll to position [2467, 0]
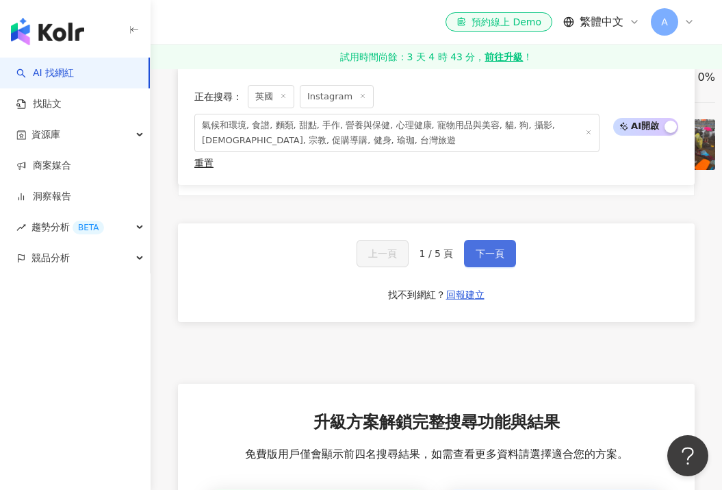
click at [498, 241] on button "下一頁" at bounding box center [490, 253] width 52 height 27
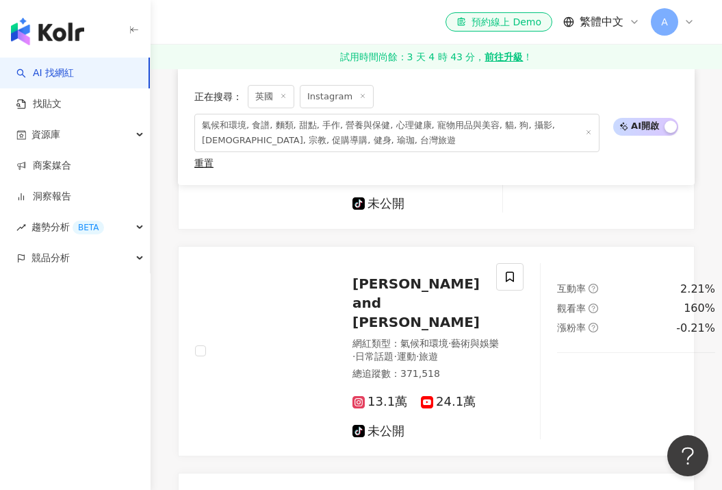
scroll to position [1498, 0]
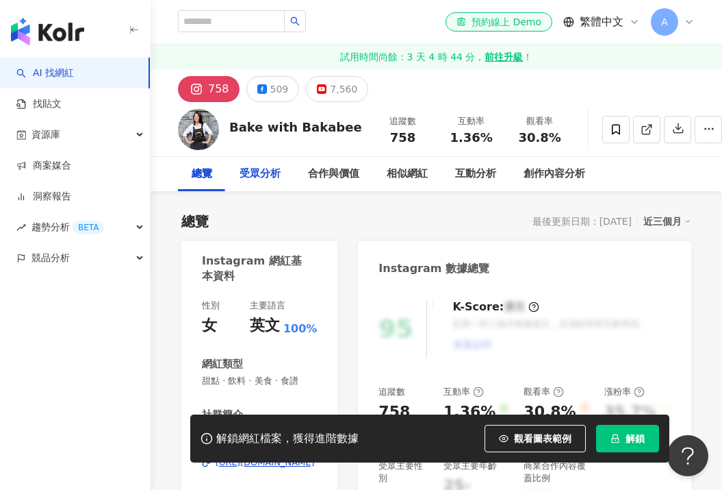
click at [262, 177] on div "受眾分析" at bounding box center [260, 174] width 41 height 16
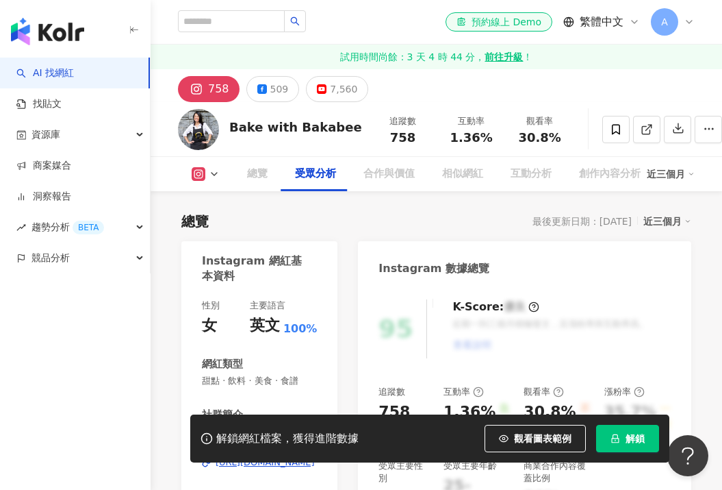
scroll to position [1254, 0]
